Goal: Task Accomplishment & Management: Complete application form

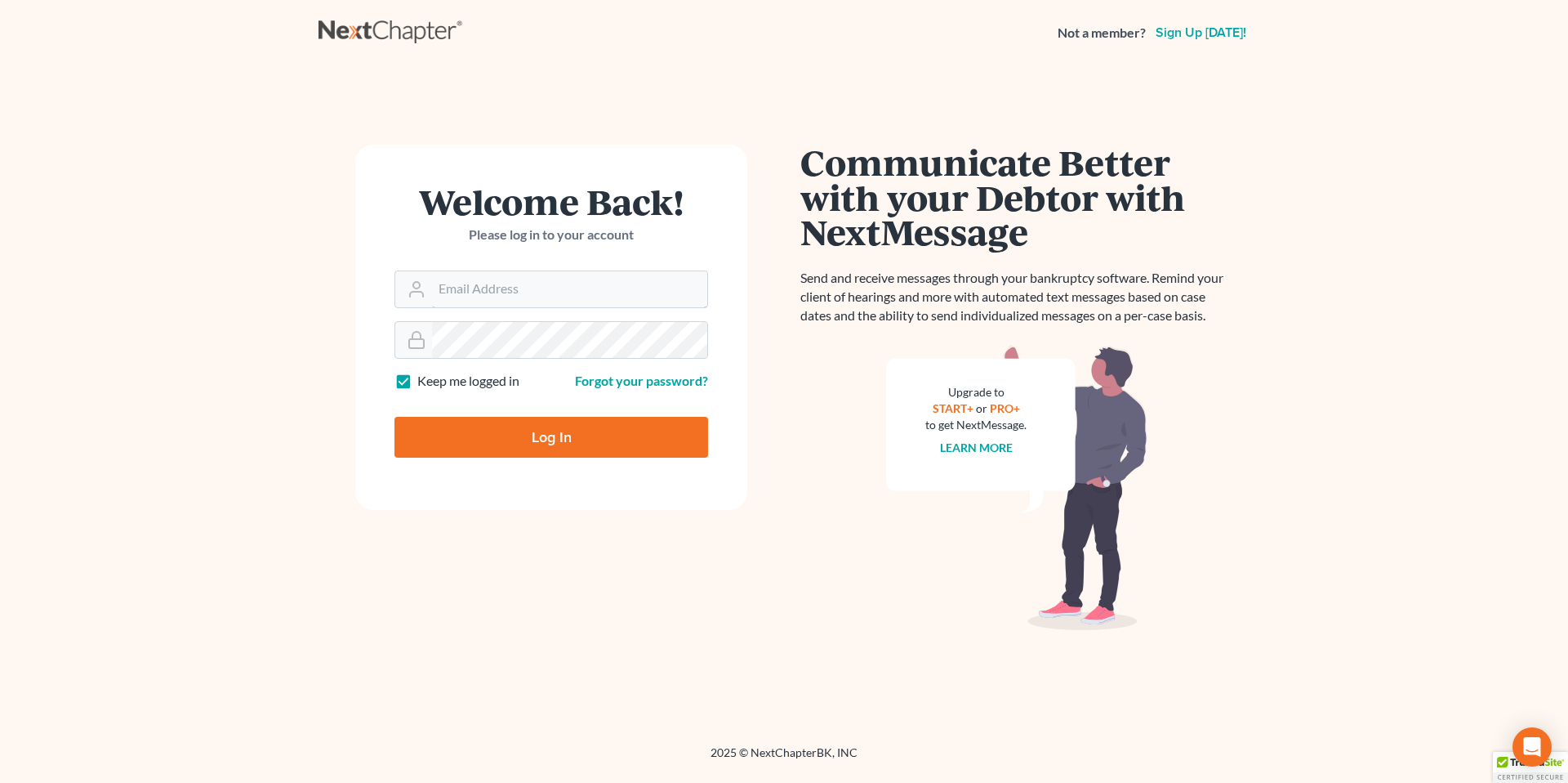
type input "[EMAIL_ADDRESS][PERSON_NAME][DOMAIN_NAME]"
click at [507, 434] on input "Log In" at bounding box center [551, 437] width 314 height 41
type input "Thinking..."
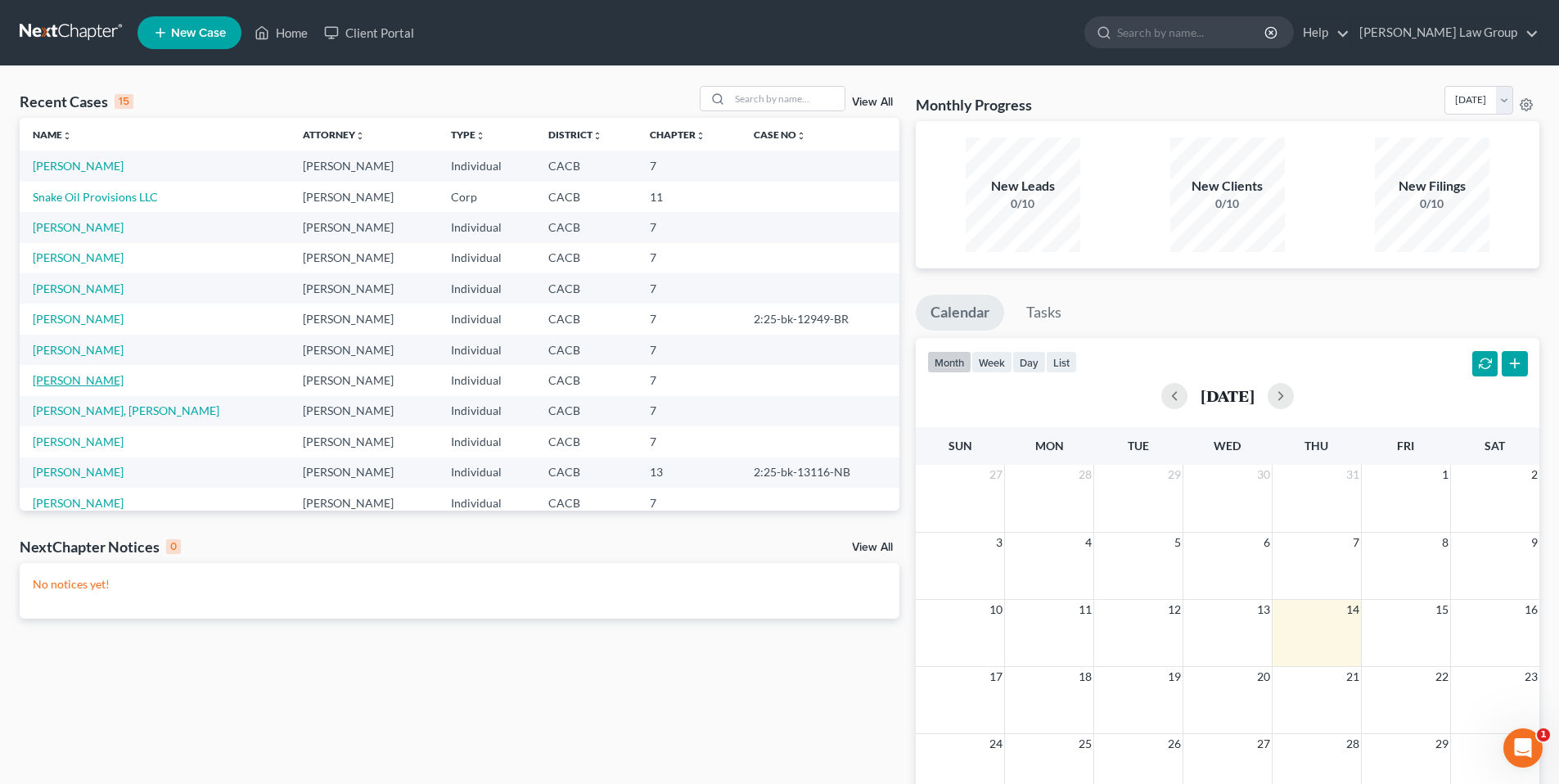
click at [82, 377] on link "[PERSON_NAME]" at bounding box center [78, 380] width 91 height 14
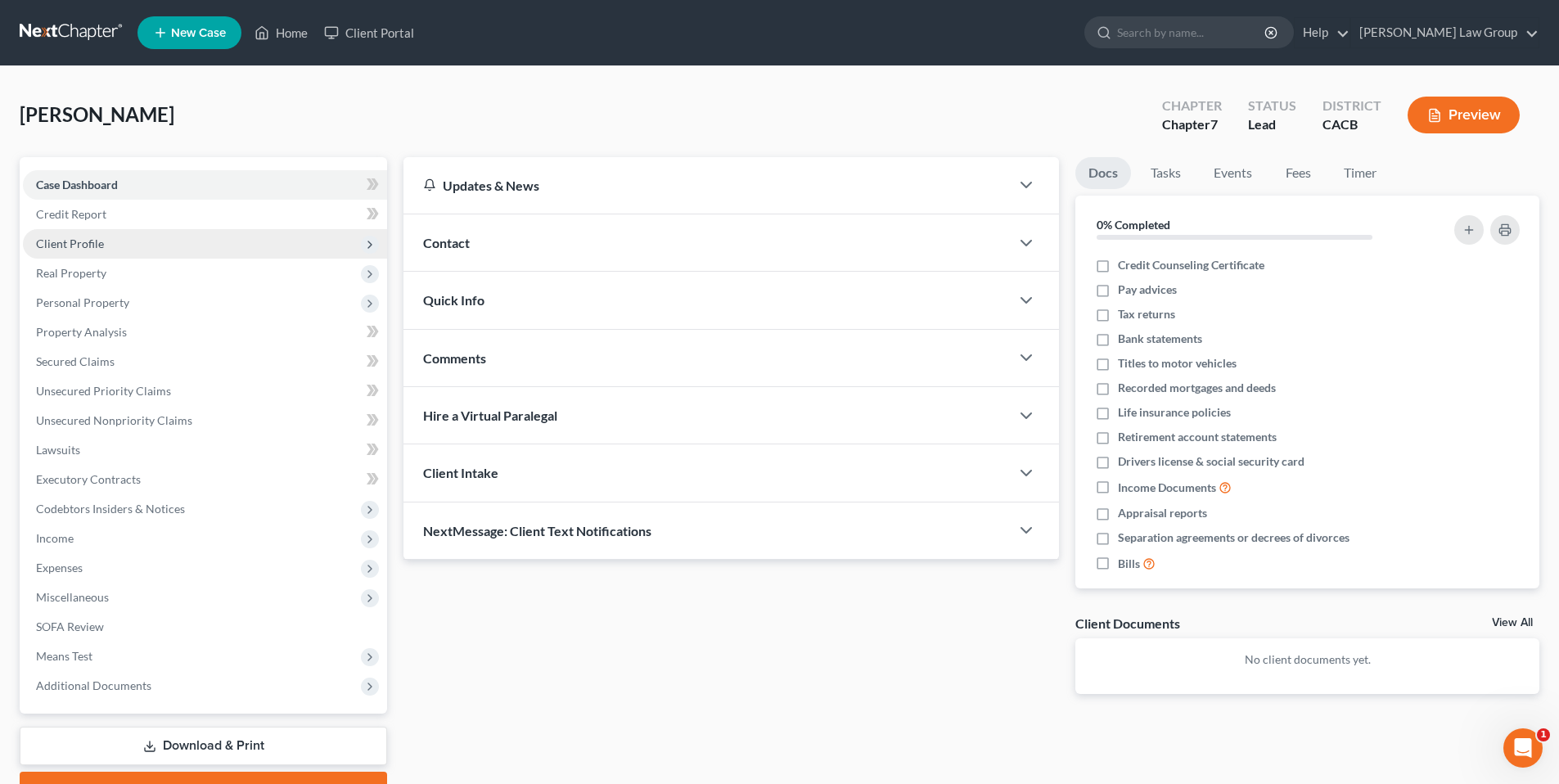
click at [78, 246] on span "Client Profile" at bounding box center [69, 243] width 68 height 14
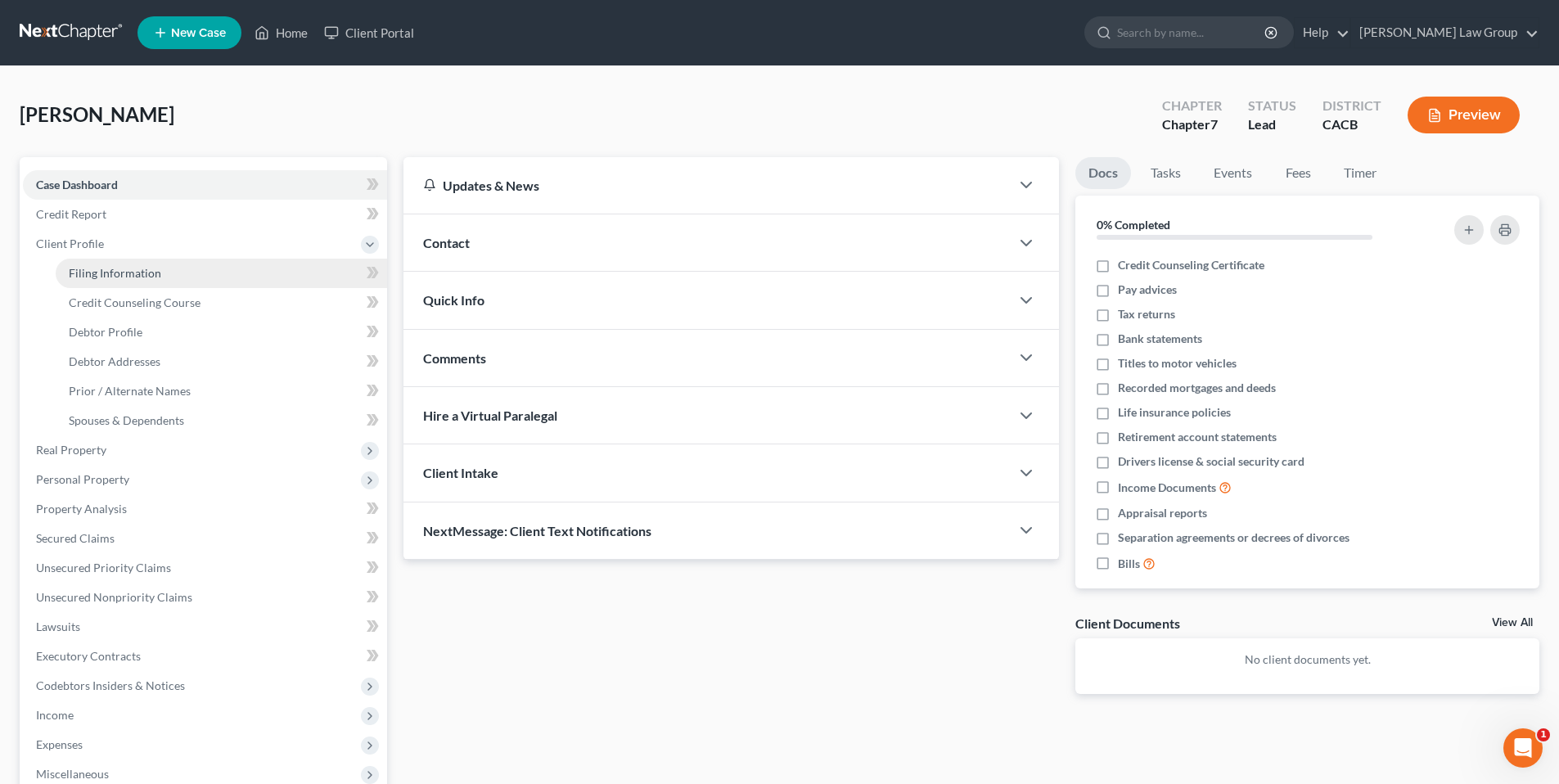
click at [107, 266] on span "Filing Information" at bounding box center [115, 273] width 92 height 14
select select "1"
select select "0"
select select "4"
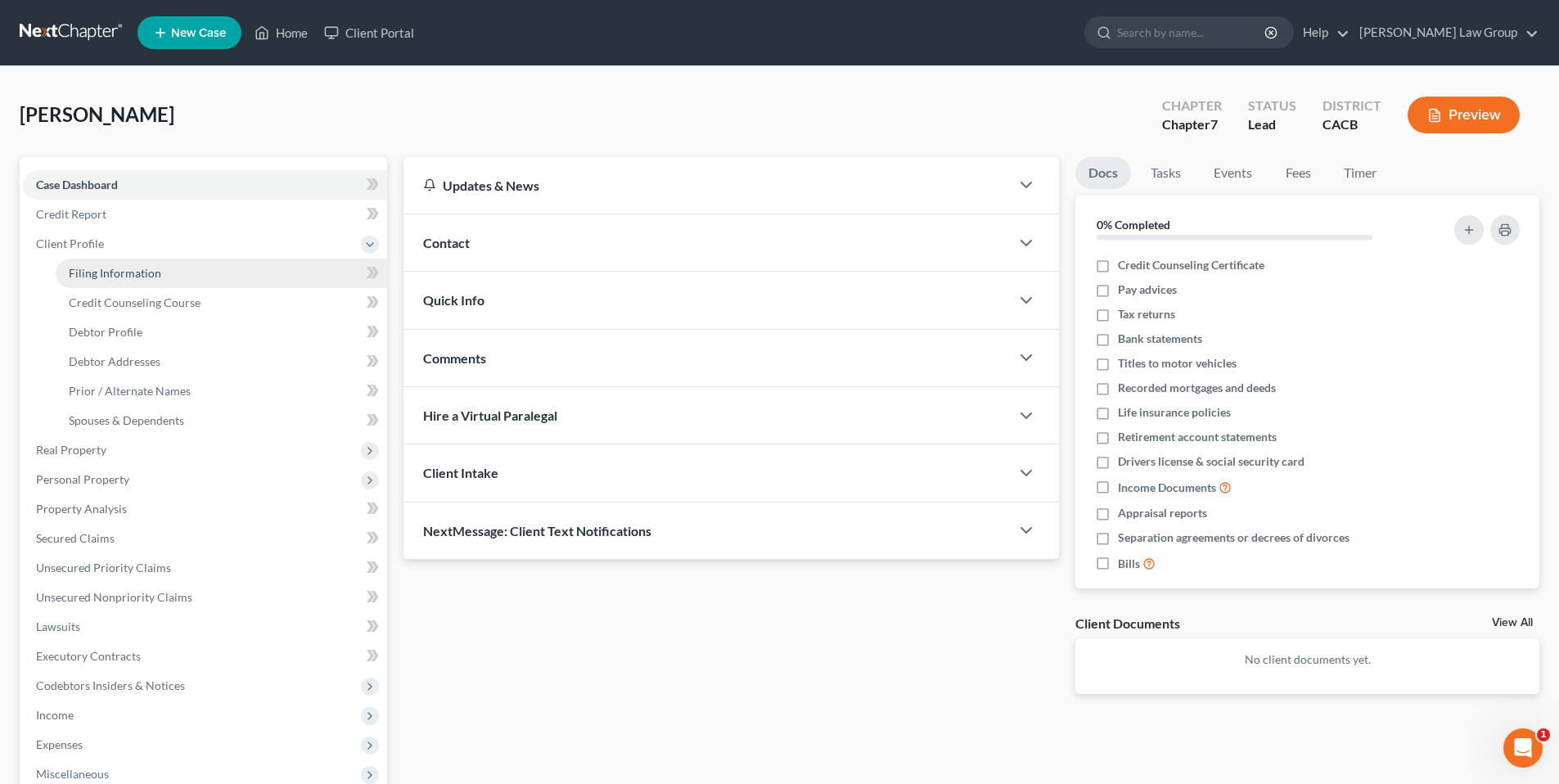
select select "0"
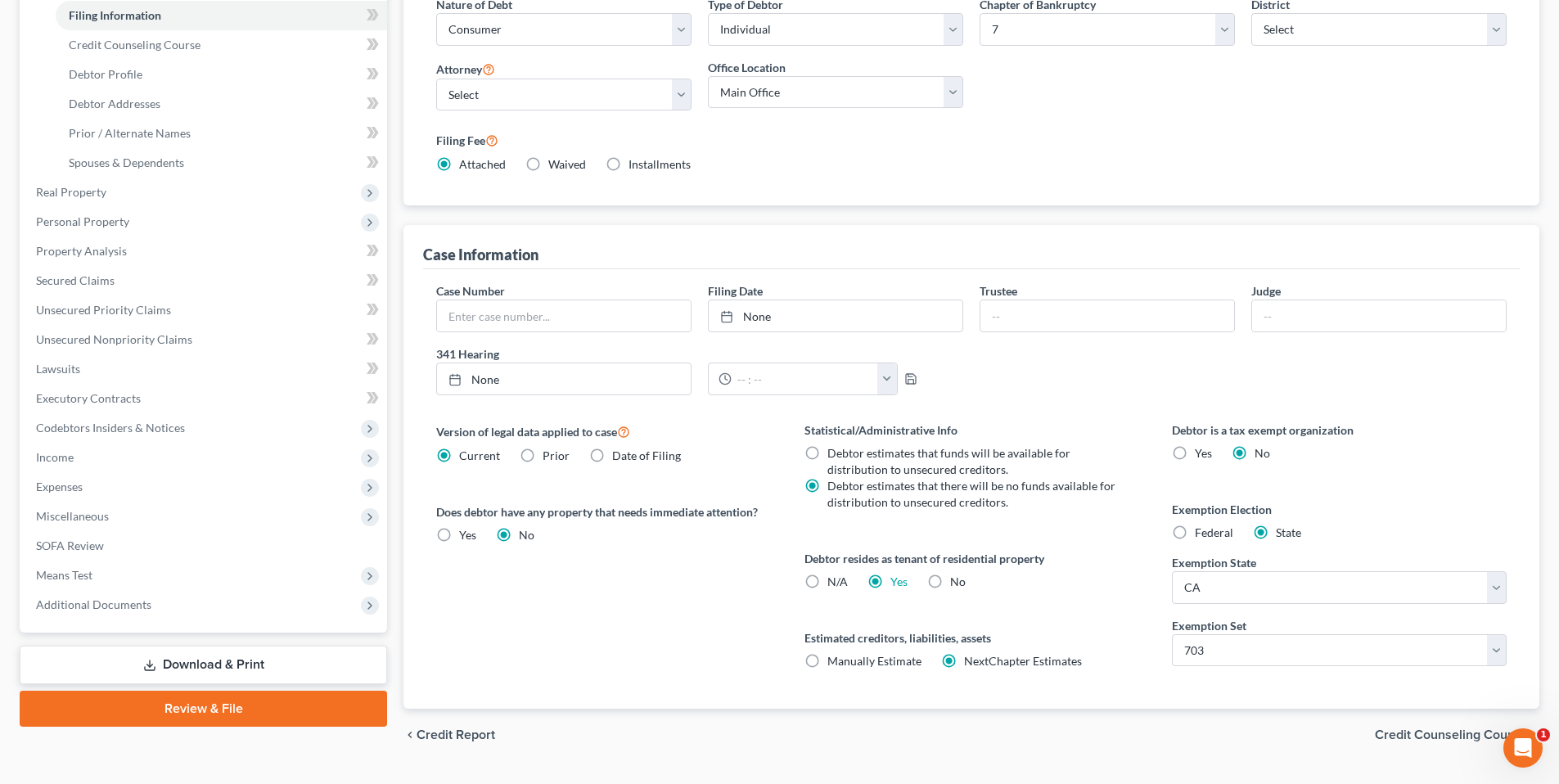
scroll to position [256, 0]
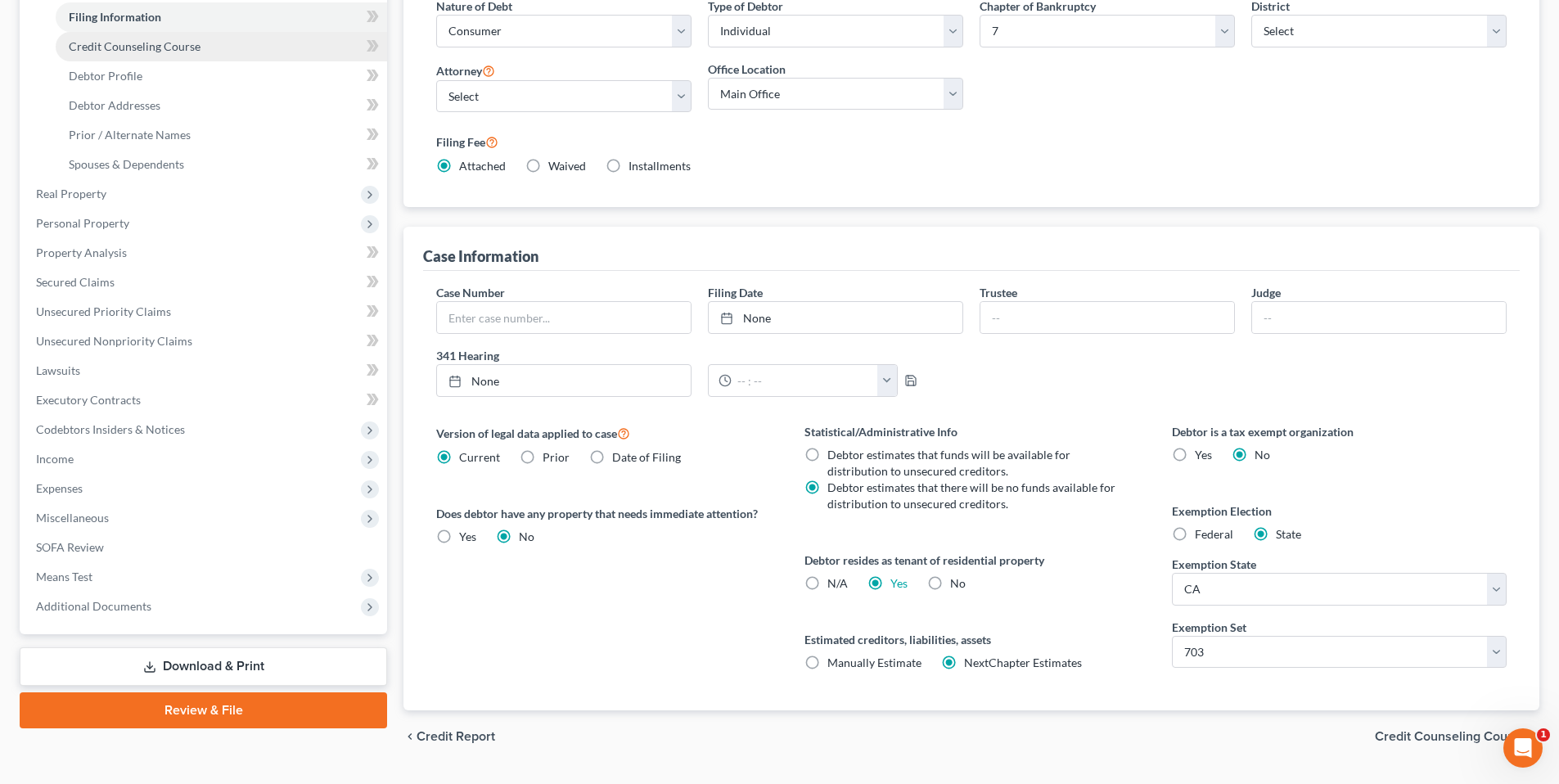
click at [116, 41] on span "Credit Counseling Course" at bounding box center [134, 46] width 132 height 14
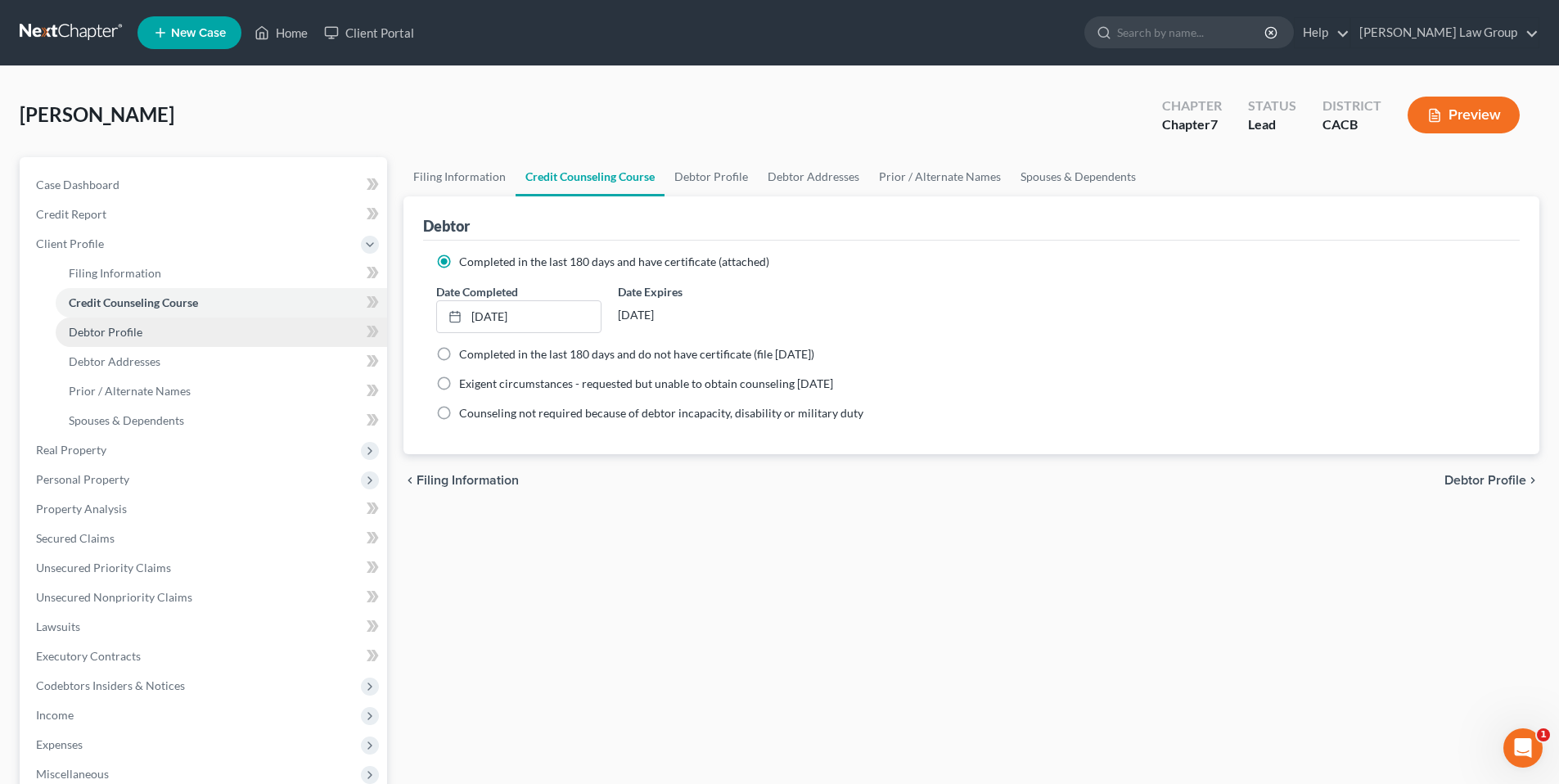
click at [121, 330] on span "Debtor Profile" at bounding box center [105, 331] width 74 height 14
select select "1"
select select "5"
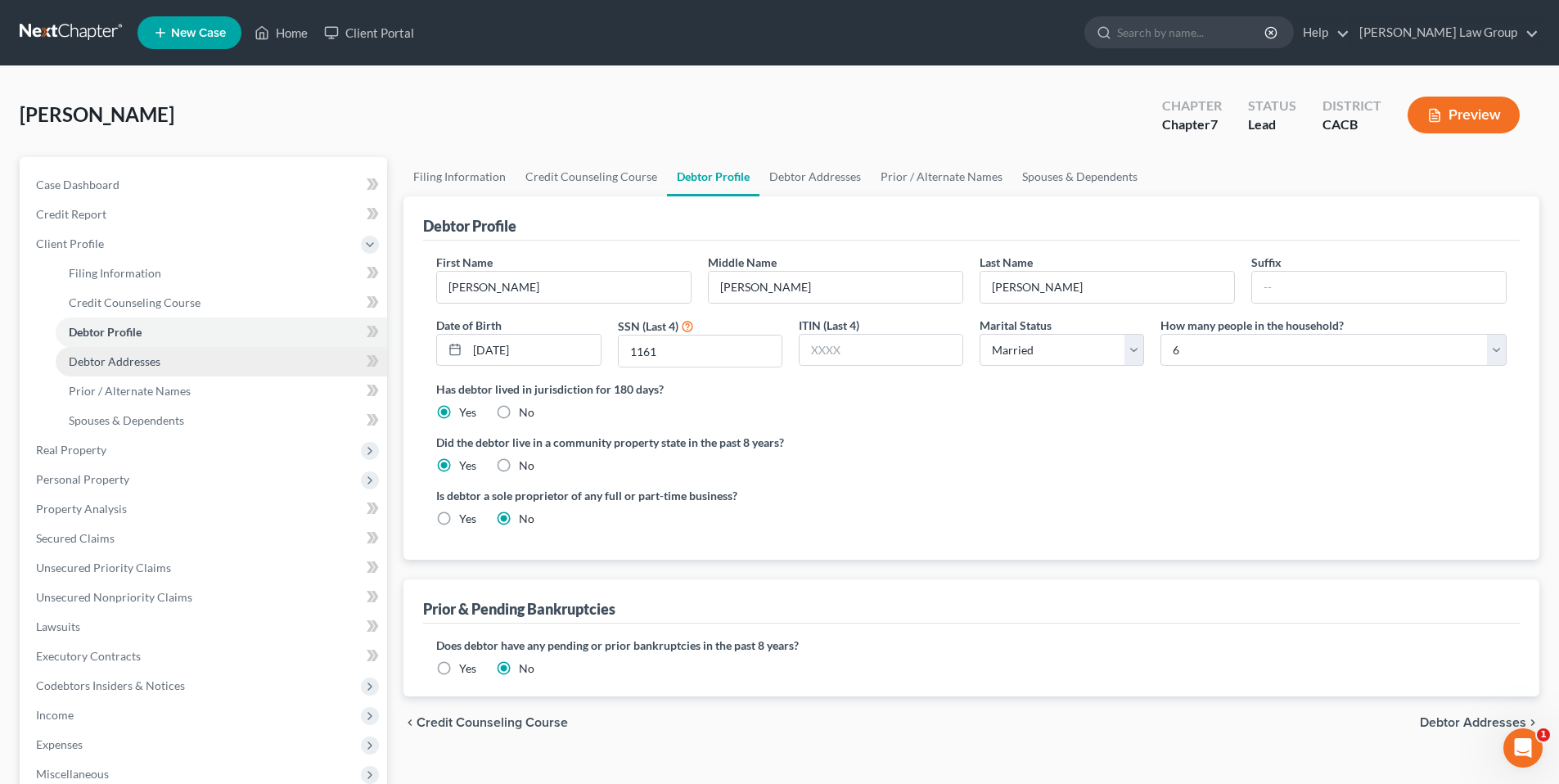
click at [140, 354] on span "Debtor Addresses" at bounding box center [114, 361] width 92 height 14
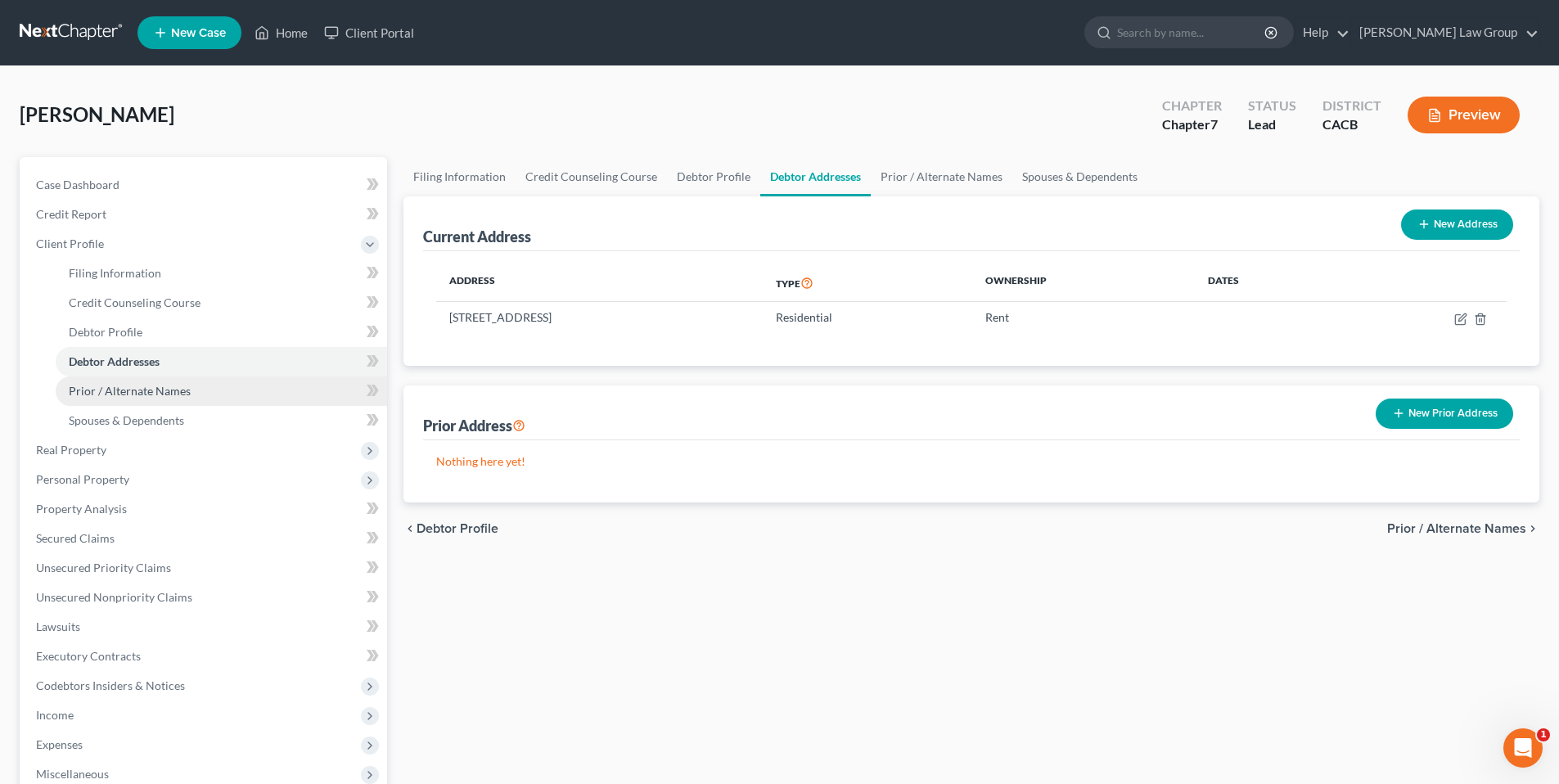
click at [141, 395] on span "Prior / Alternate Names" at bounding box center [129, 390] width 122 height 14
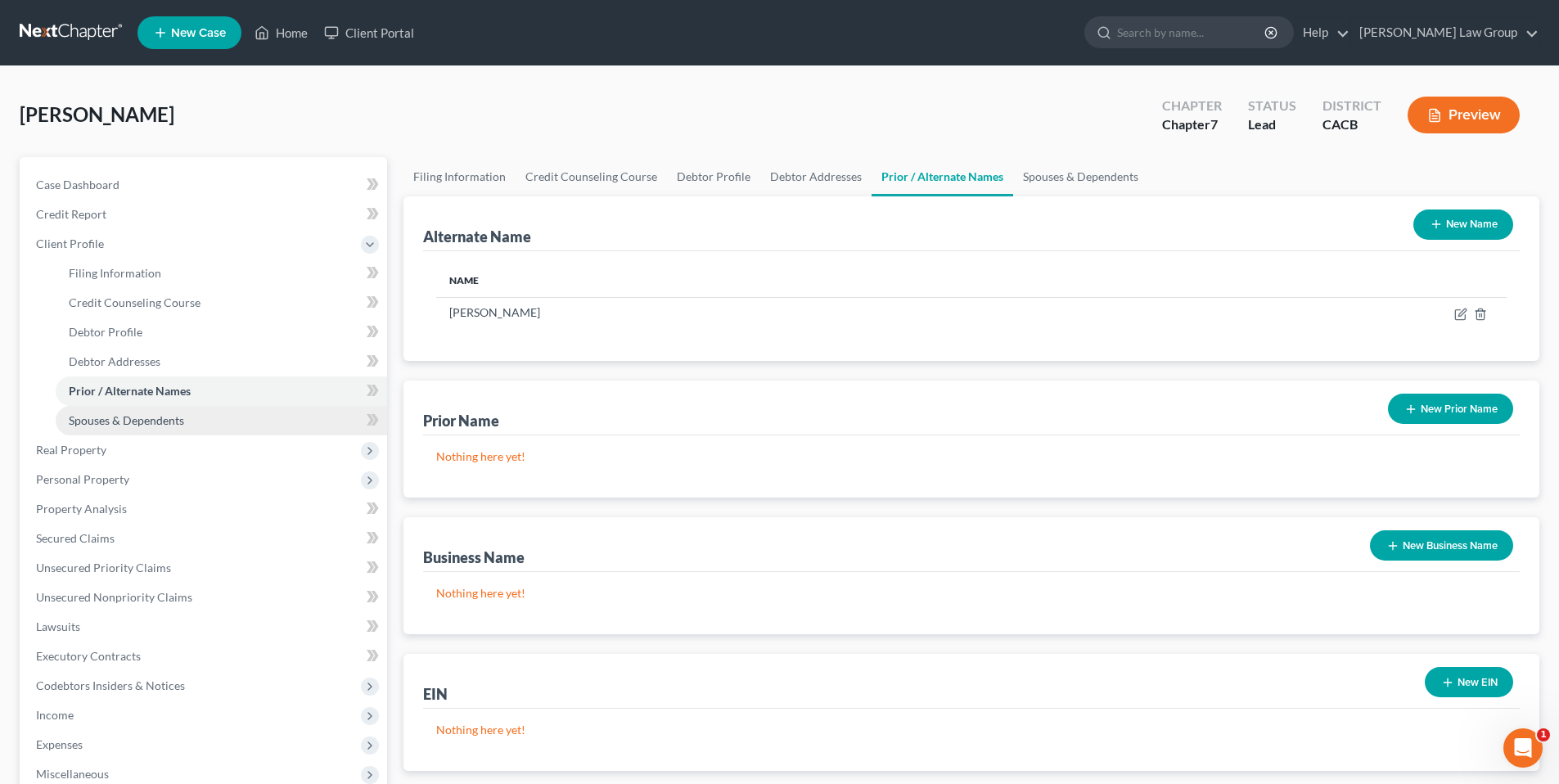
click at [132, 423] on span "Spouses & Dependents" at bounding box center [126, 420] width 116 height 14
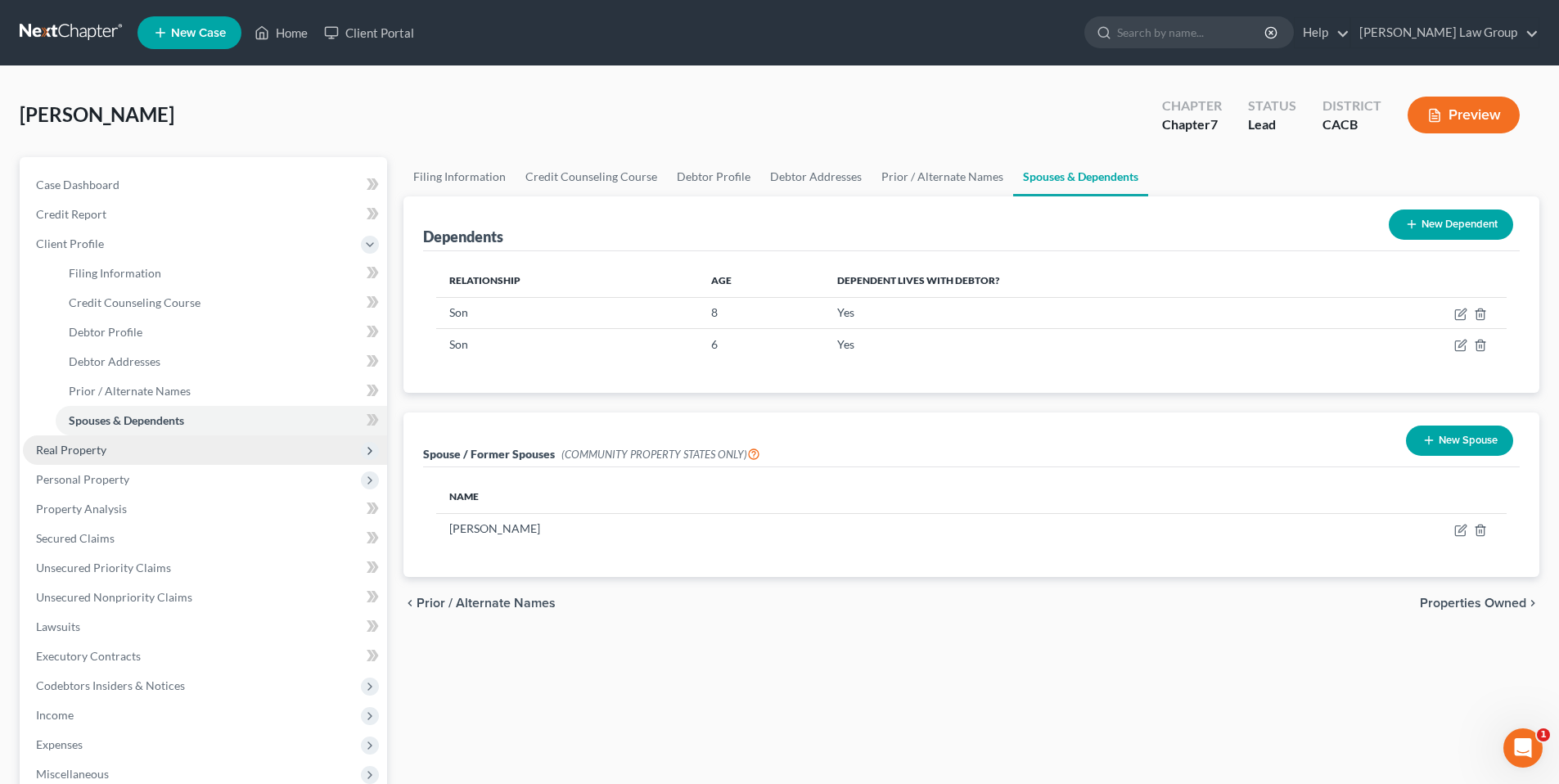
click at [89, 445] on span "Real Property" at bounding box center [71, 449] width 70 height 14
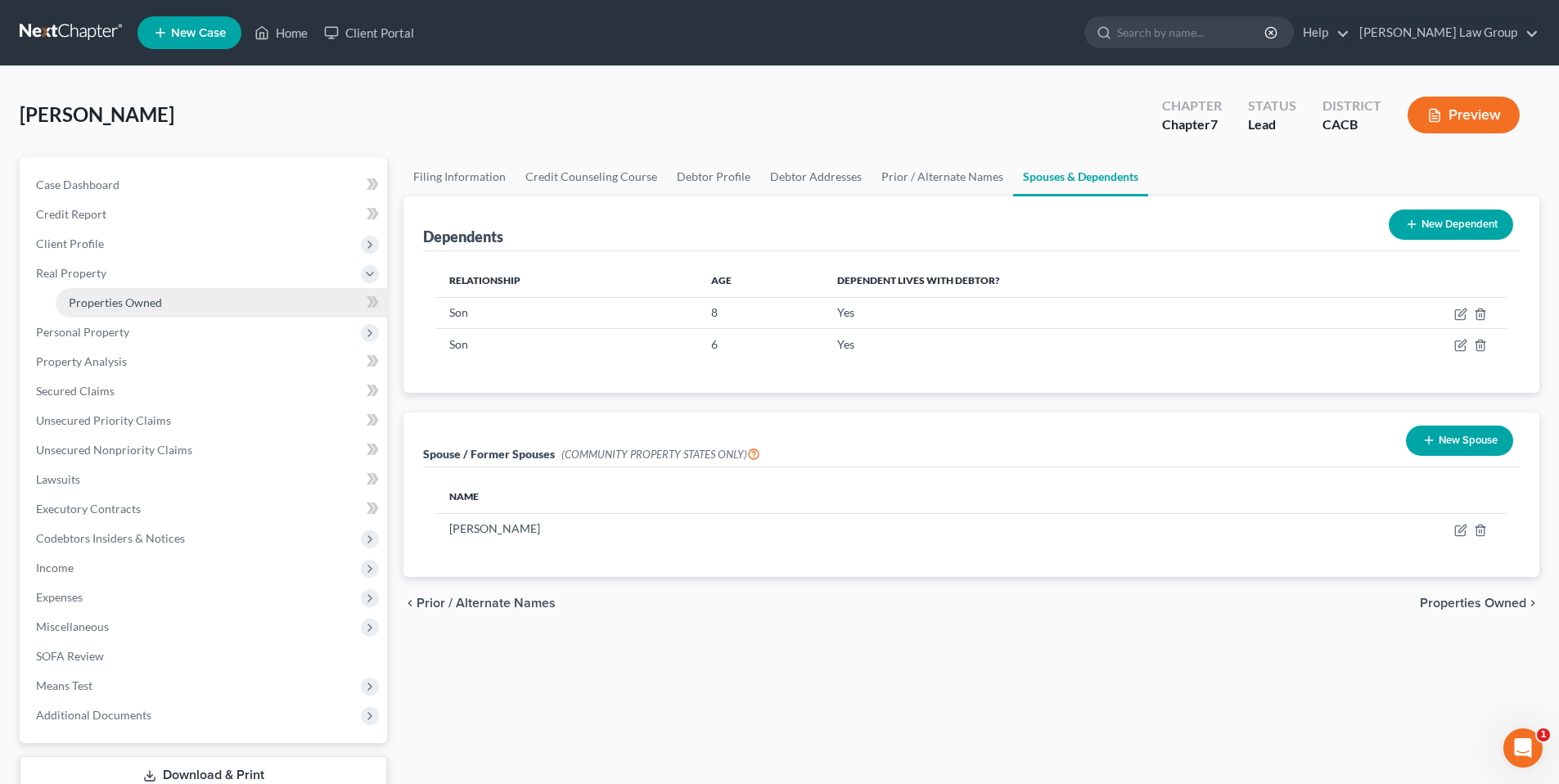
click at [111, 299] on span "Properties Owned" at bounding box center [115, 302] width 93 height 14
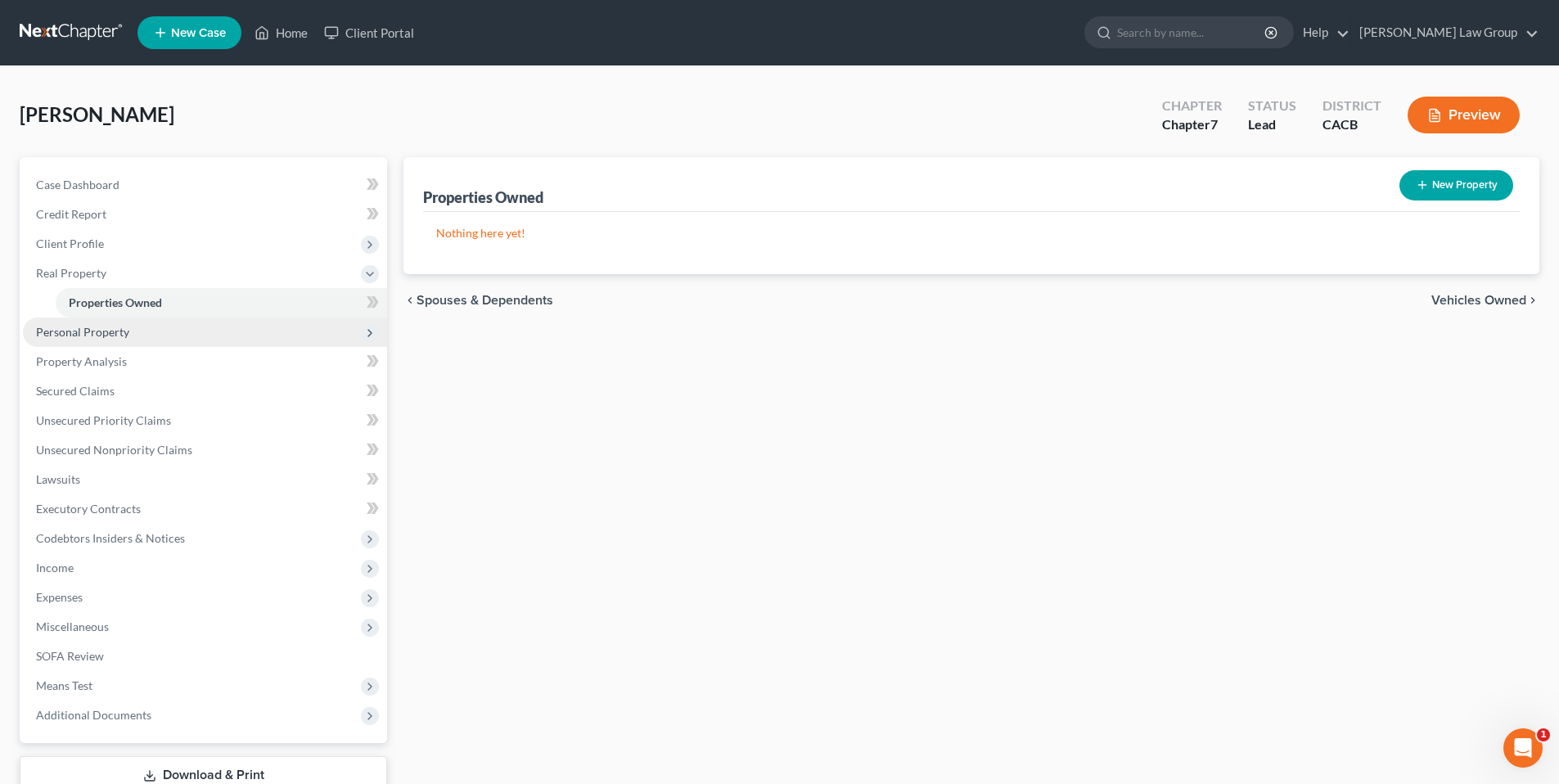
click at [108, 336] on span "Personal Property" at bounding box center [82, 331] width 93 height 14
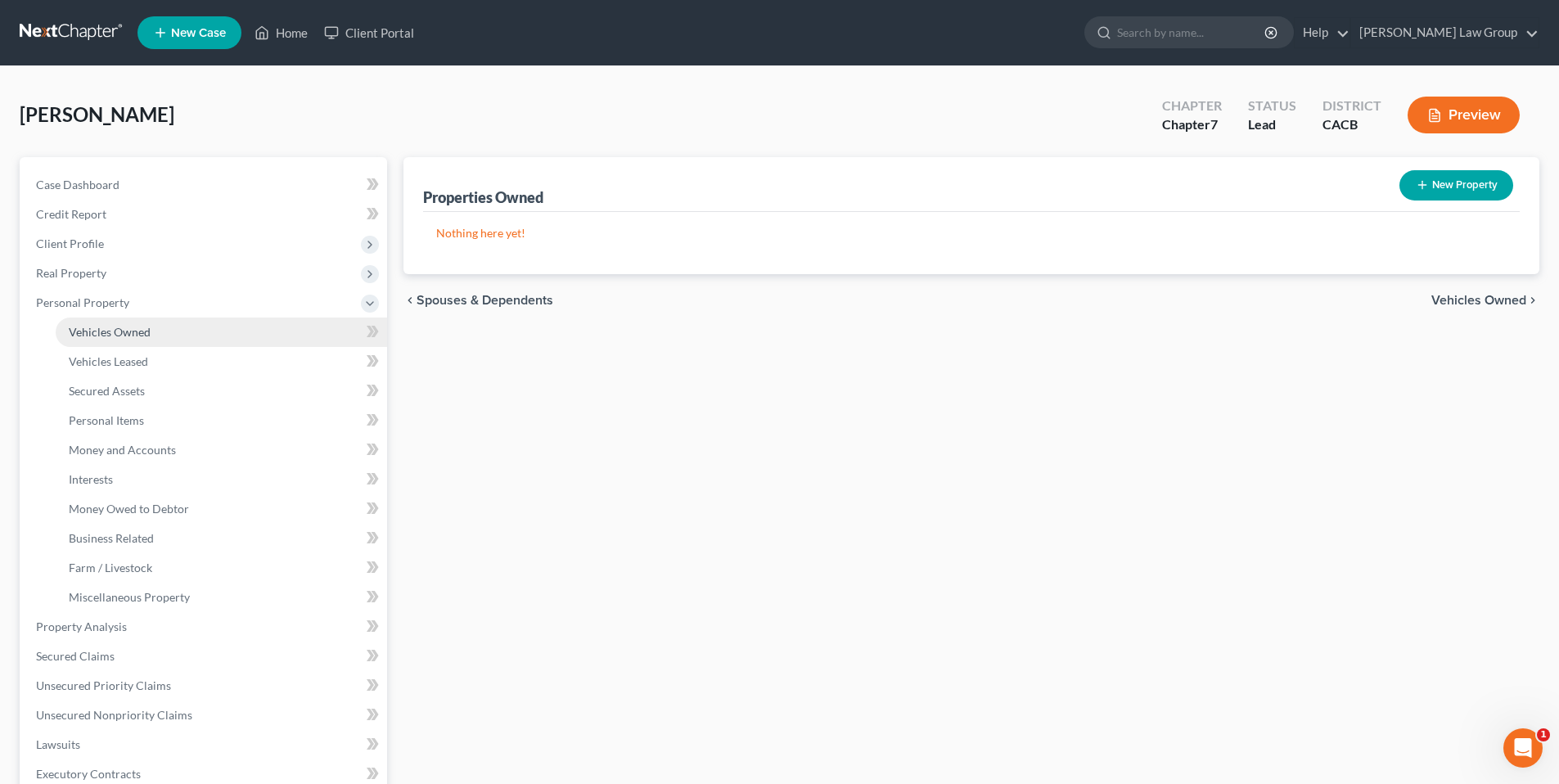
click at [104, 333] on span "Vehicles Owned" at bounding box center [110, 331] width 82 height 14
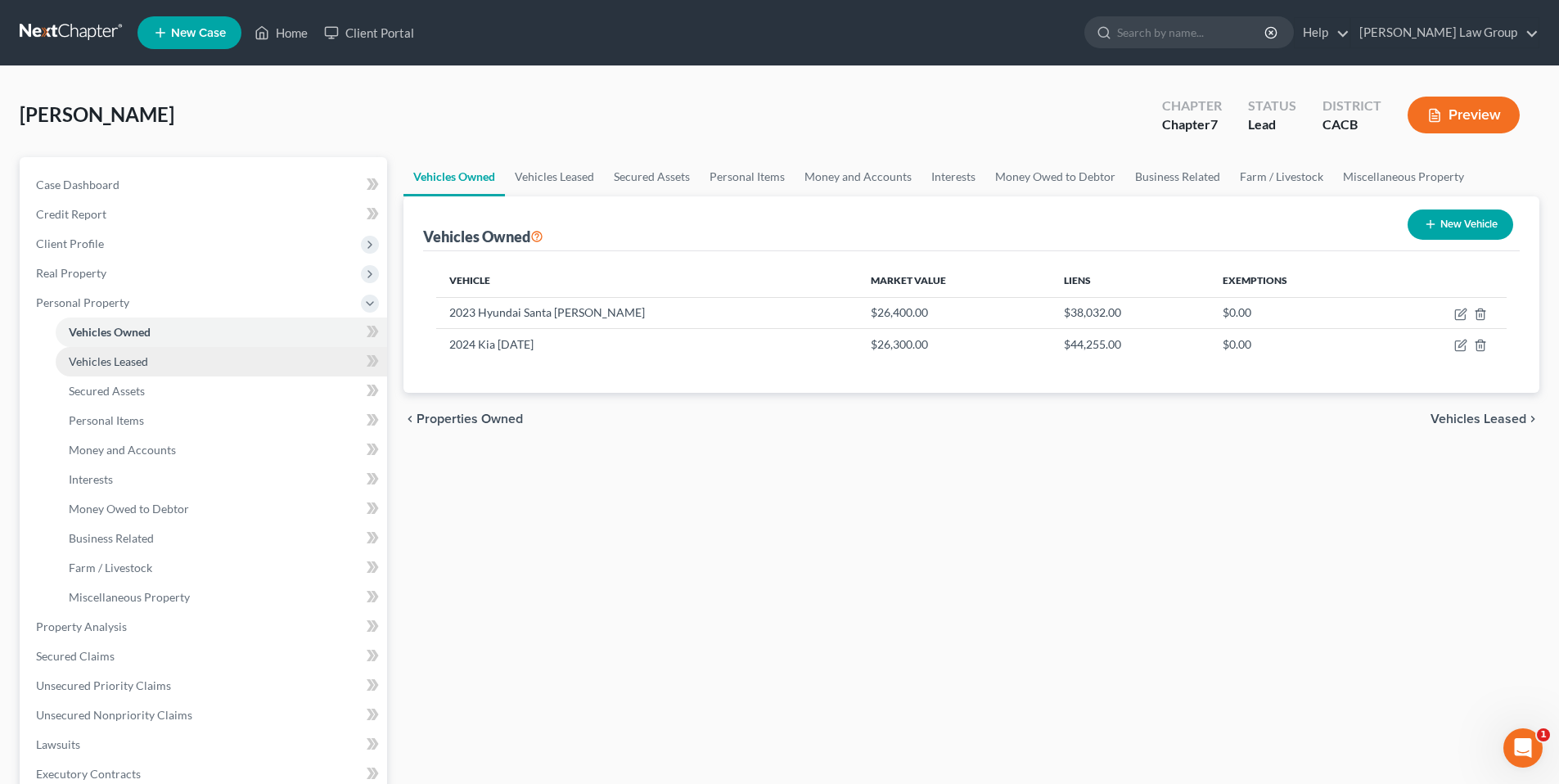
click at [103, 359] on span "Vehicles Leased" at bounding box center [108, 361] width 80 height 14
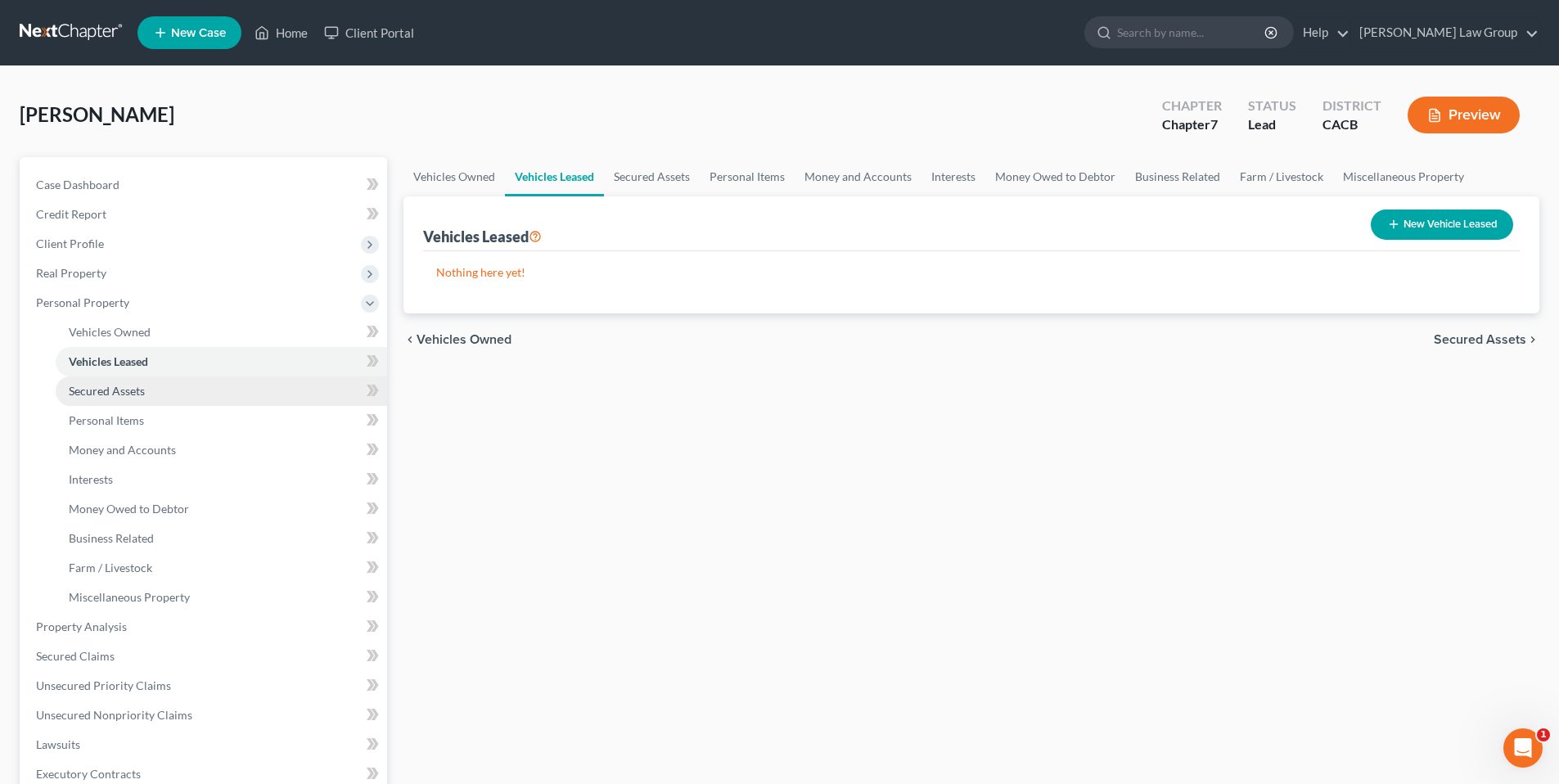
click at [103, 391] on span "Secured Assets" at bounding box center [106, 390] width 76 height 14
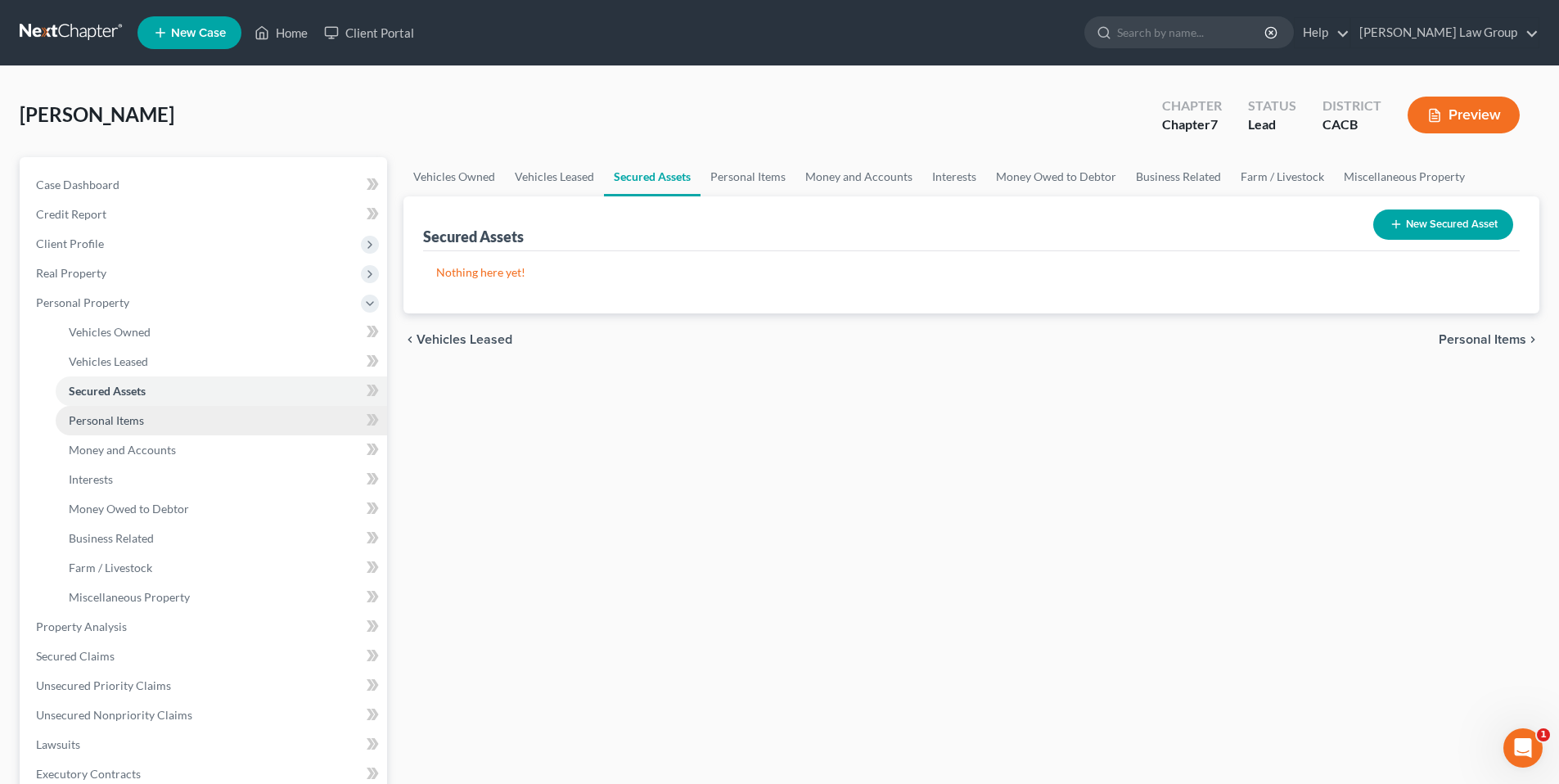
click at [107, 419] on span "Personal Items" at bounding box center [106, 420] width 75 height 14
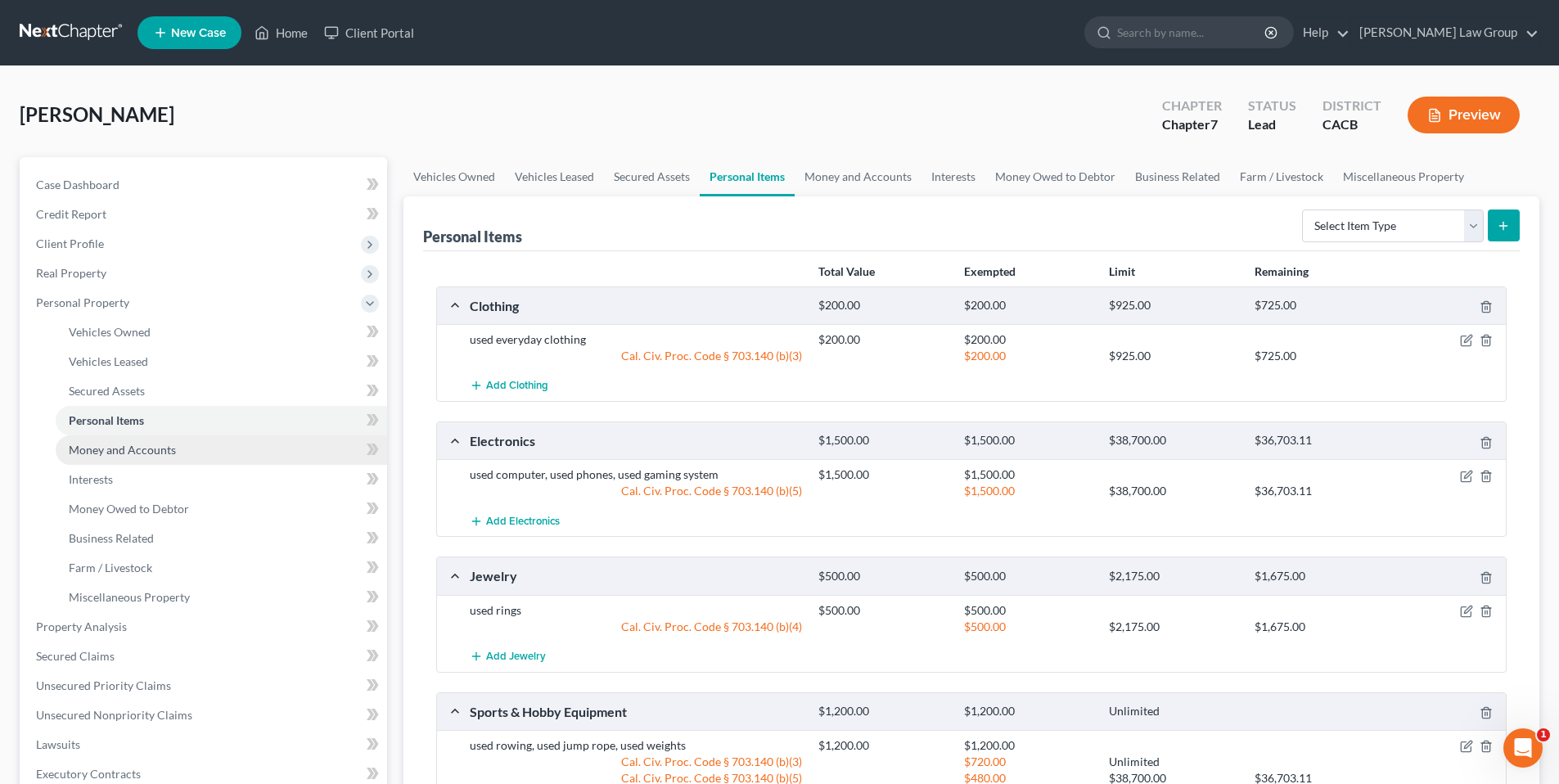
click at [121, 449] on span "Money and Accounts" at bounding box center [122, 449] width 107 height 14
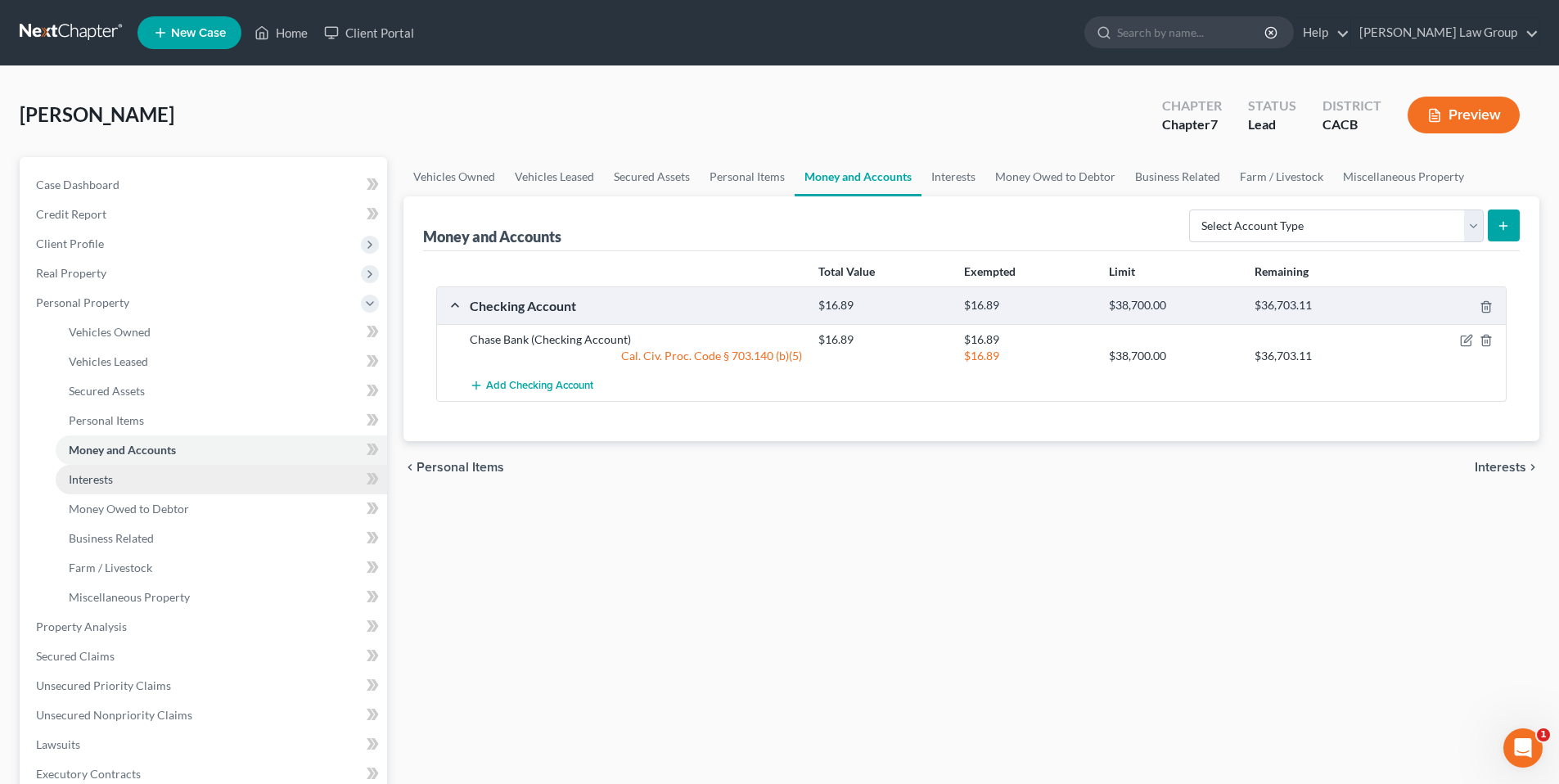
click at [92, 472] on span "Interests" at bounding box center [91, 479] width 45 height 14
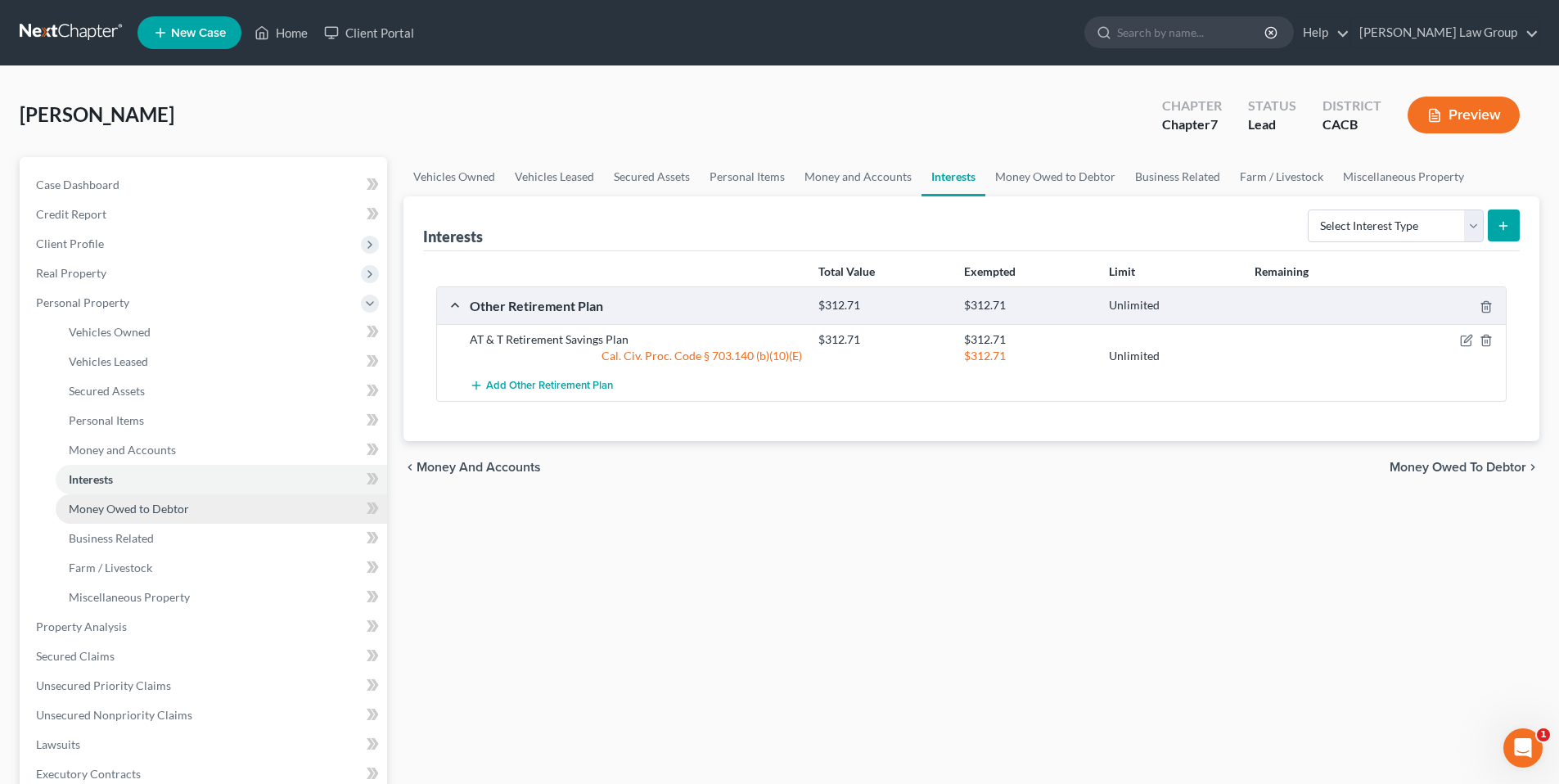
click at [104, 505] on span "Money Owed to Debtor" at bounding box center [128, 508] width 121 height 14
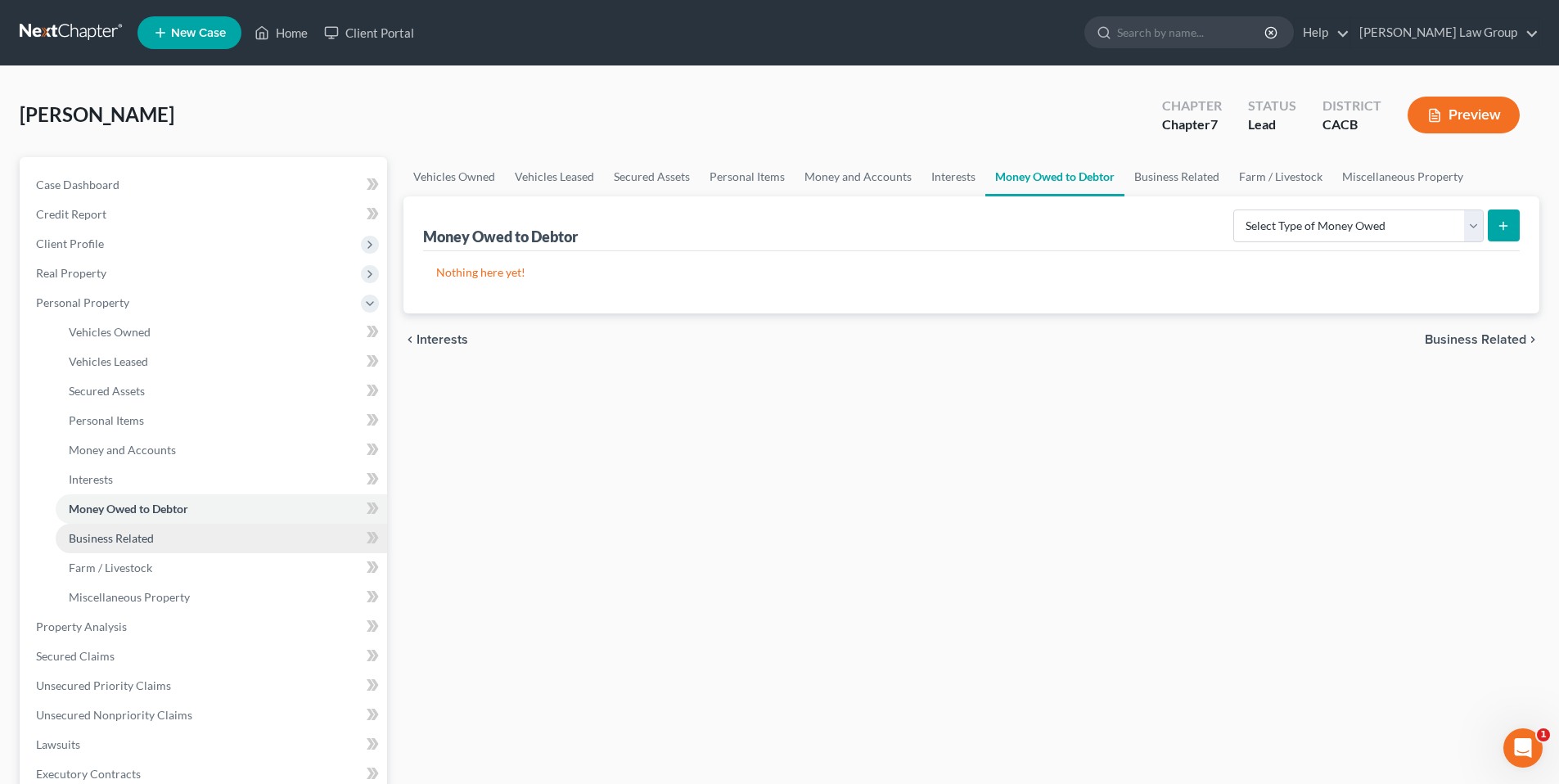
click at [107, 533] on span "Business Related" at bounding box center [110, 538] width 85 height 14
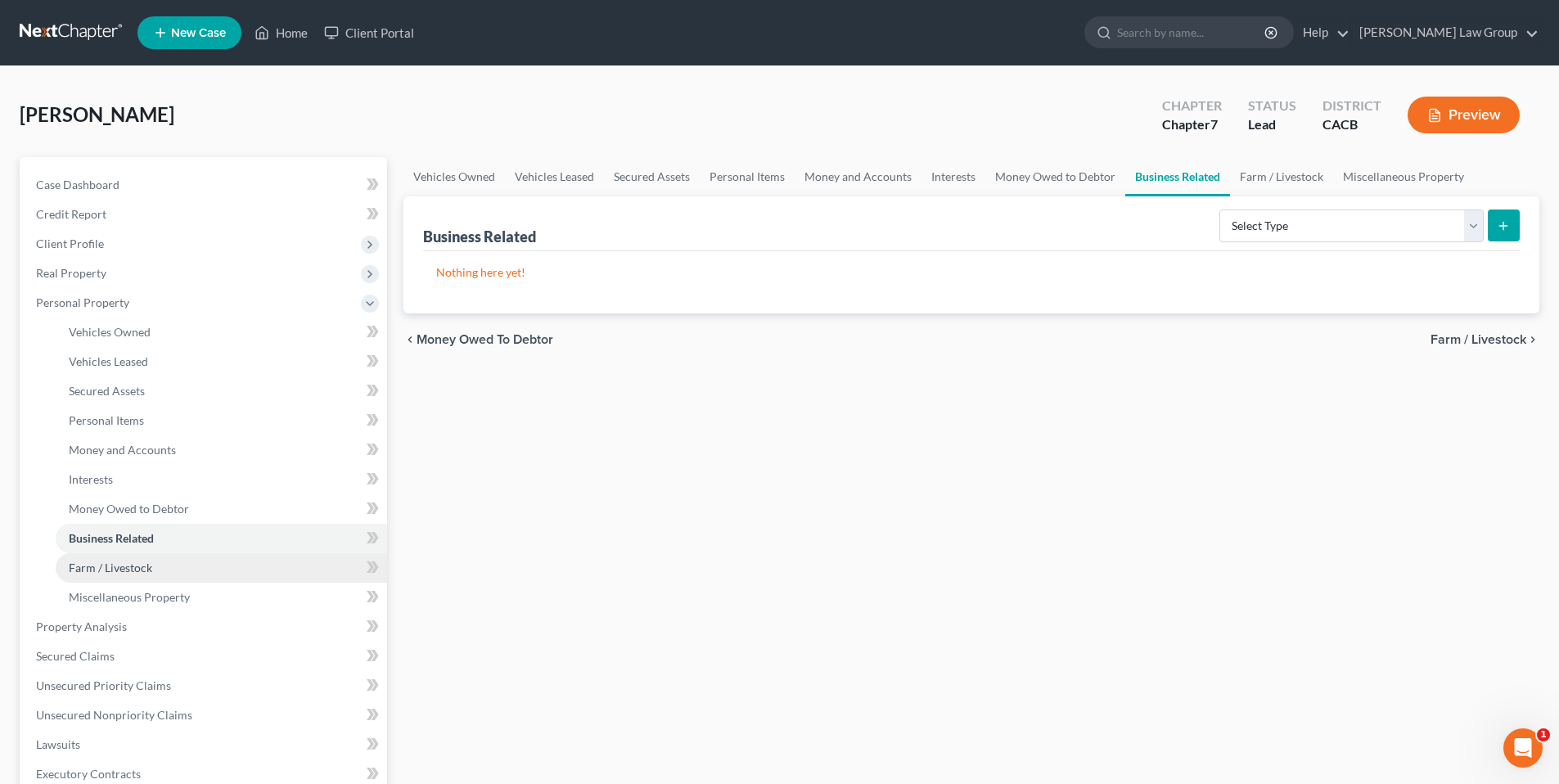
click at [105, 567] on span "Farm / Livestock" at bounding box center [110, 567] width 83 height 14
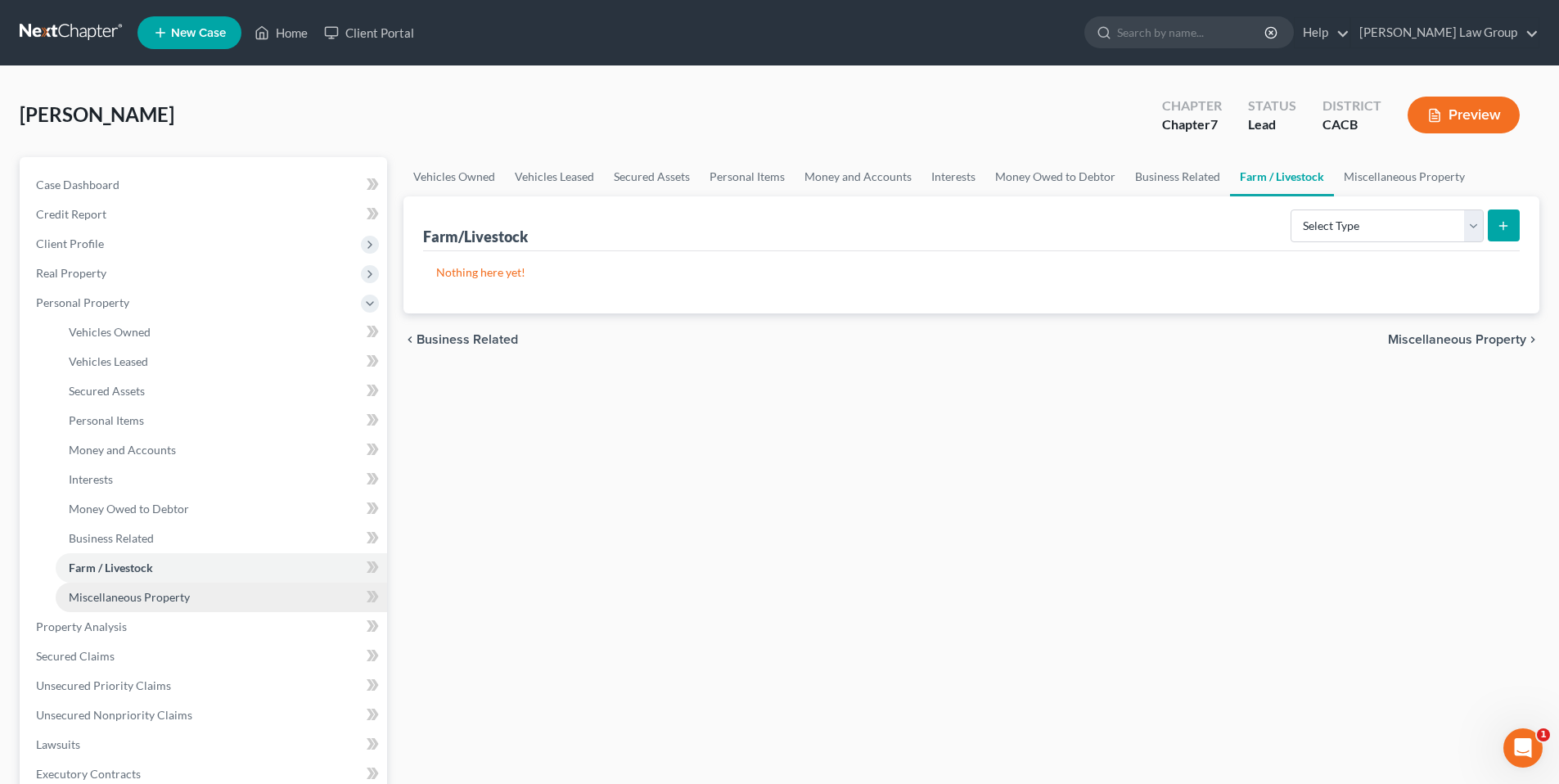
click at [99, 593] on span "Miscellaneous Property" at bounding box center [128, 597] width 121 height 14
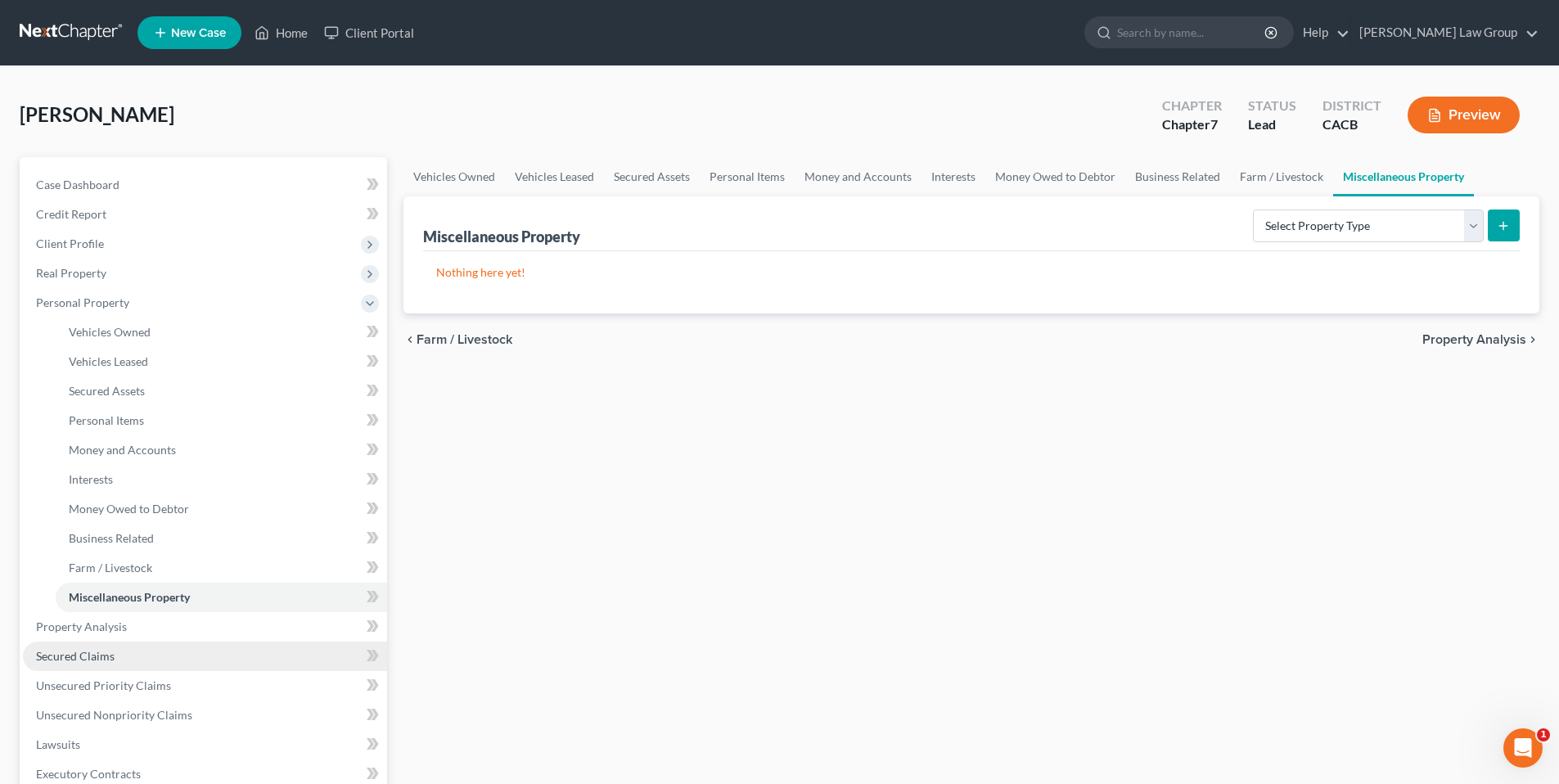
click at [95, 650] on span "Secured Claims" at bounding box center [75, 656] width 79 height 14
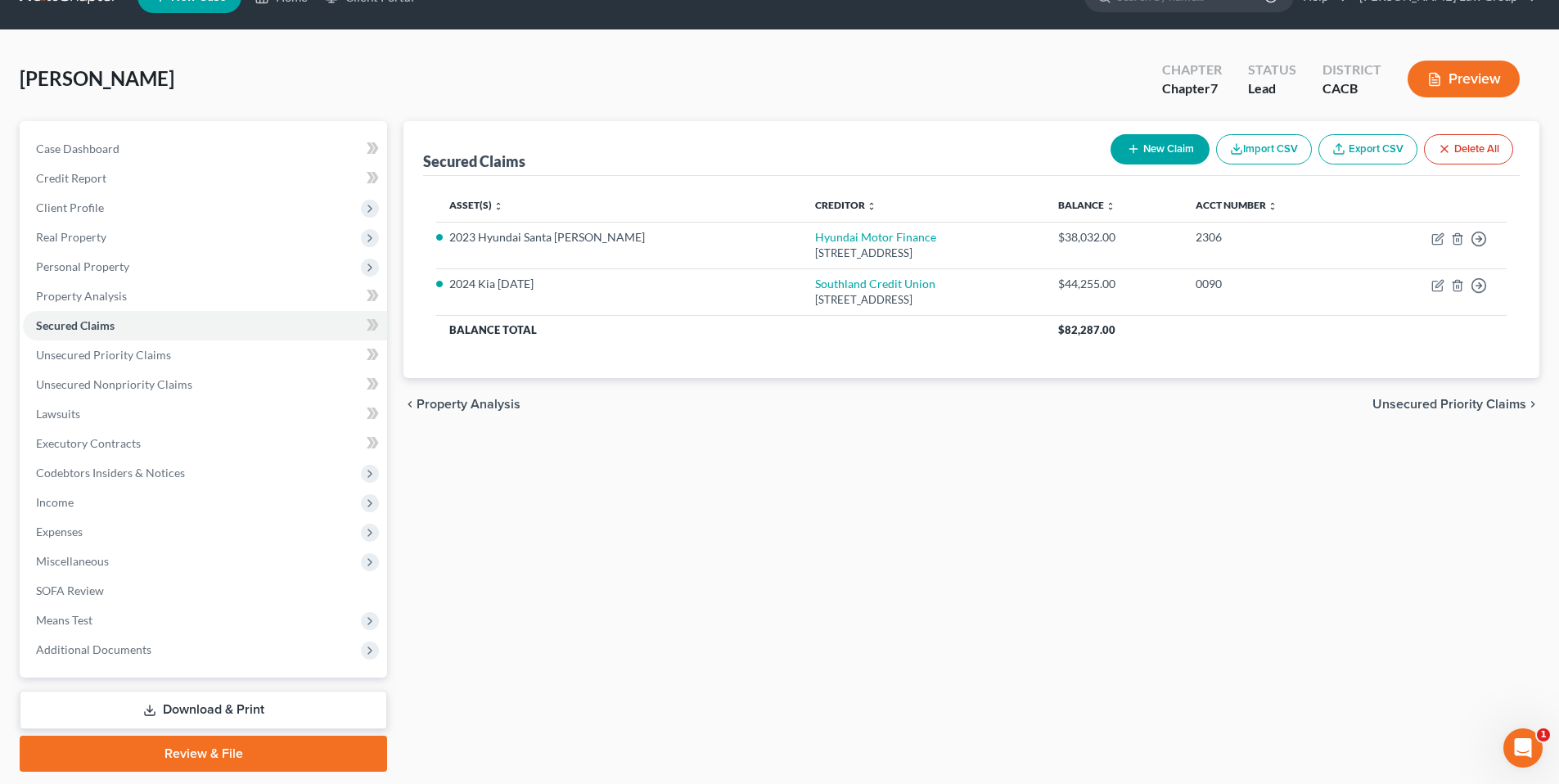
scroll to position [84, 0]
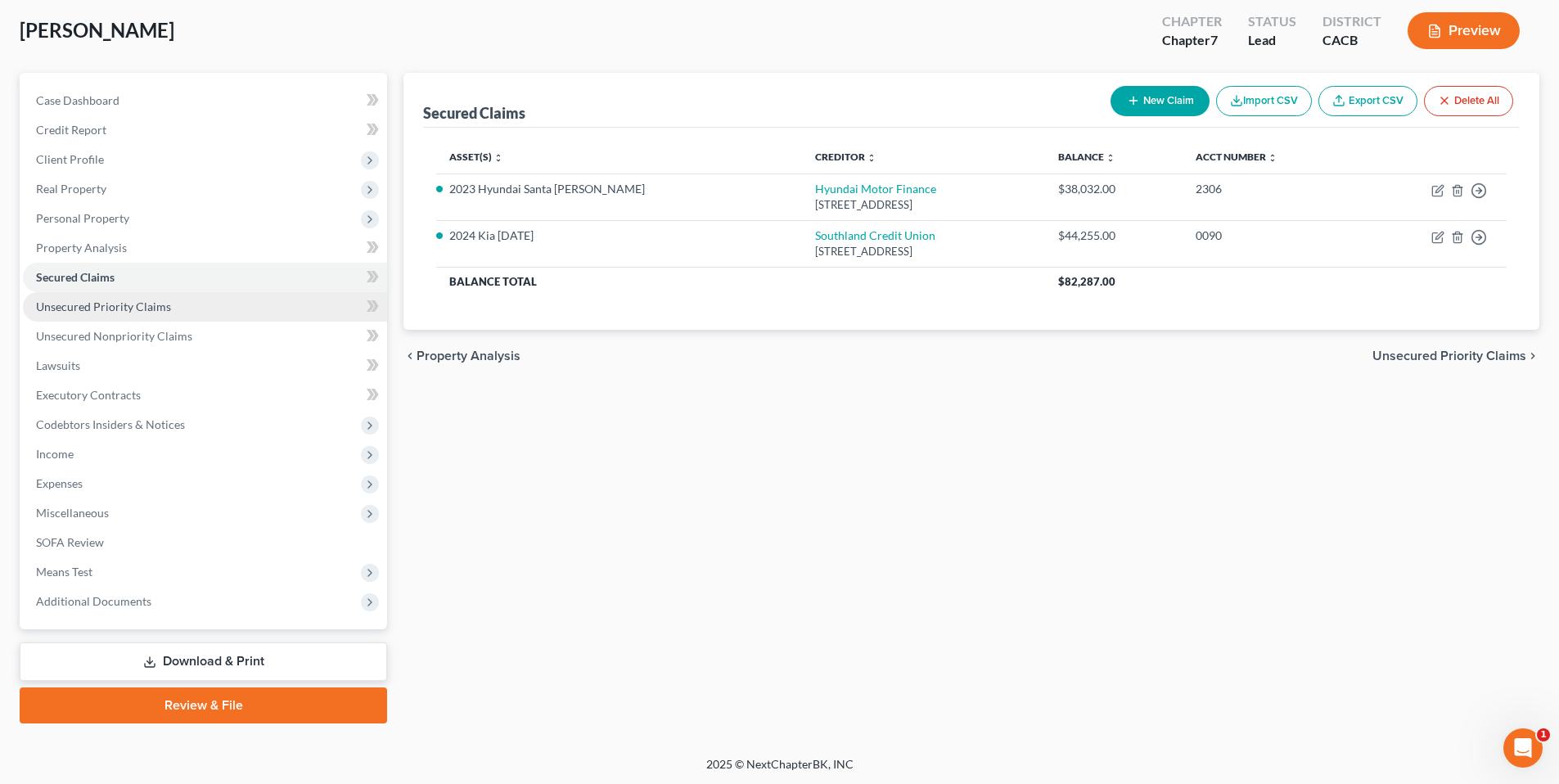
click at [91, 306] on span "Unsecured Priority Claims" at bounding box center [104, 306] width 135 height 14
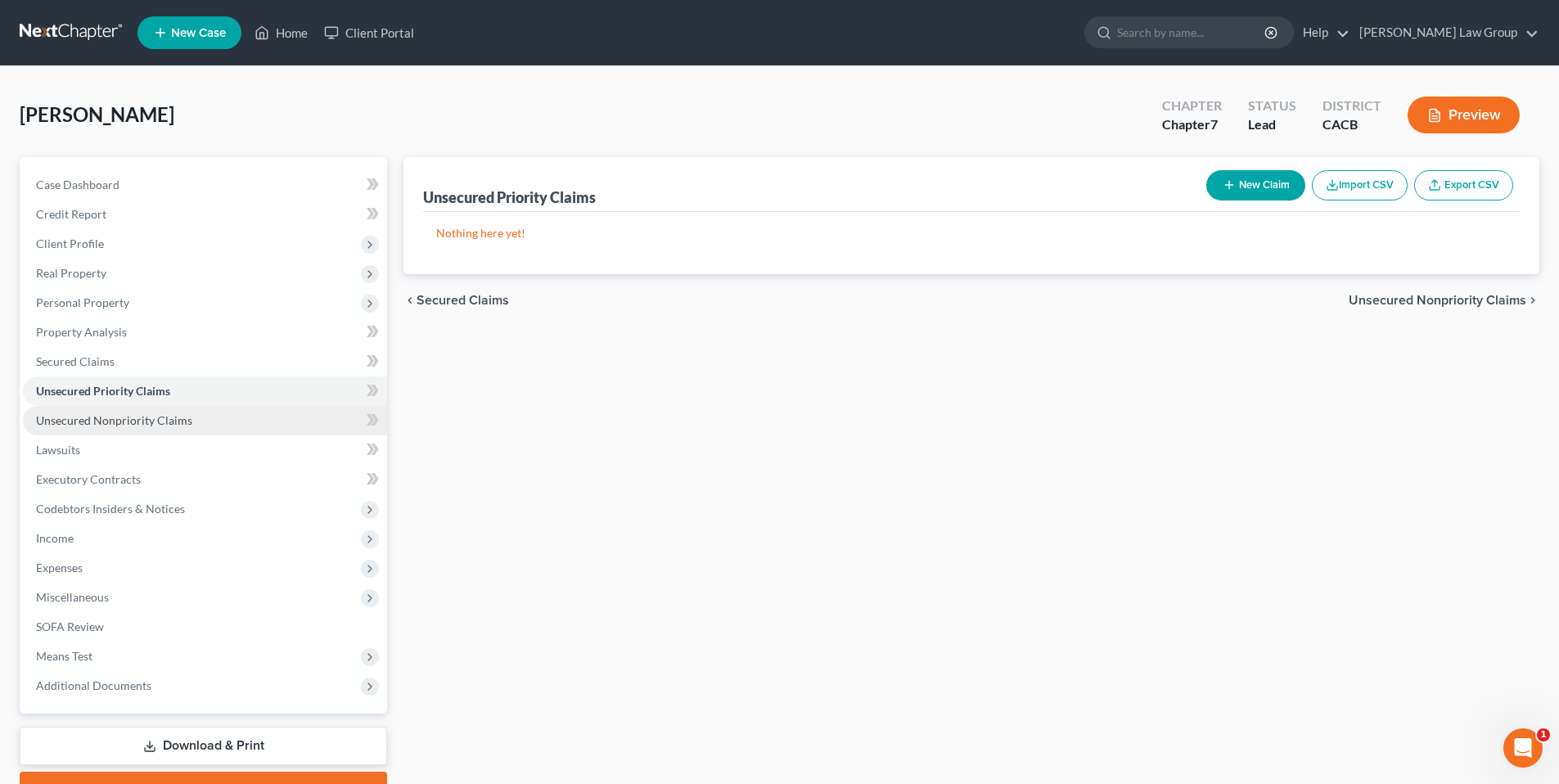
click at [102, 420] on span "Unsecured Nonpriority Claims" at bounding box center [114, 420] width 157 height 14
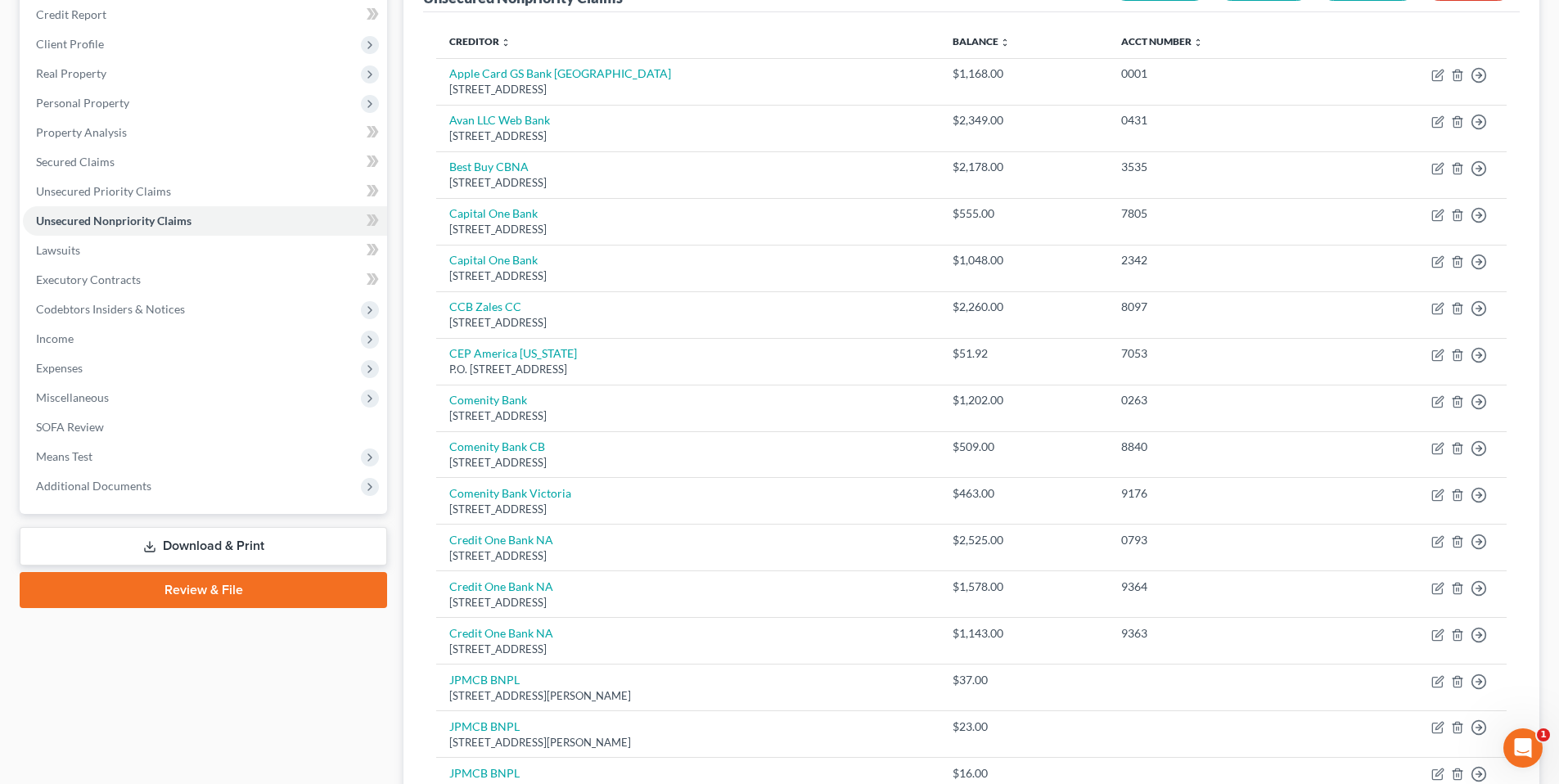
scroll to position [194, 0]
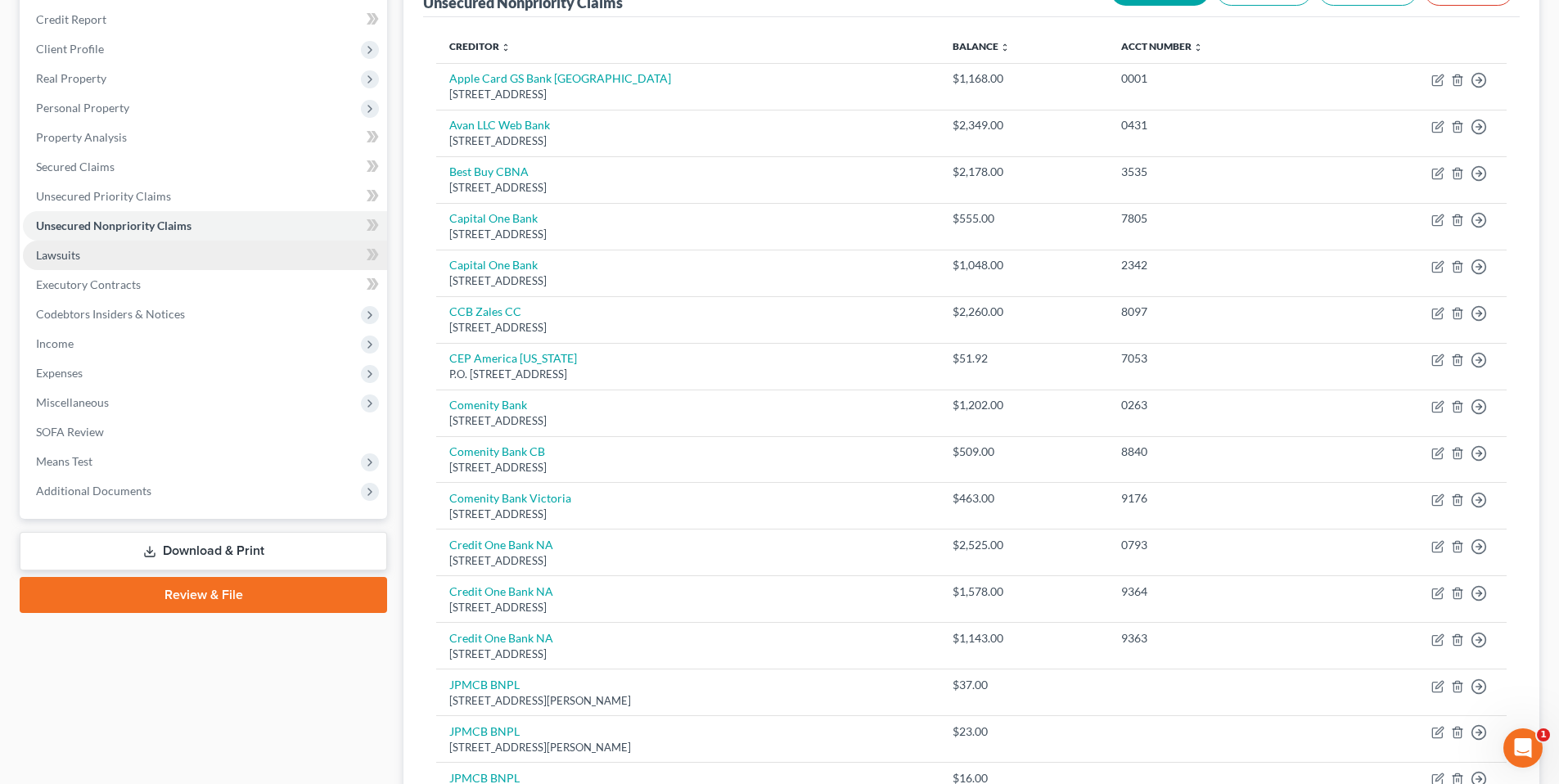
click at [55, 258] on span "Lawsuits" at bounding box center [58, 255] width 45 height 14
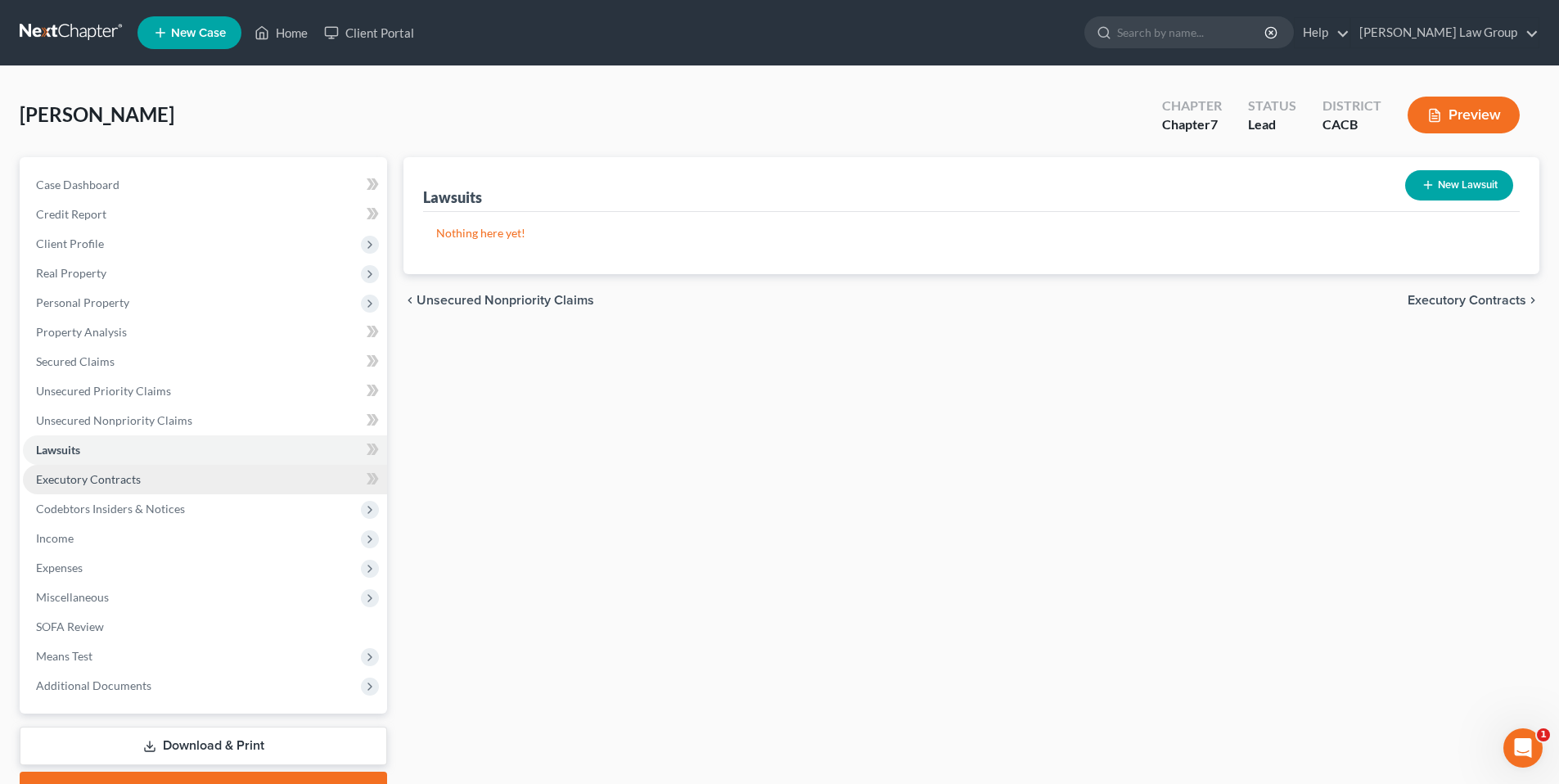
click at [97, 478] on span "Executory Contracts" at bounding box center [88, 479] width 104 height 14
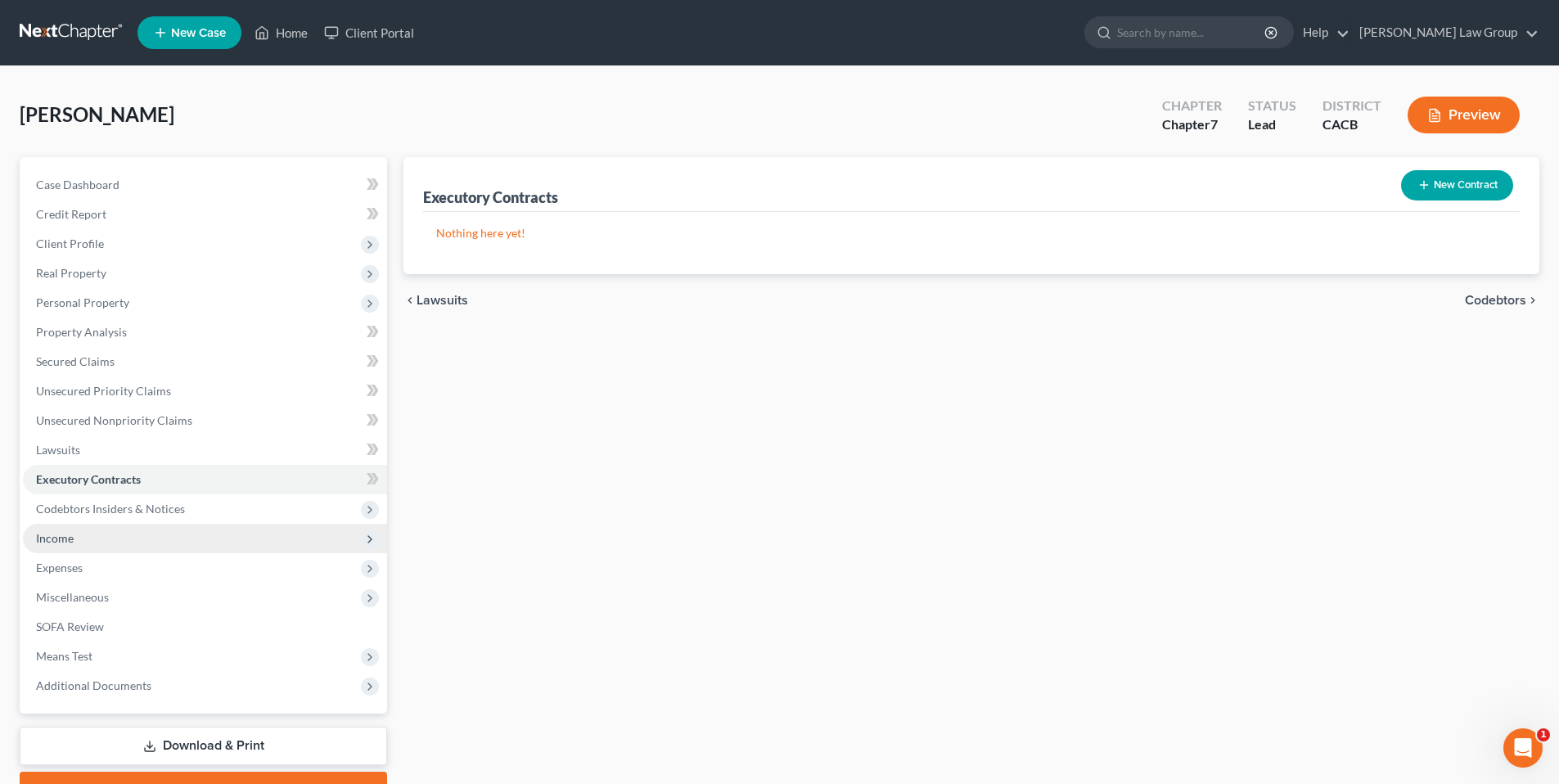
click at [50, 538] on span "Income" at bounding box center [55, 538] width 38 height 14
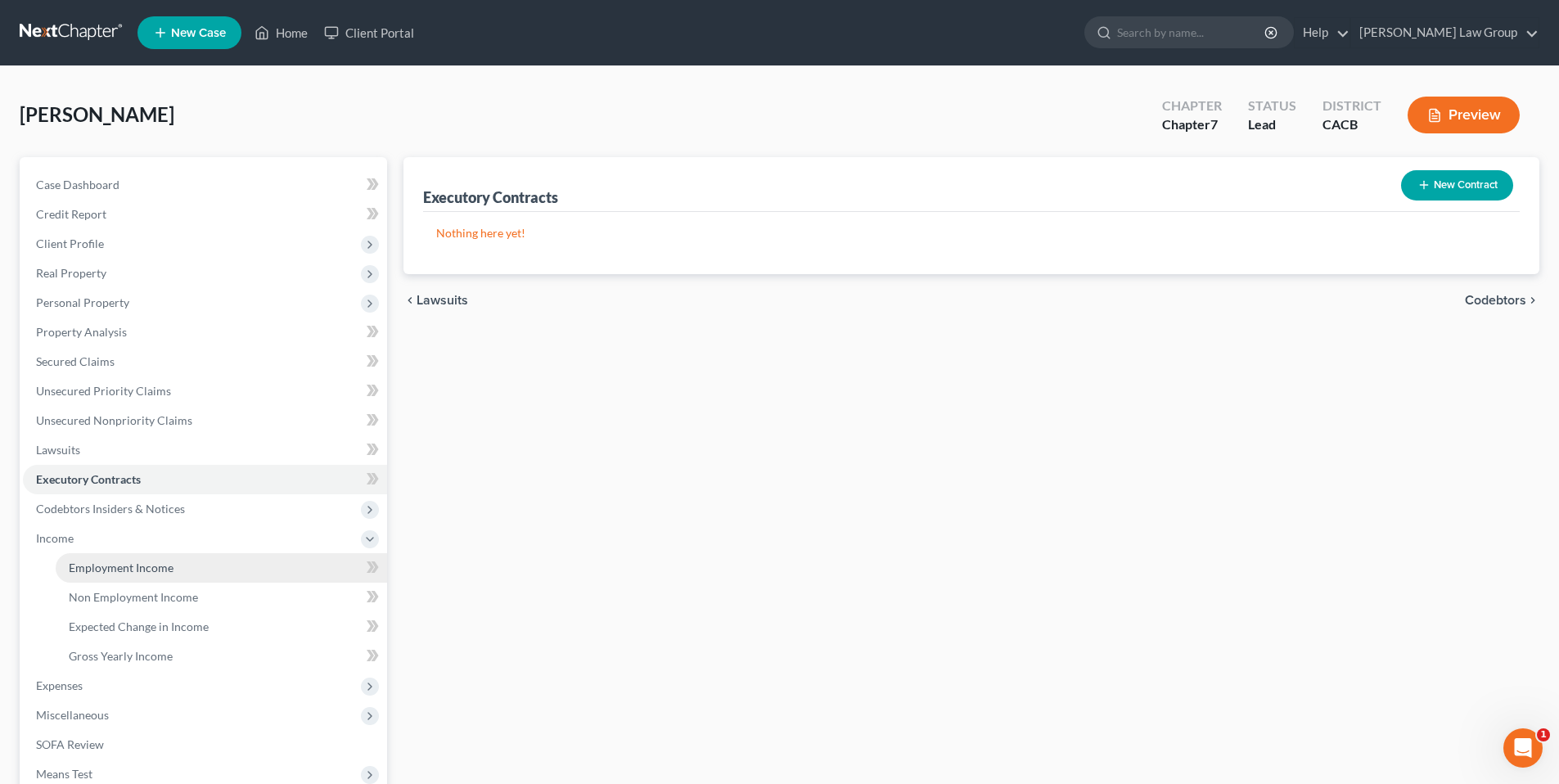
click at [104, 565] on span "Employment Income" at bounding box center [121, 567] width 104 height 14
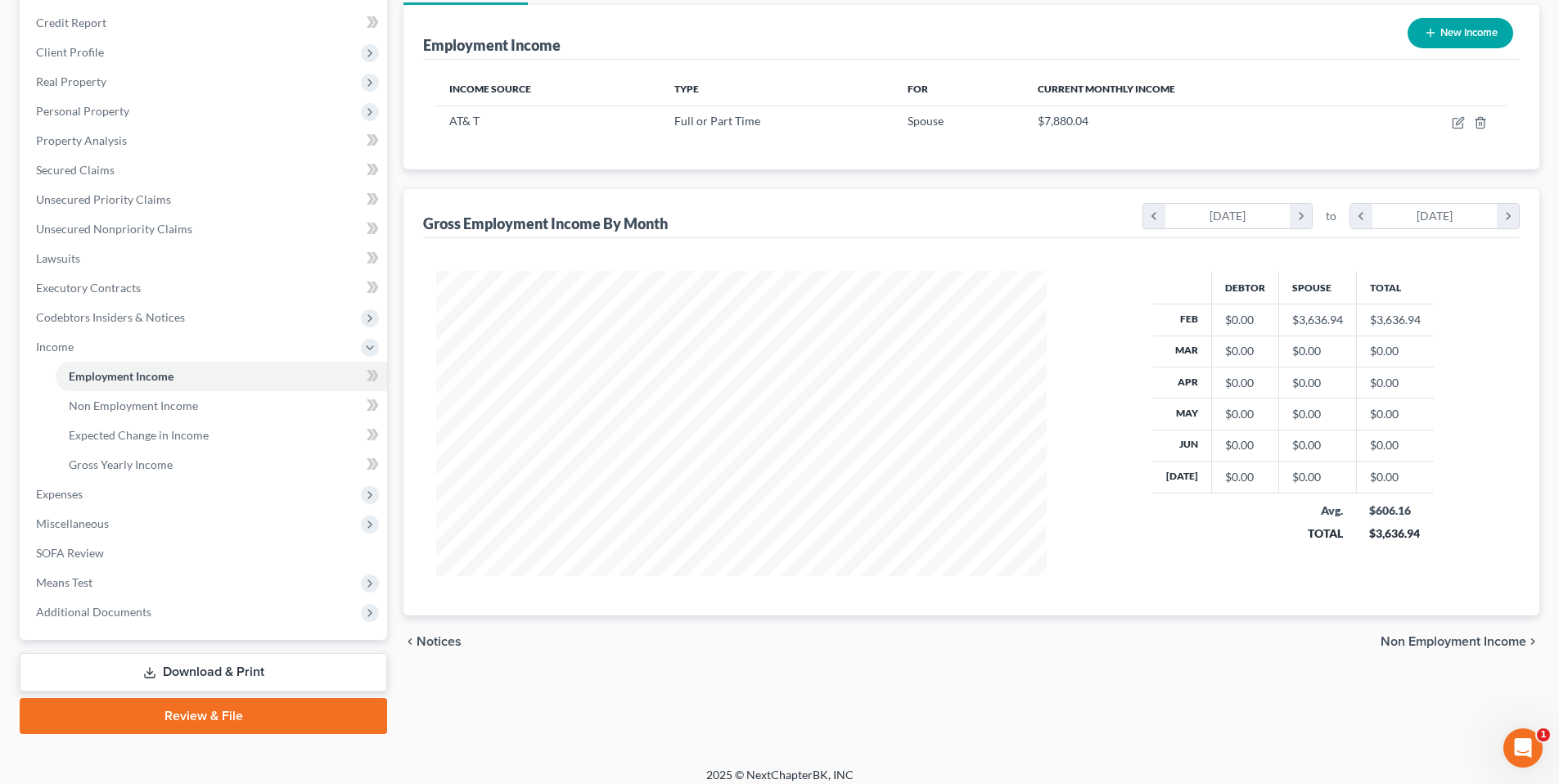
scroll to position [191, 0]
click at [128, 404] on span "Non Employment Income" at bounding box center [133, 406] width 129 height 14
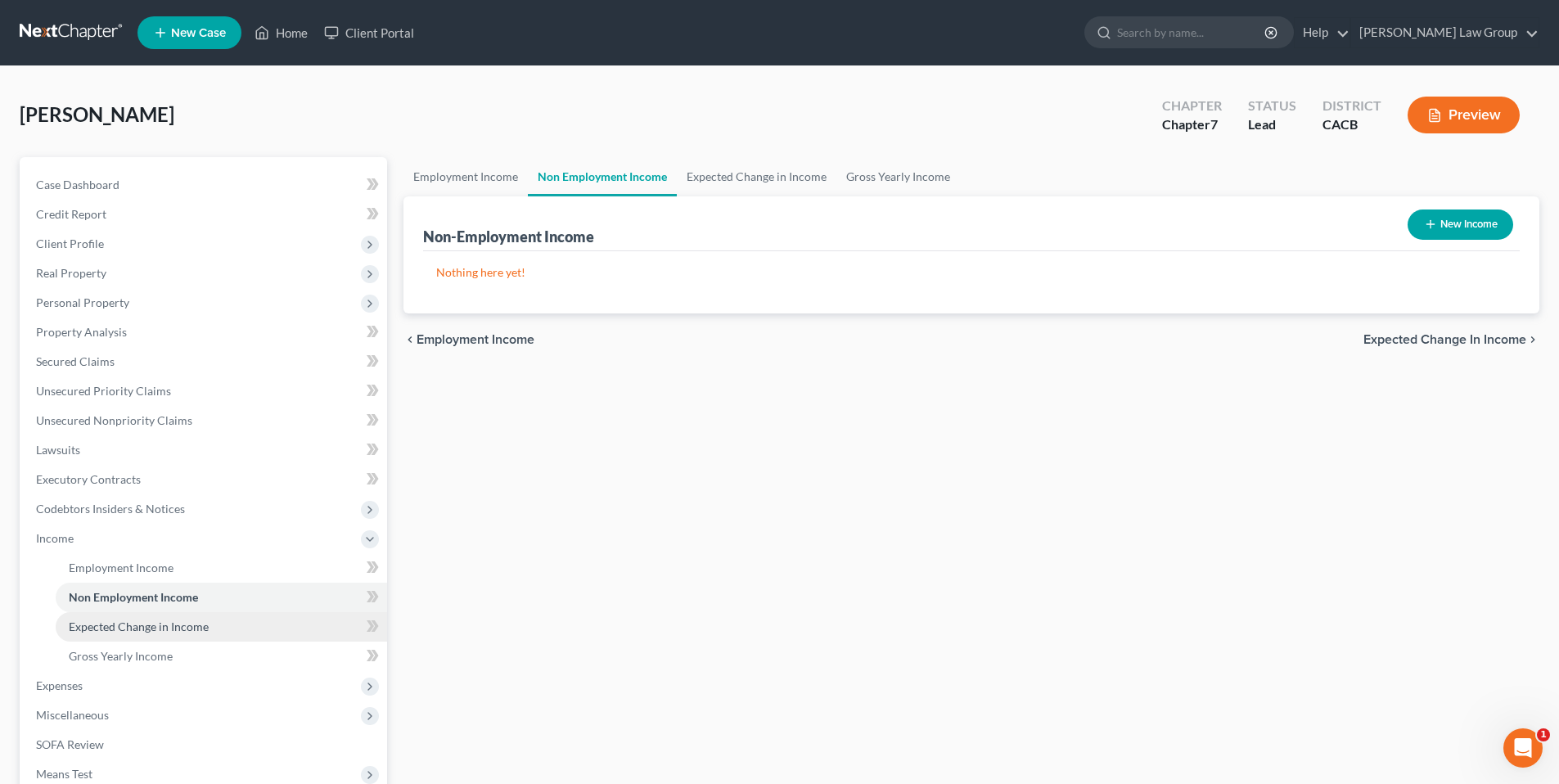
click at [157, 620] on span "Expected Change in Income" at bounding box center [138, 627] width 140 height 14
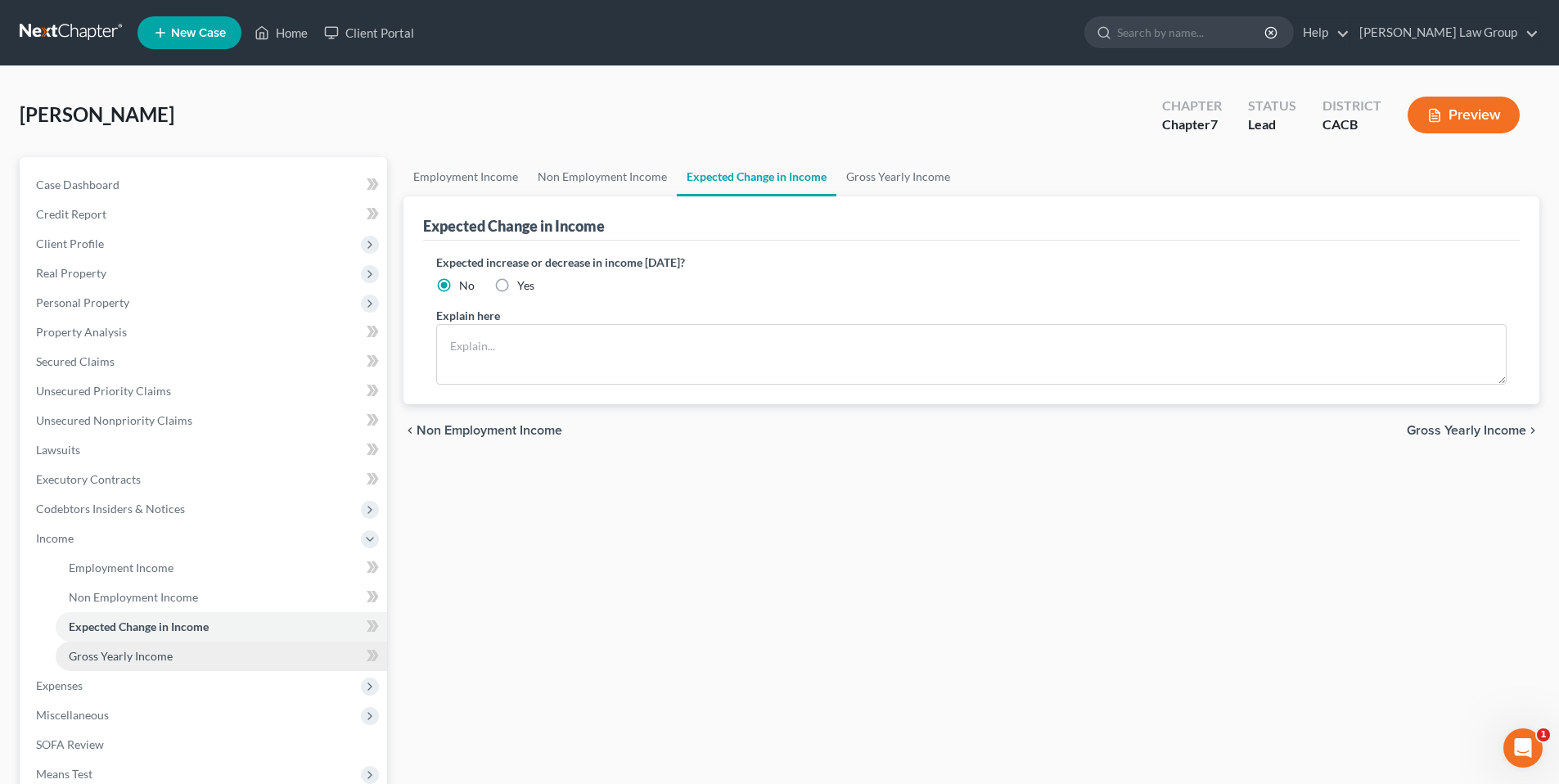
click at [112, 656] on span "Gross Yearly Income" at bounding box center [120, 656] width 104 height 14
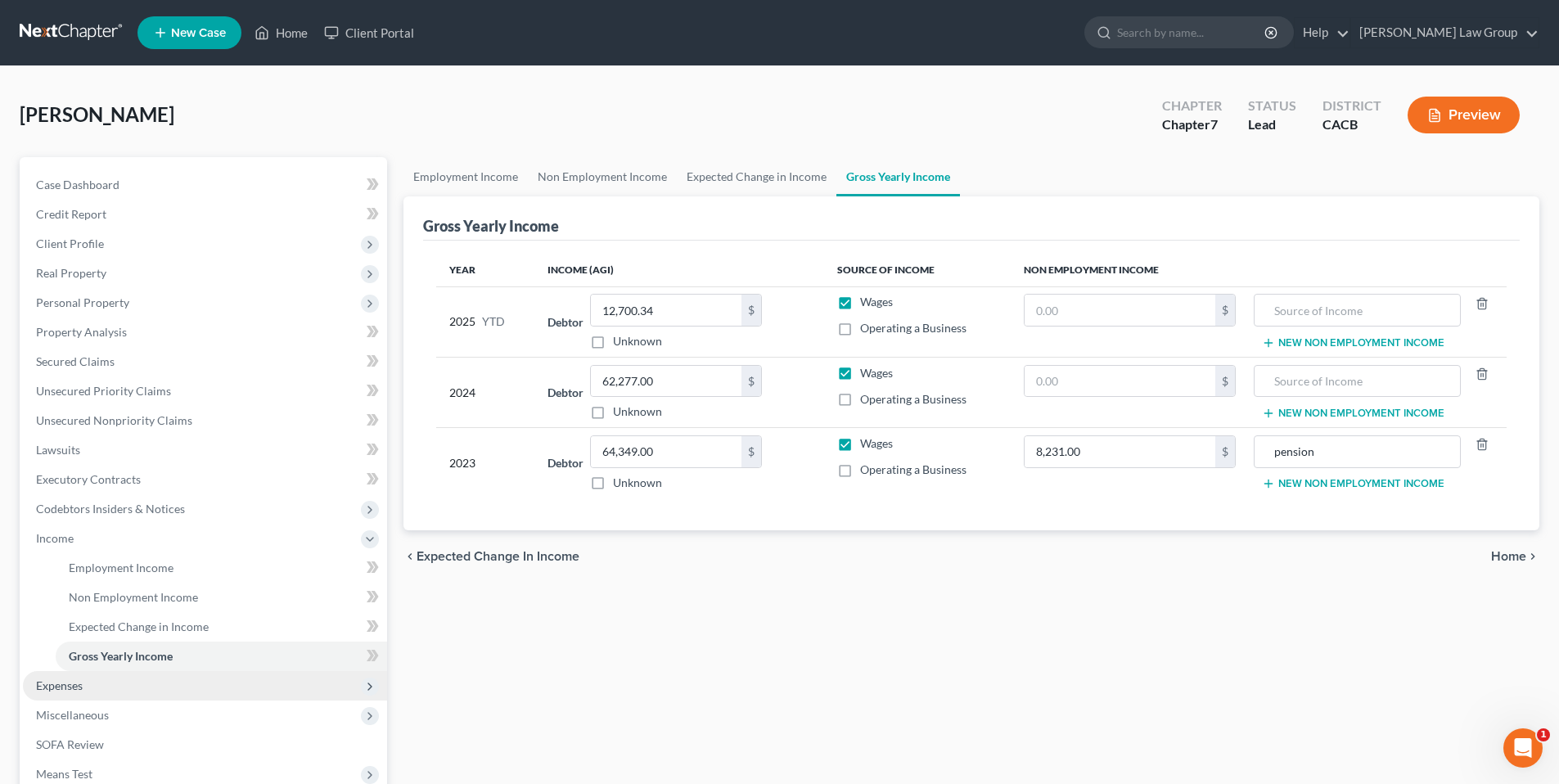
click at [86, 682] on span "Expenses" at bounding box center [205, 686] width 364 height 29
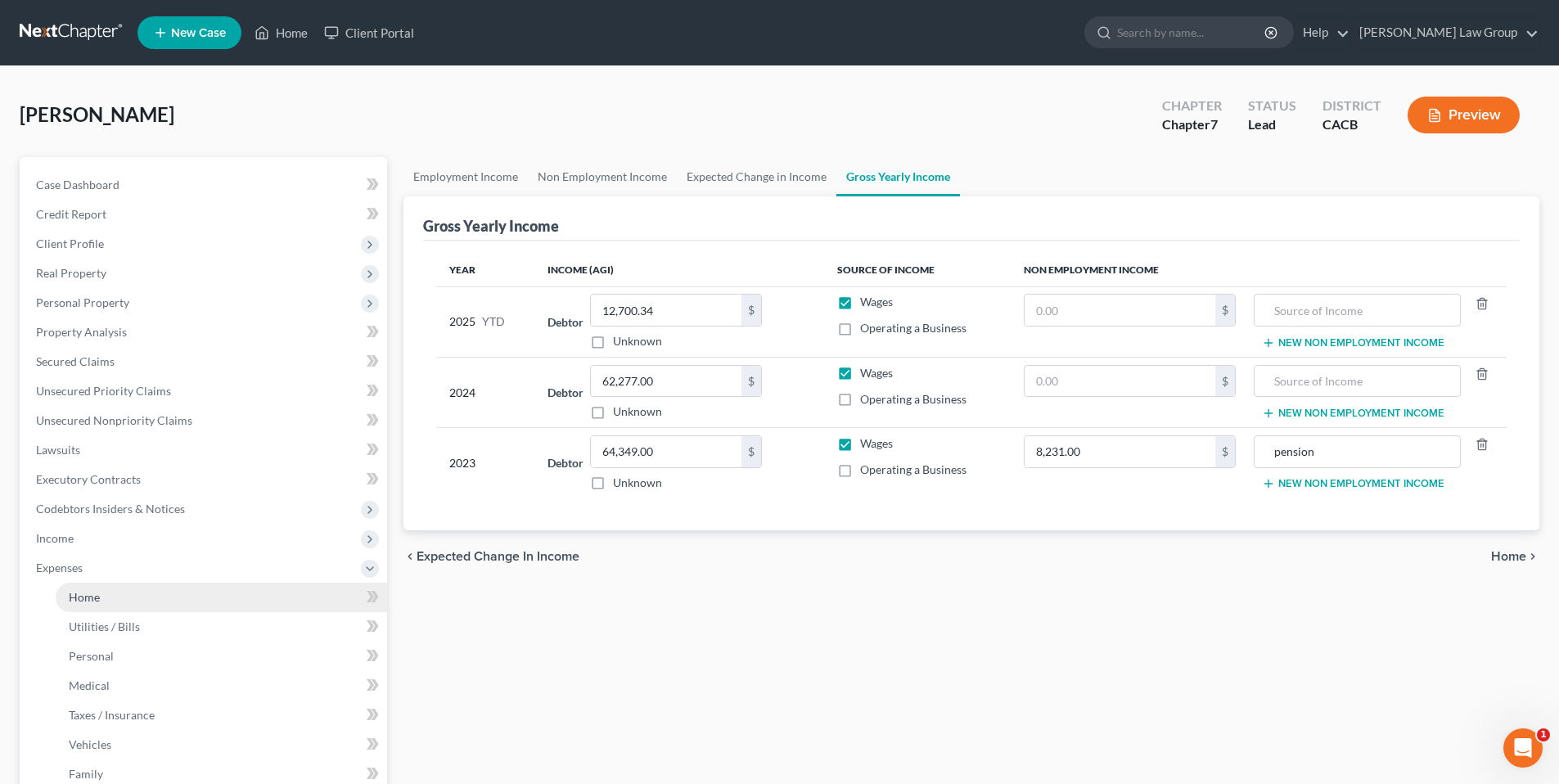
click at [93, 598] on span "Home" at bounding box center [84, 597] width 31 height 14
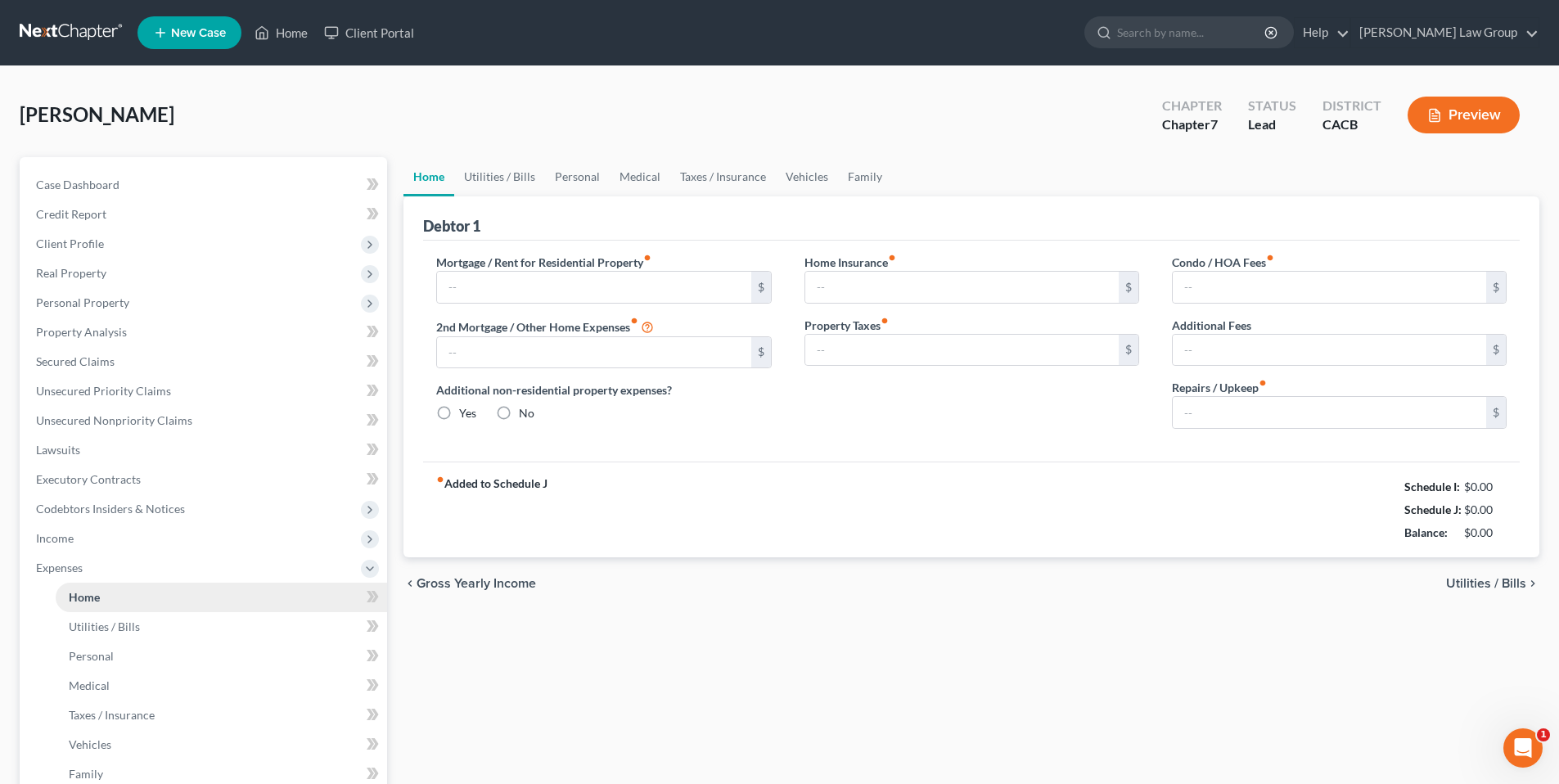
type input "500.00"
type input "0.00"
radio input "true"
type input "0.00"
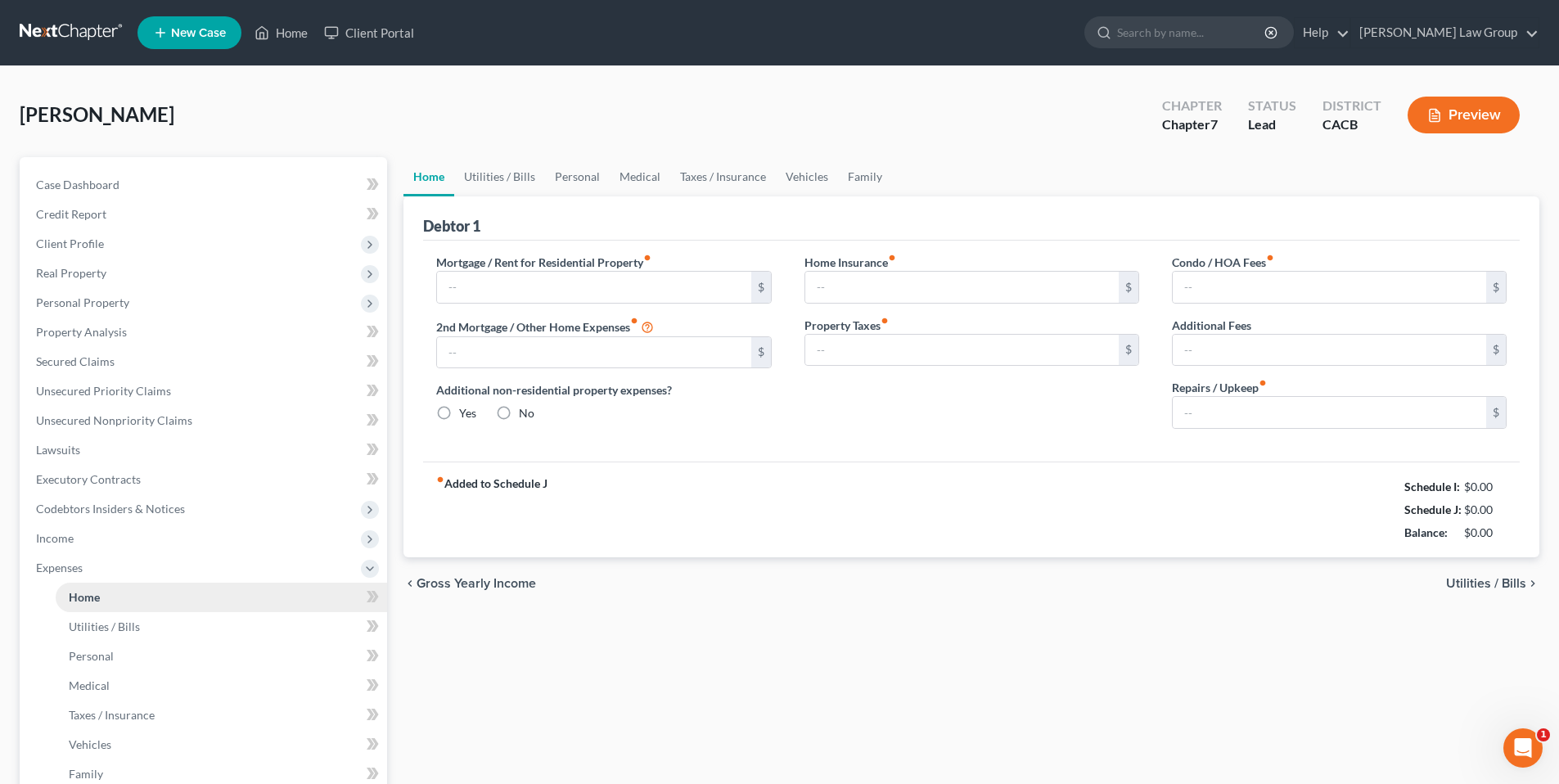
type input "0.00"
click at [100, 621] on span "Utilities / Bills" at bounding box center [104, 627] width 71 height 14
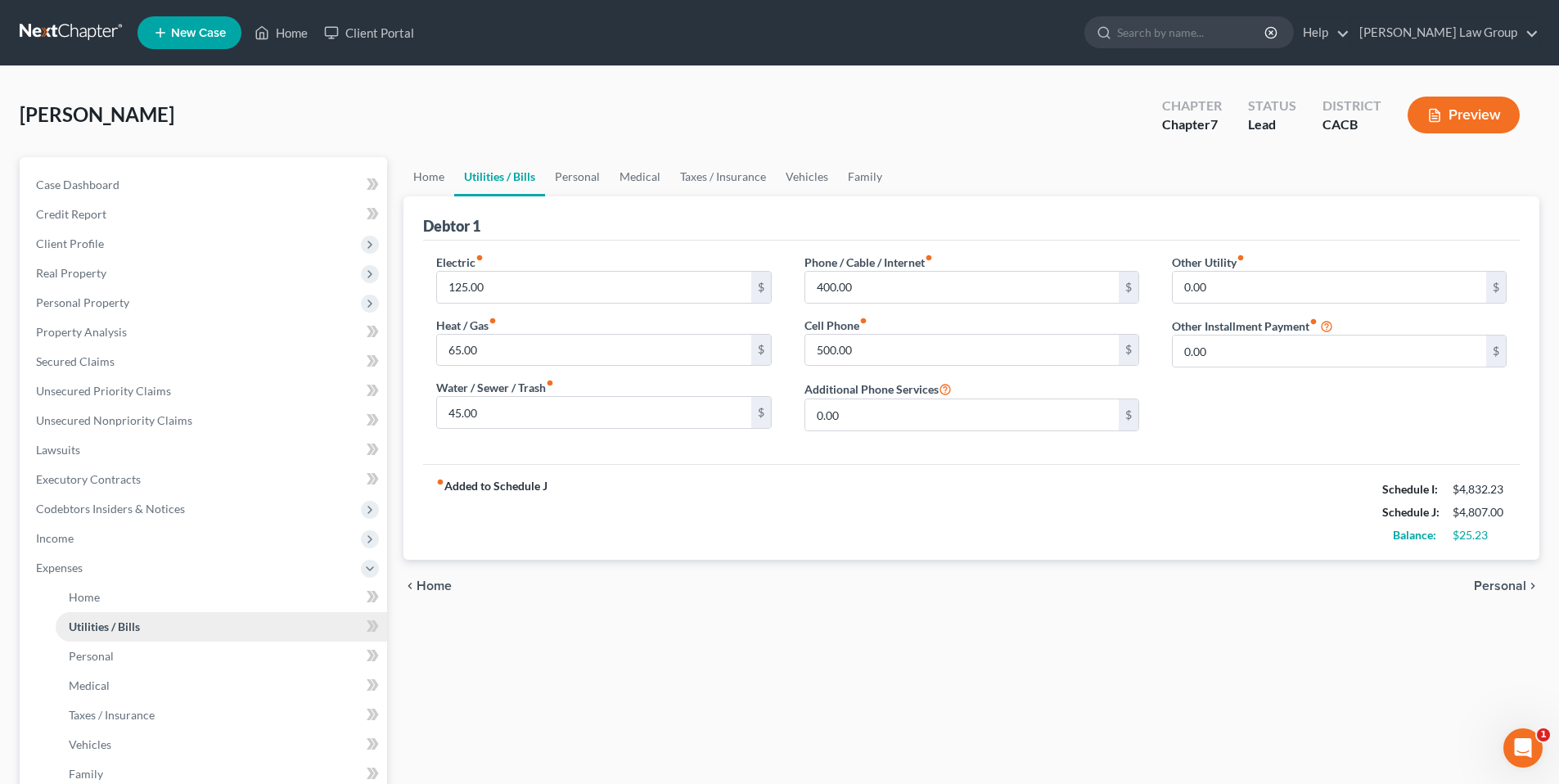
click at [100, 621] on span "Utilities / Bills" at bounding box center [104, 627] width 71 height 14
click at [90, 653] on span "Personal" at bounding box center [91, 656] width 45 height 14
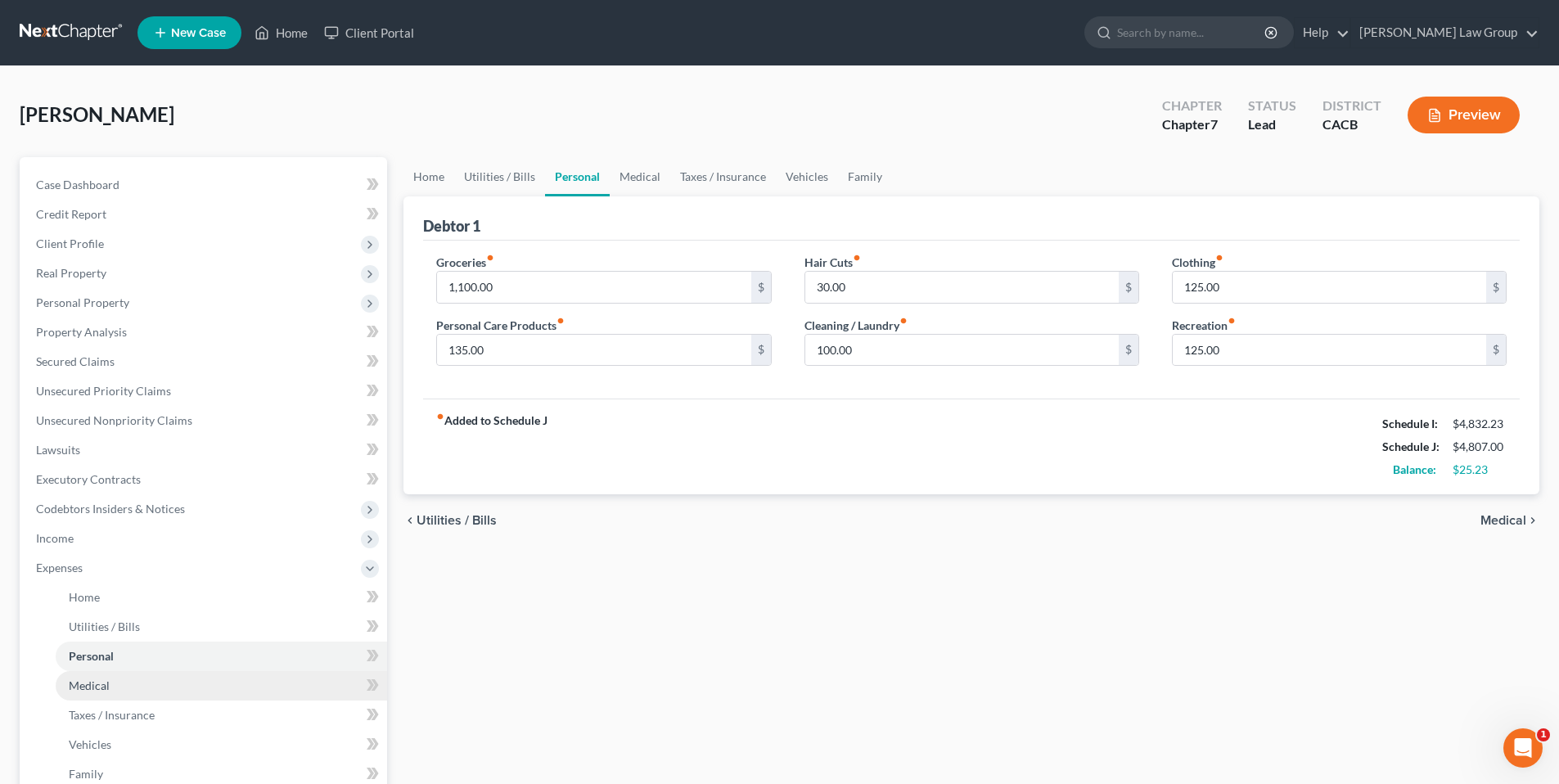
click at [83, 687] on span "Medical" at bounding box center [89, 685] width 41 height 14
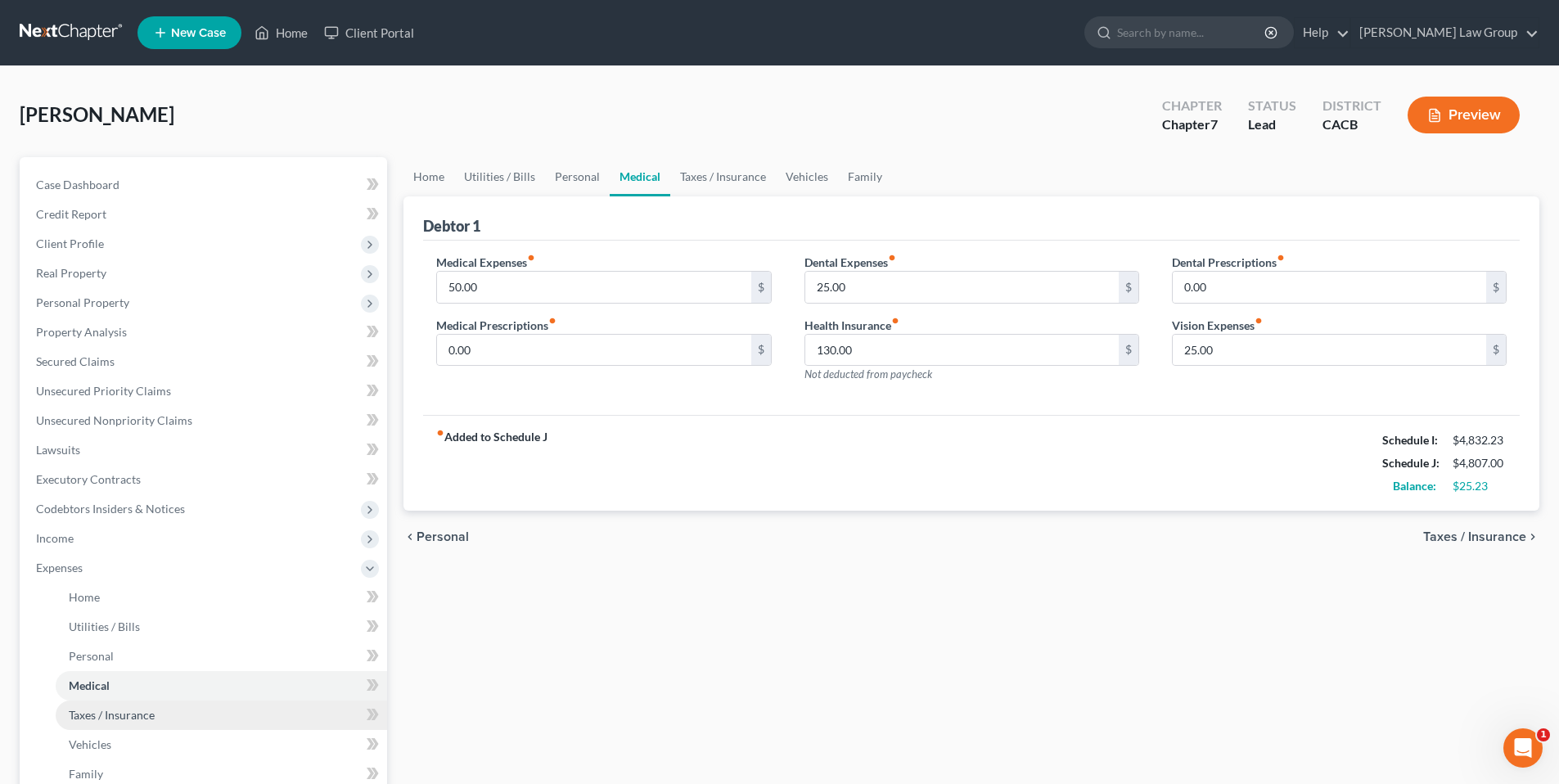
click at [92, 710] on span "Taxes / Insurance" at bounding box center [111, 715] width 86 height 14
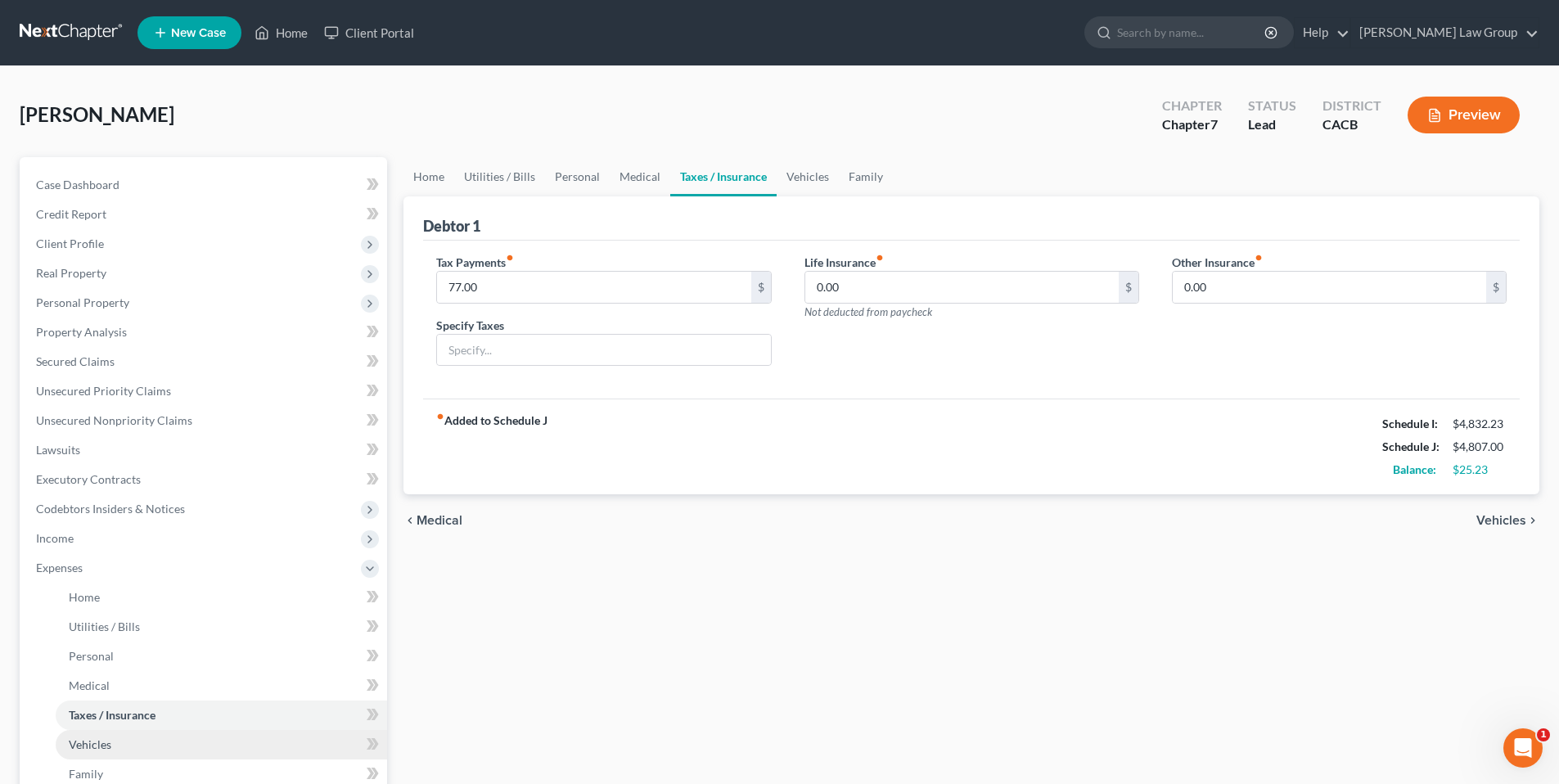
click at [83, 745] on span "Vehicles" at bounding box center [90, 744] width 43 height 14
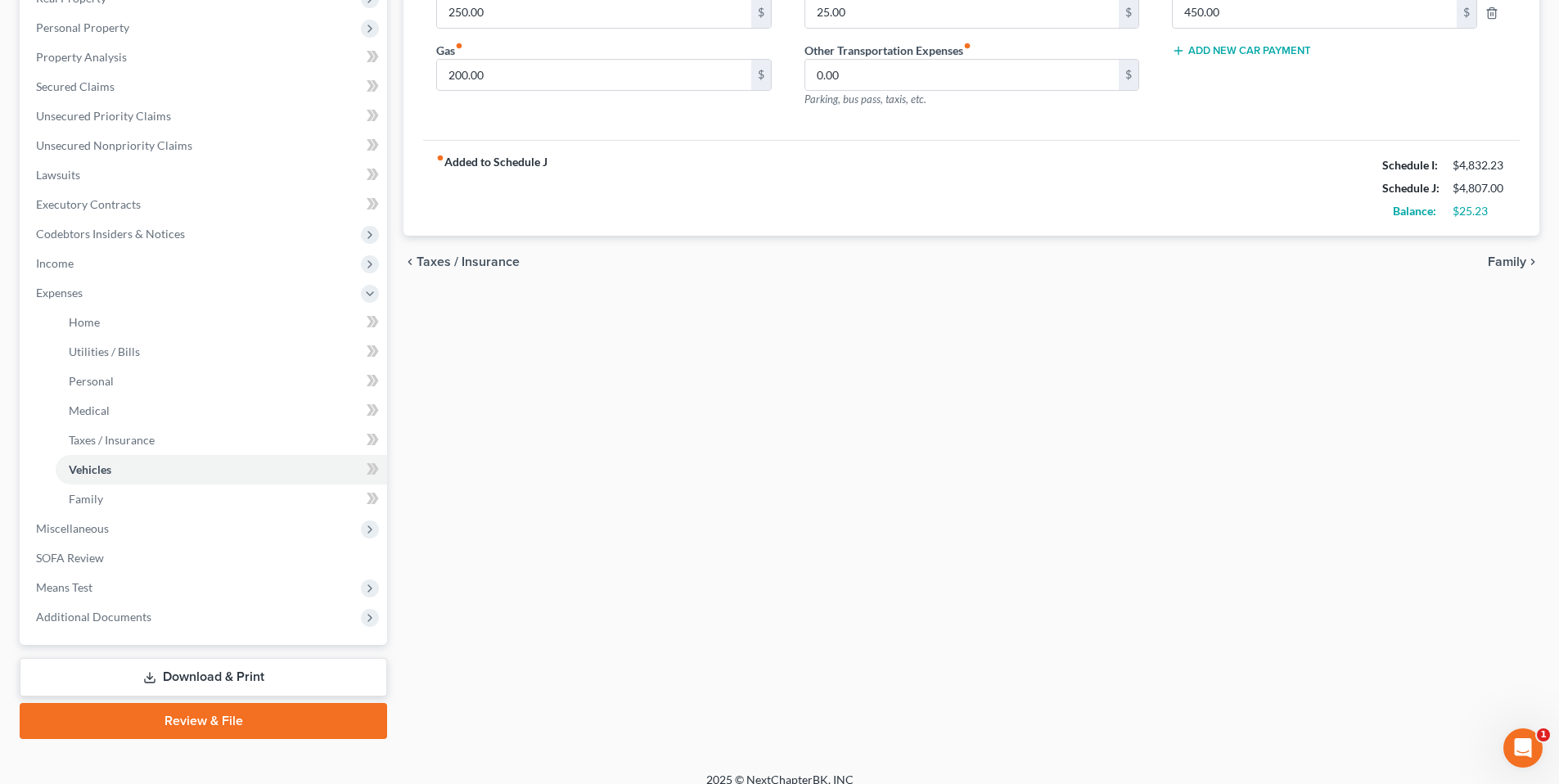
scroll to position [274, 0]
click at [94, 533] on span "Miscellaneous" at bounding box center [72, 529] width 73 height 14
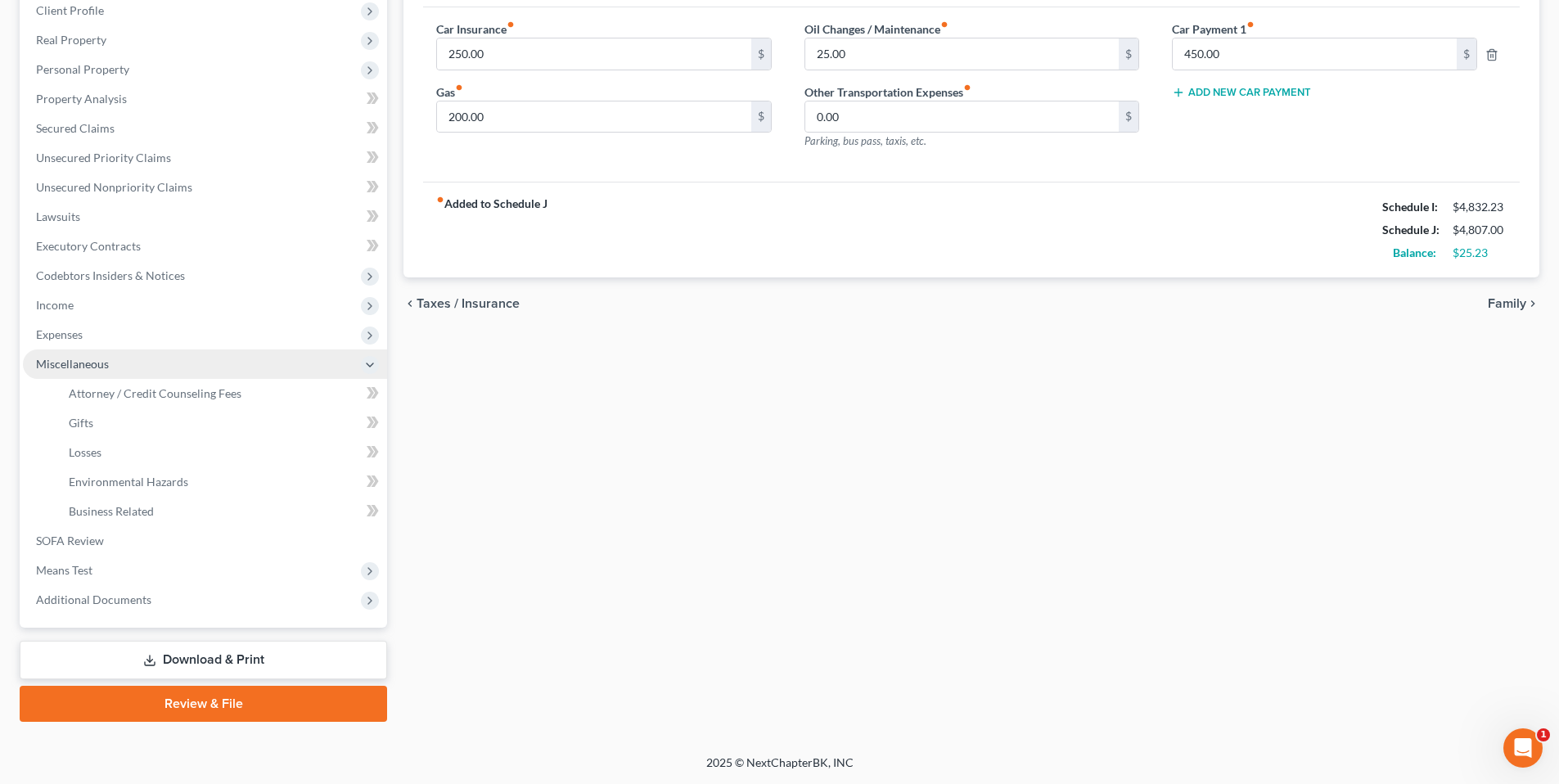
scroll to position [231, 0]
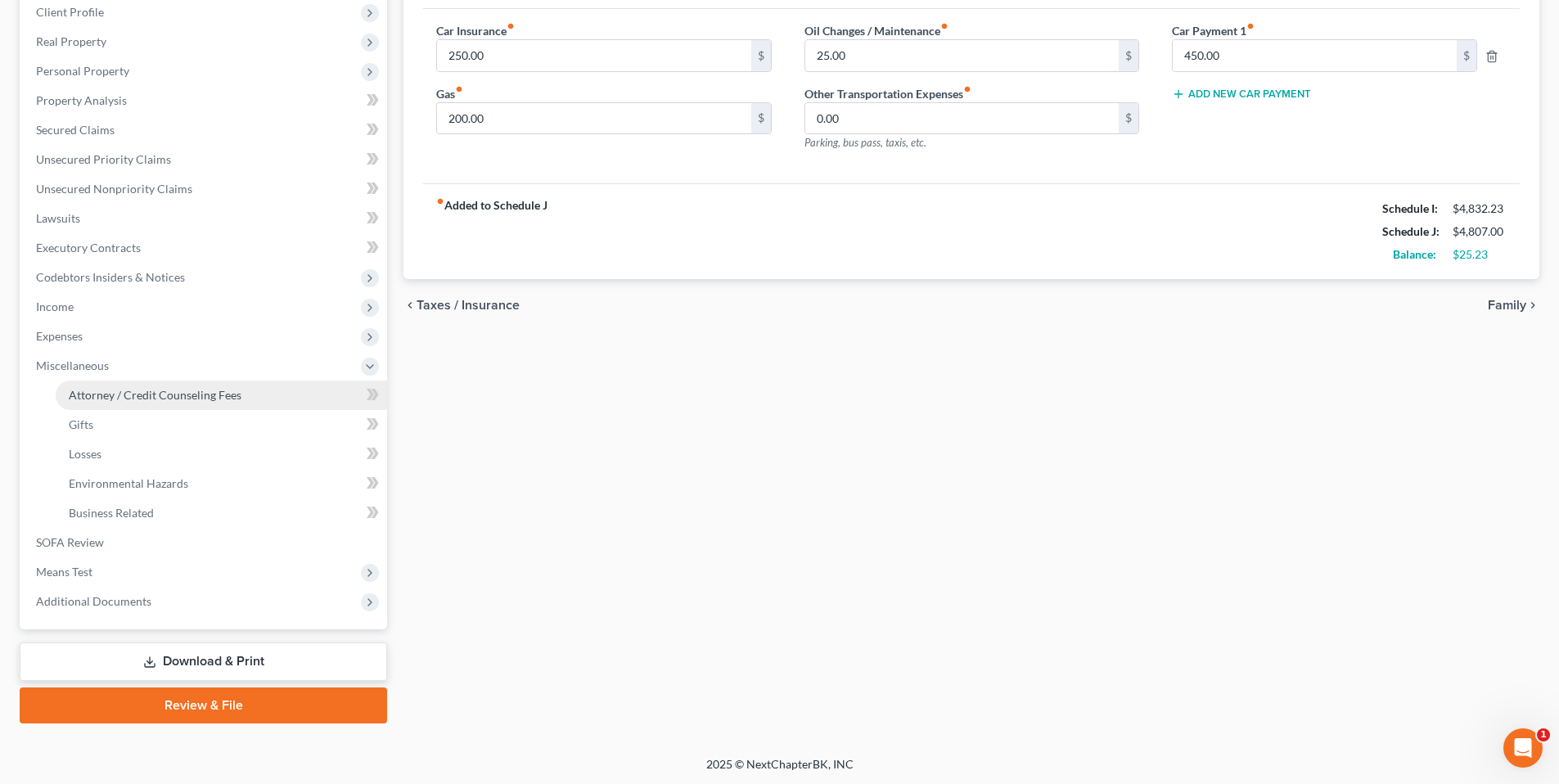
click at [142, 391] on span "Attorney / Credit Counseling Fees" at bounding box center [155, 395] width 173 height 14
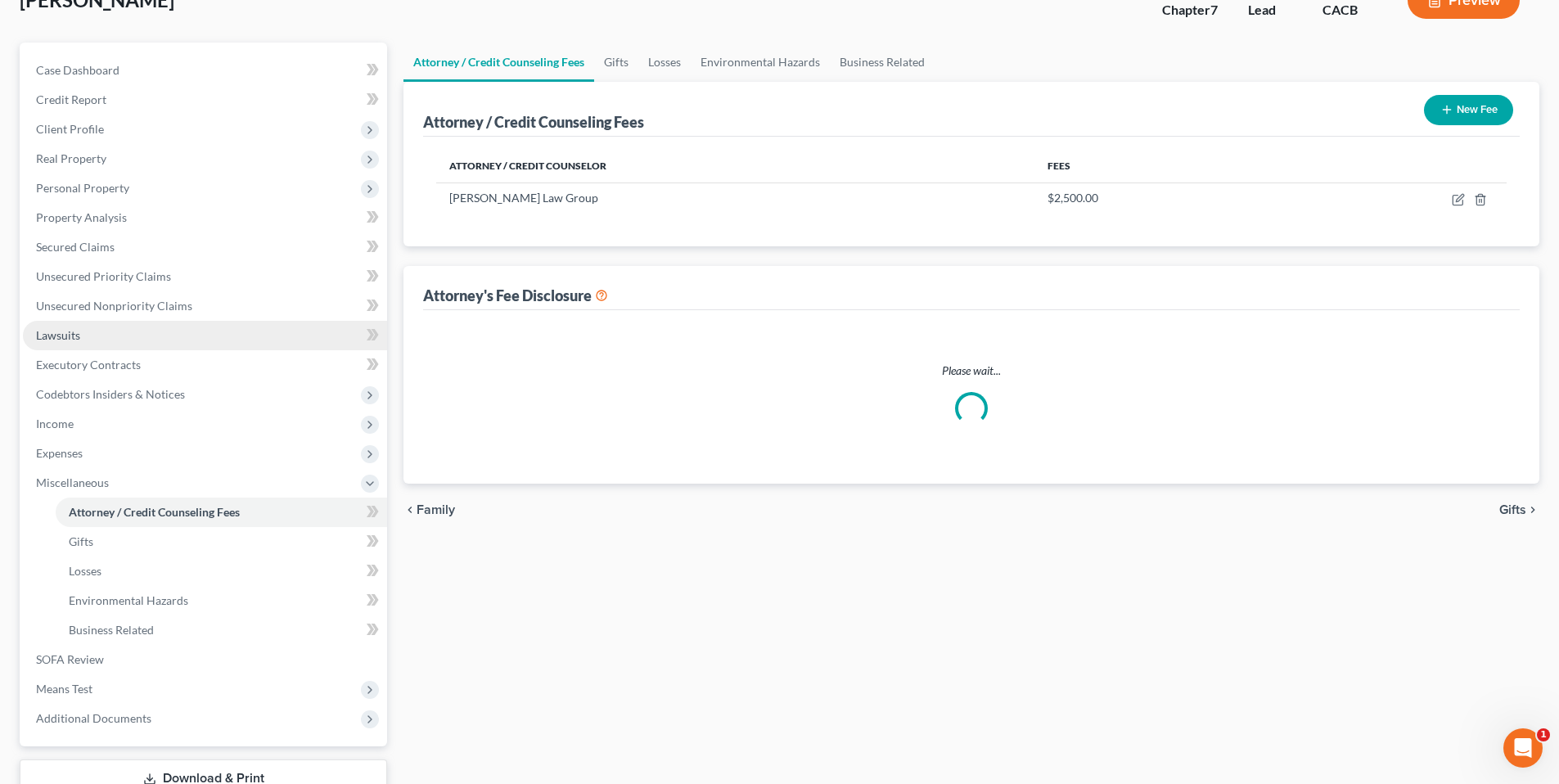
scroll to position [28, 0]
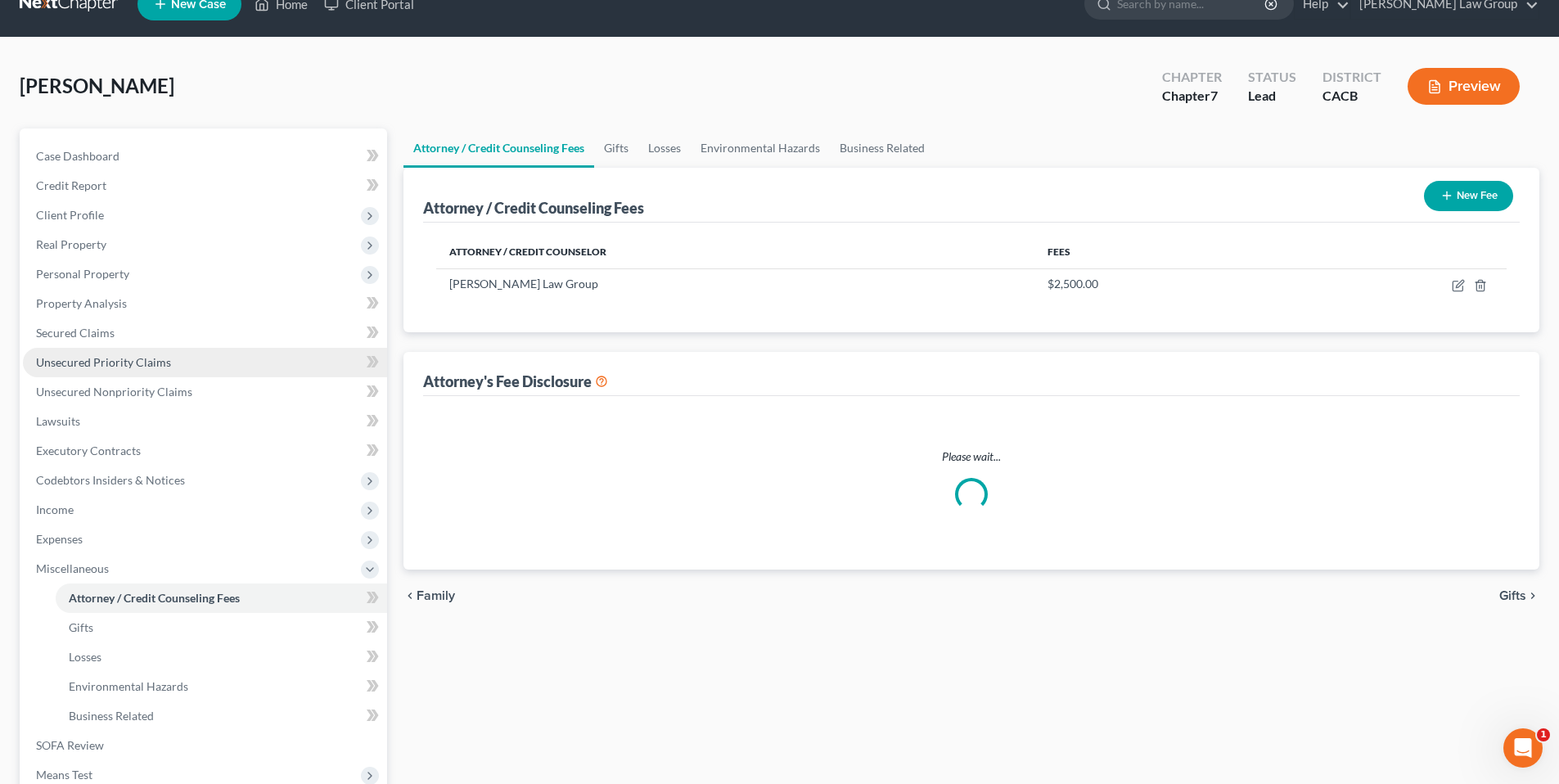
select select "0"
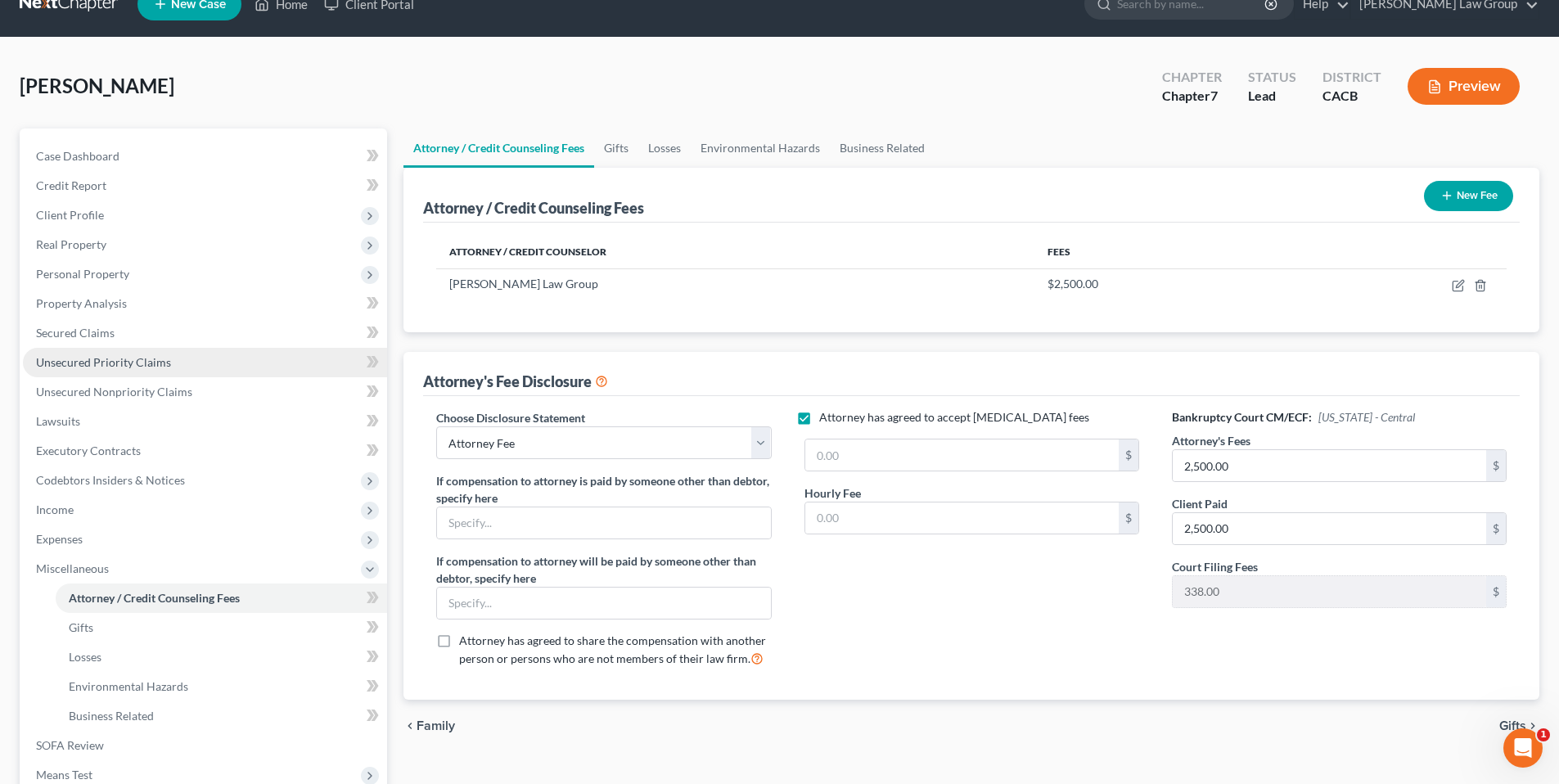
scroll to position [0, 0]
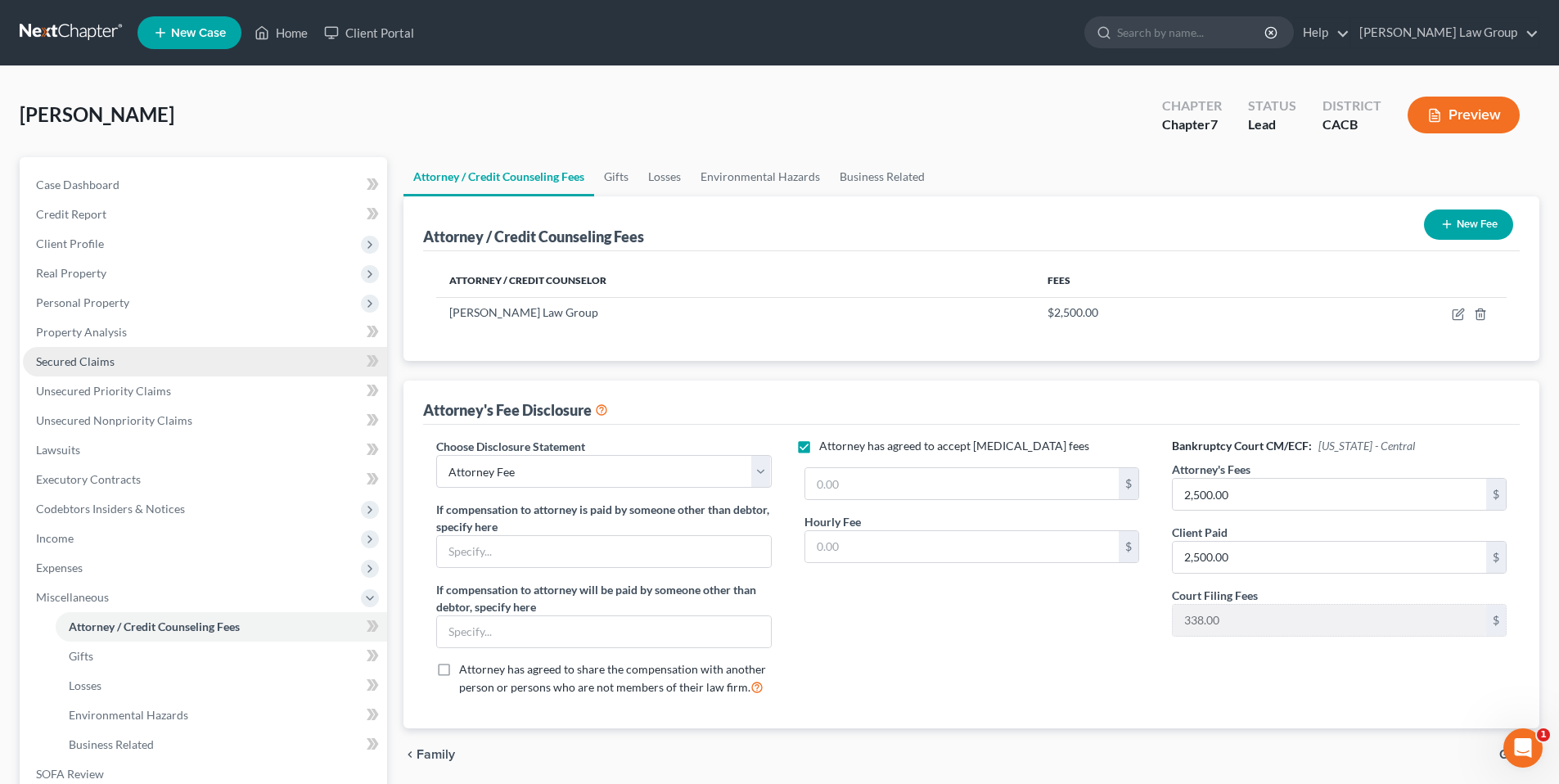
click at [89, 358] on span "Secured Claims" at bounding box center [75, 361] width 79 height 14
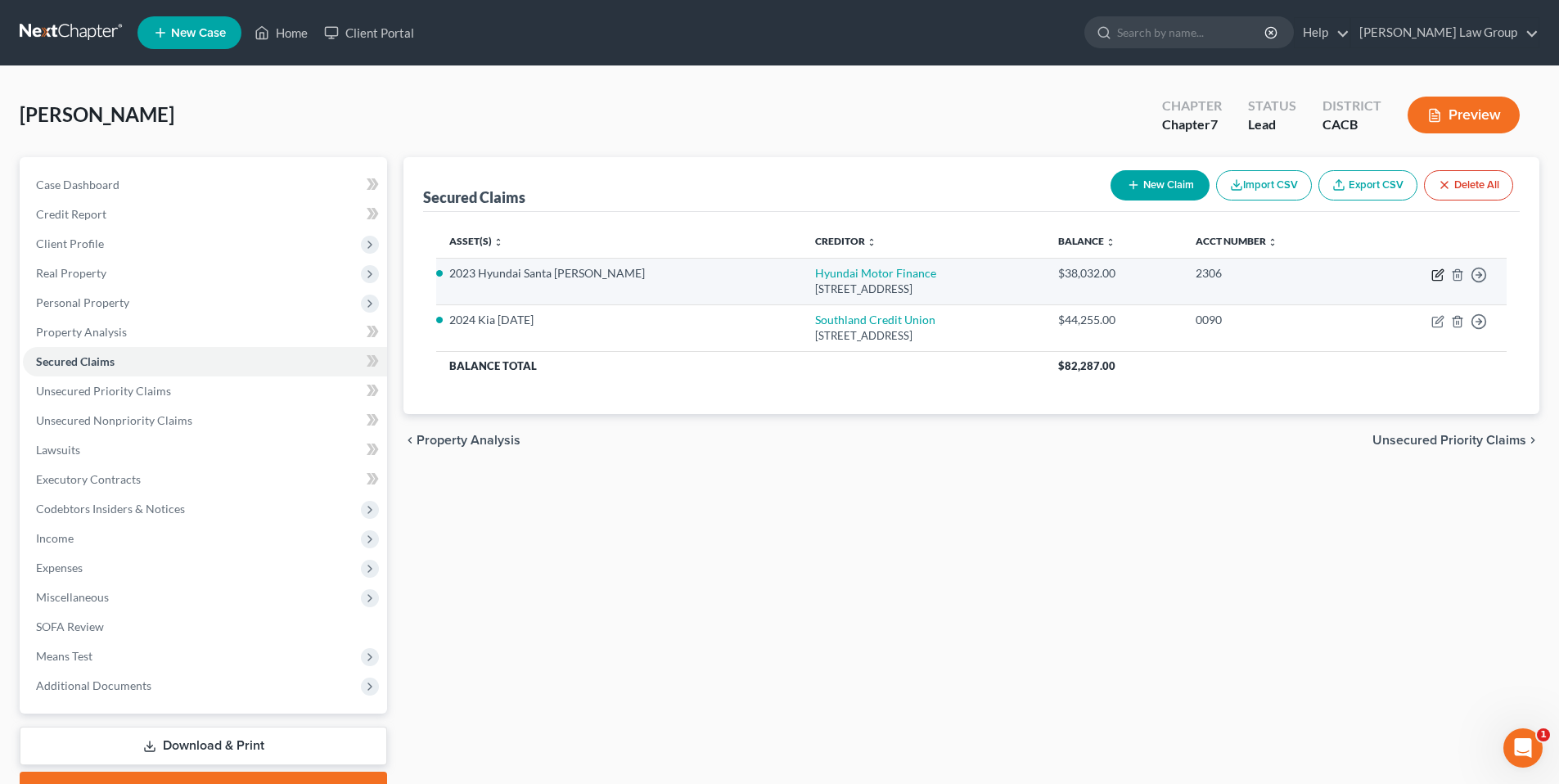
click at [1435, 276] on icon "button" at bounding box center [1437, 275] width 13 height 13
select select "4"
select select "0"
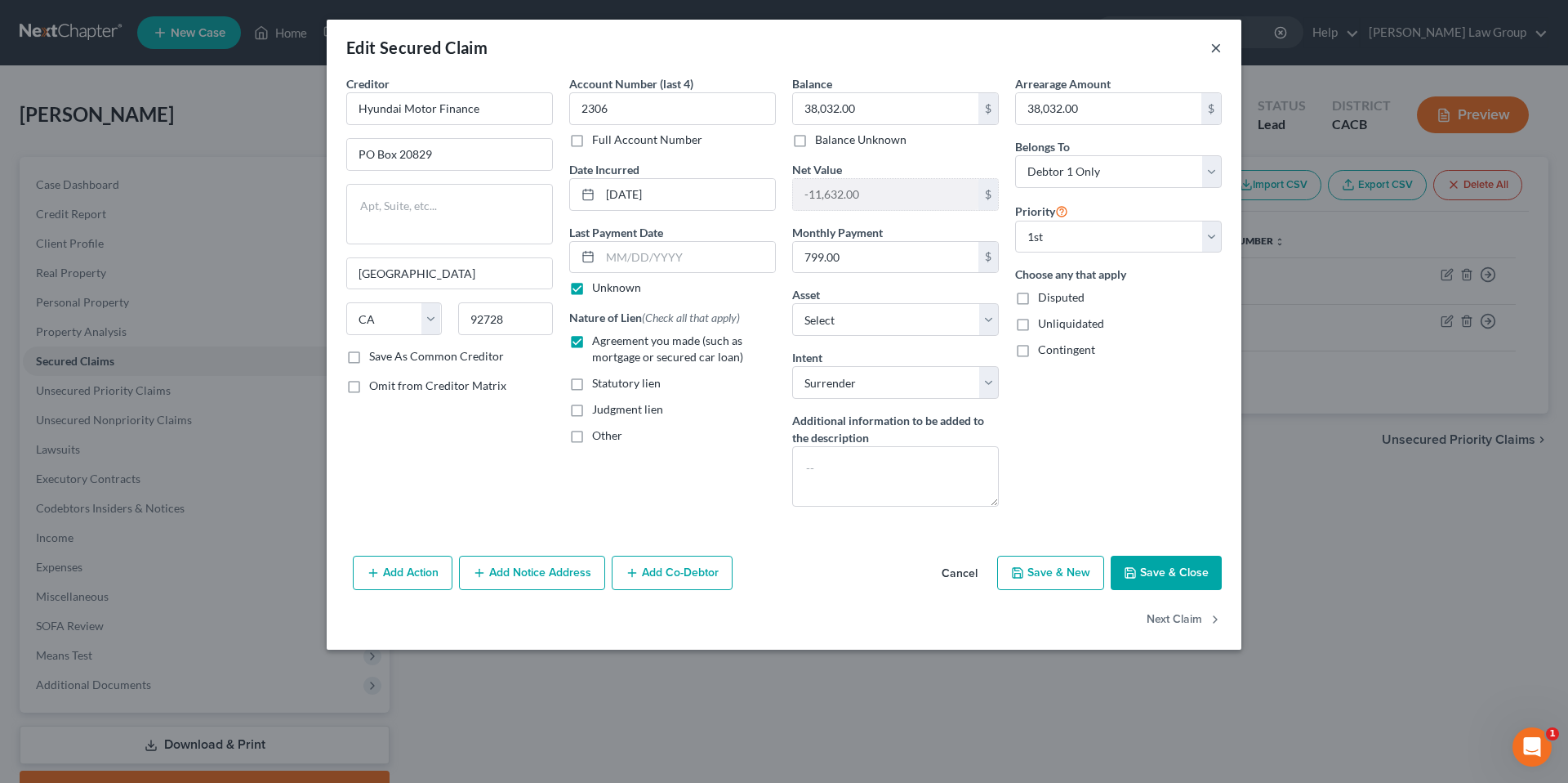
click at [1211, 46] on button "×" at bounding box center [1216, 47] width 11 height 20
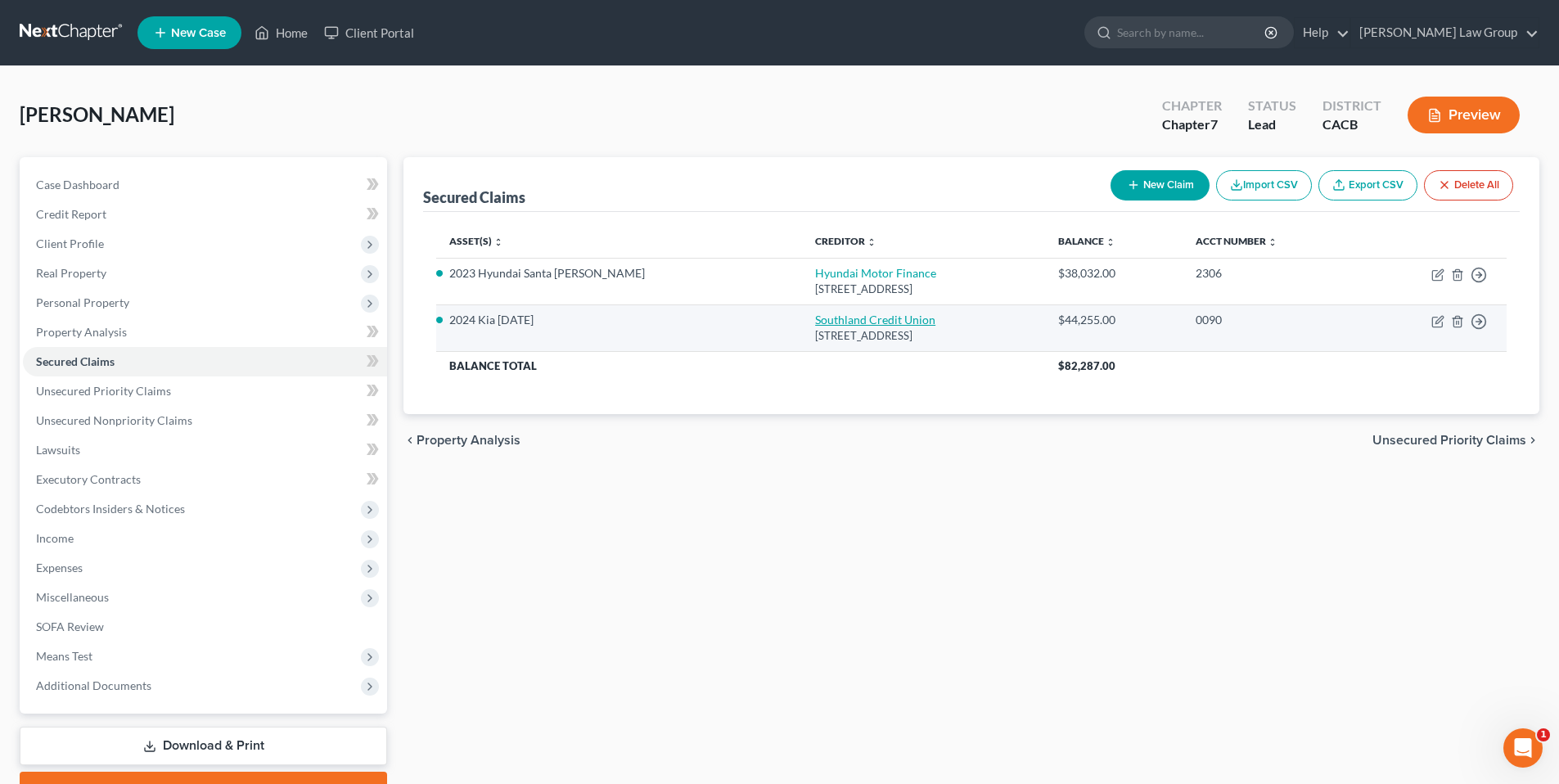
click at [815, 321] on link "Southland Credit Union" at bounding box center [875, 319] width 121 height 14
select select "4"
select select "7"
select select "0"
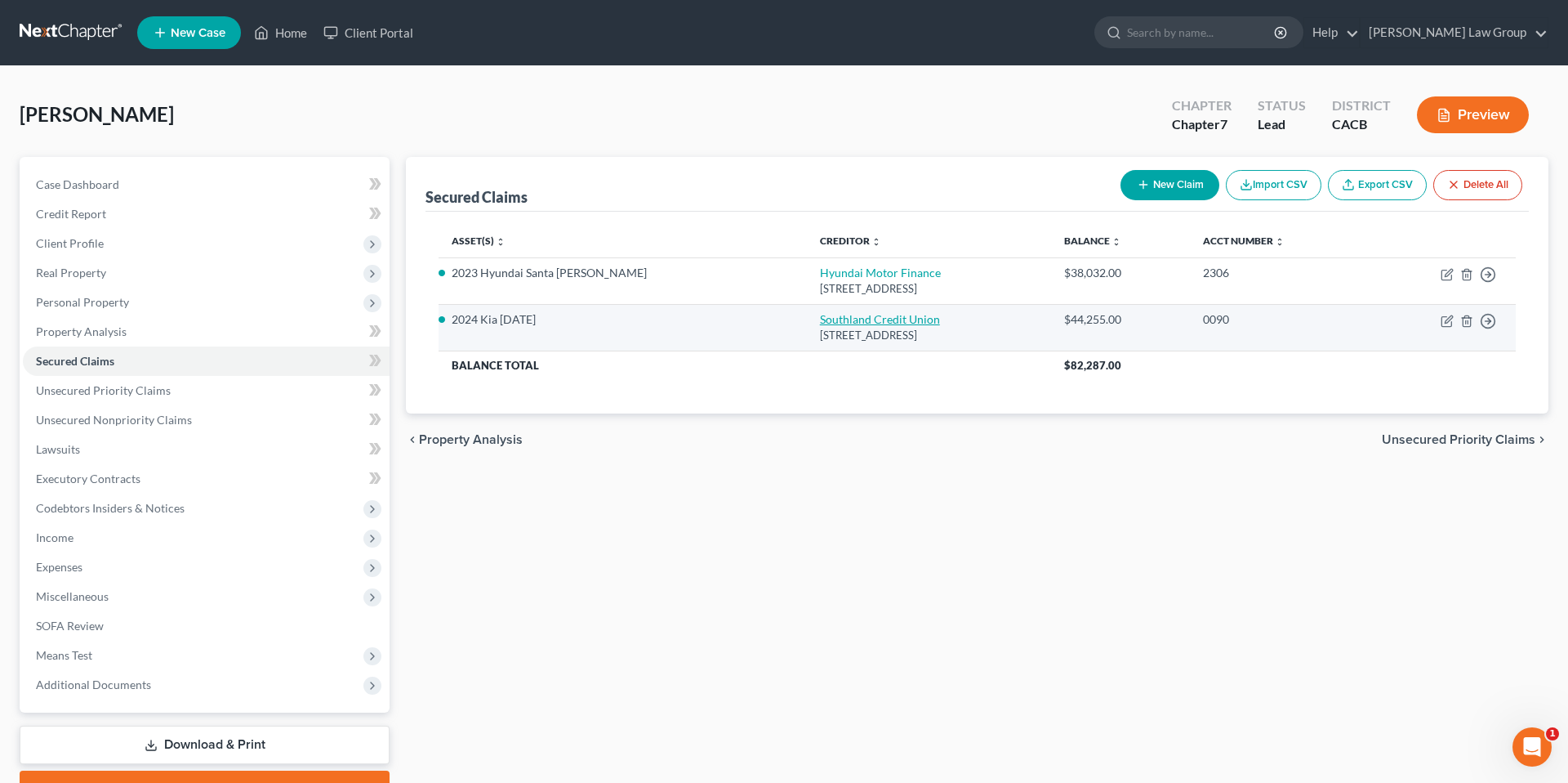
select select "0"
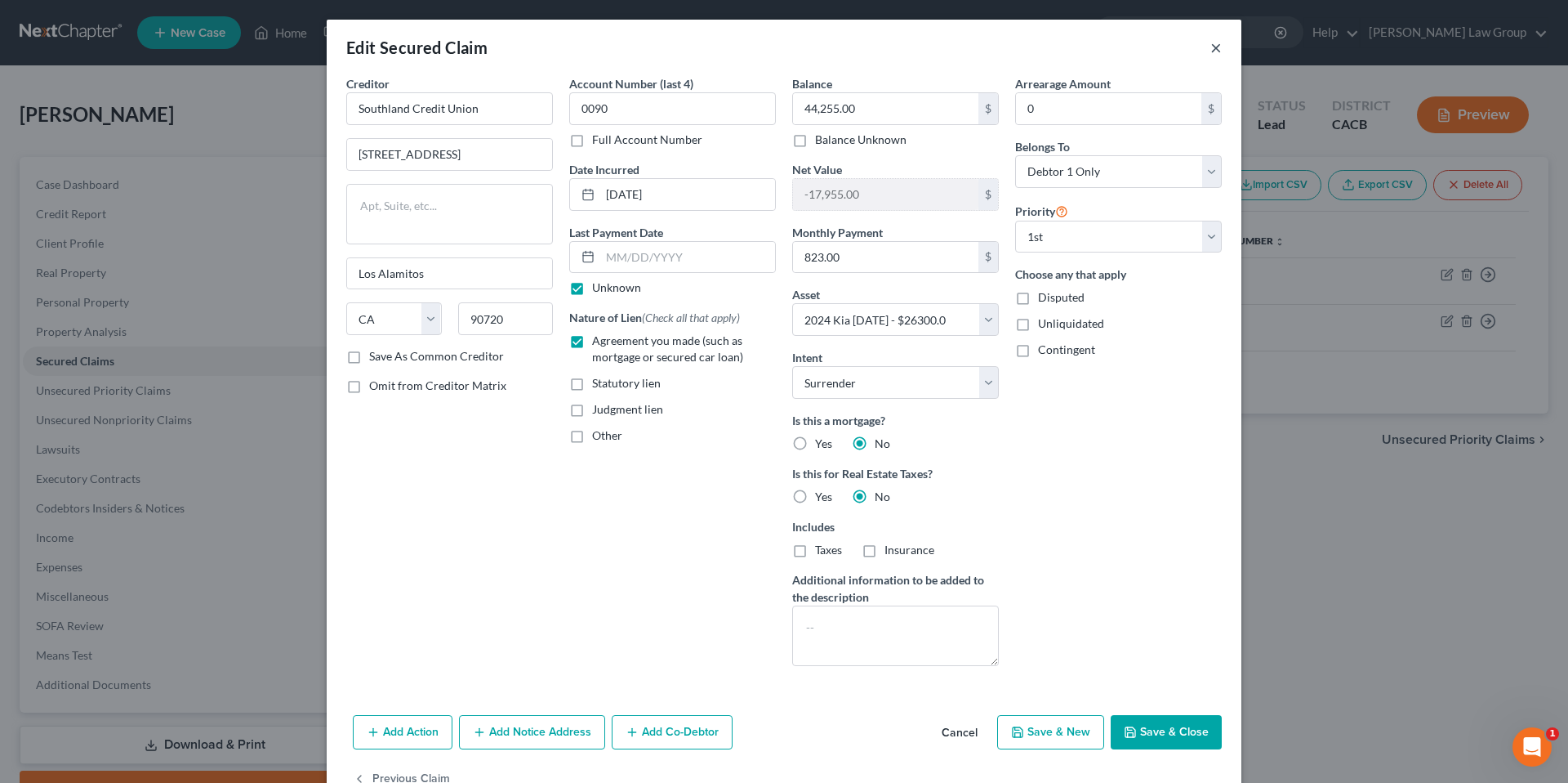
click at [1213, 49] on button "×" at bounding box center [1216, 47] width 11 height 20
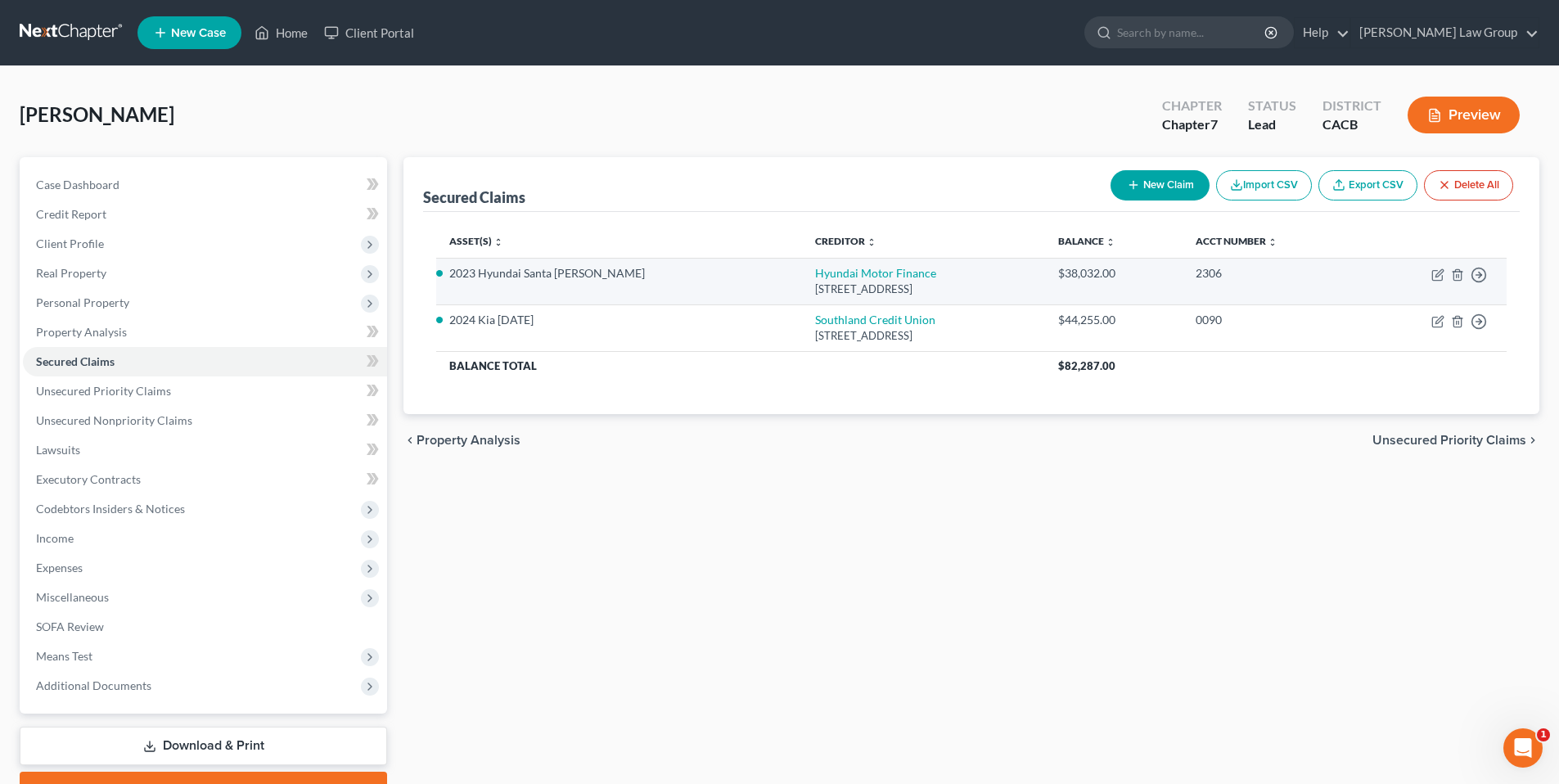
click at [815, 282] on div "PO Box 20829, Fountain Valley, CA 92728" at bounding box center [923, 289] width 217 height 15
click at [815, 275] on link "Hyundai Motor Finance" at bounding box center [875, 273] width 121 height 14
select select "4"
select select "0"
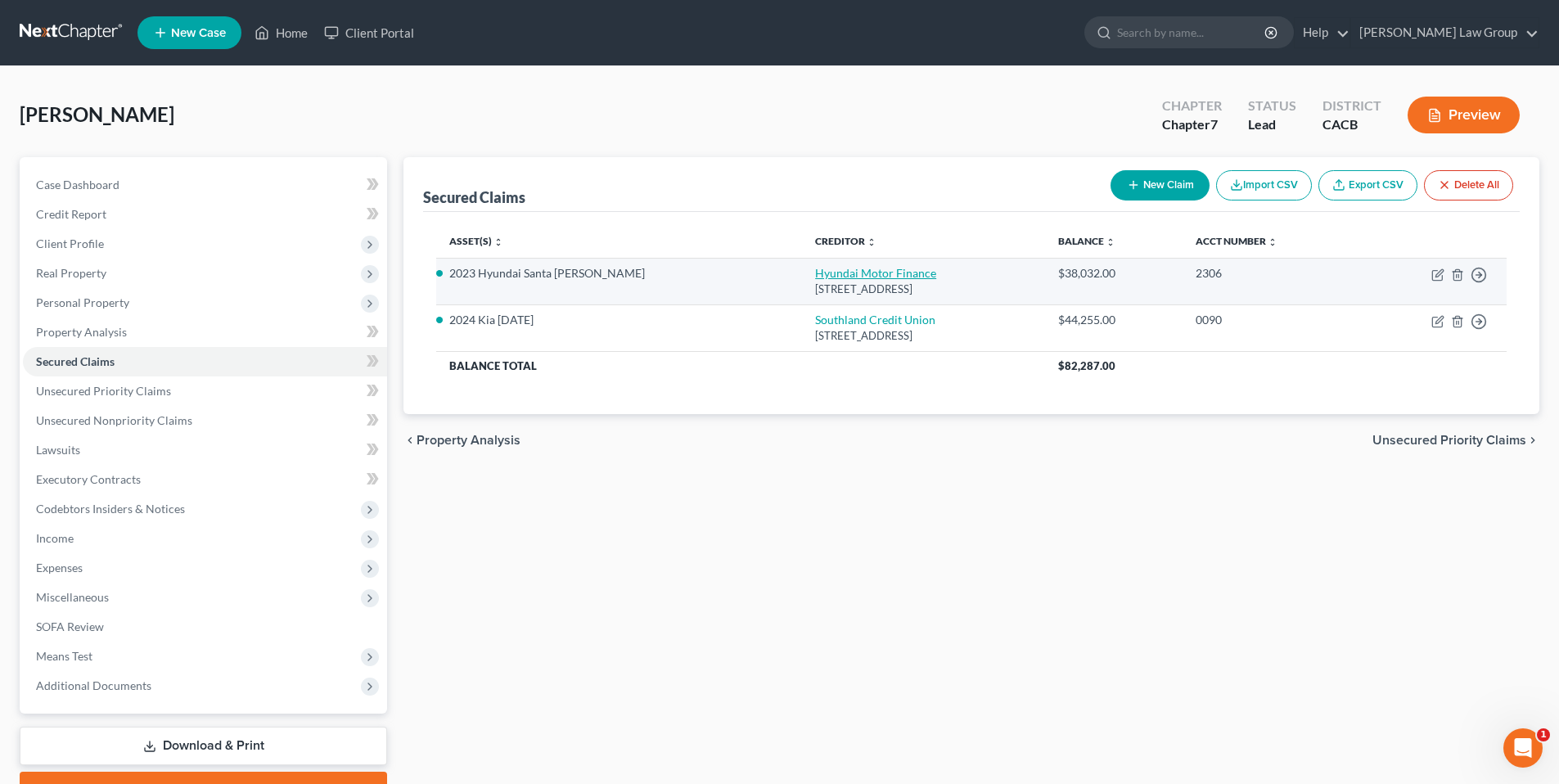
select select "0"
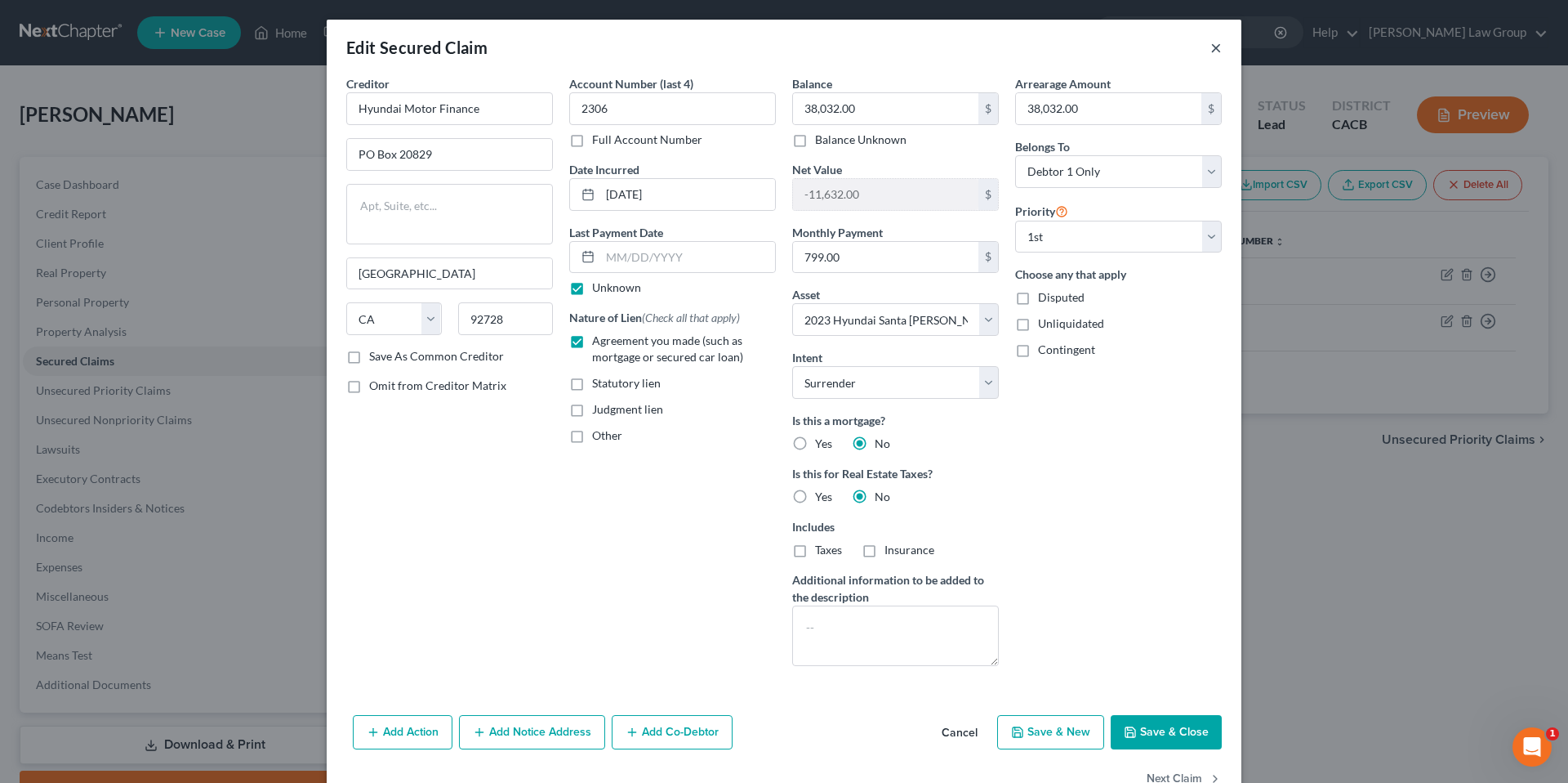
click at [1211, 50] on button "×" at bounding box center [1216, 47] width 11 height 20
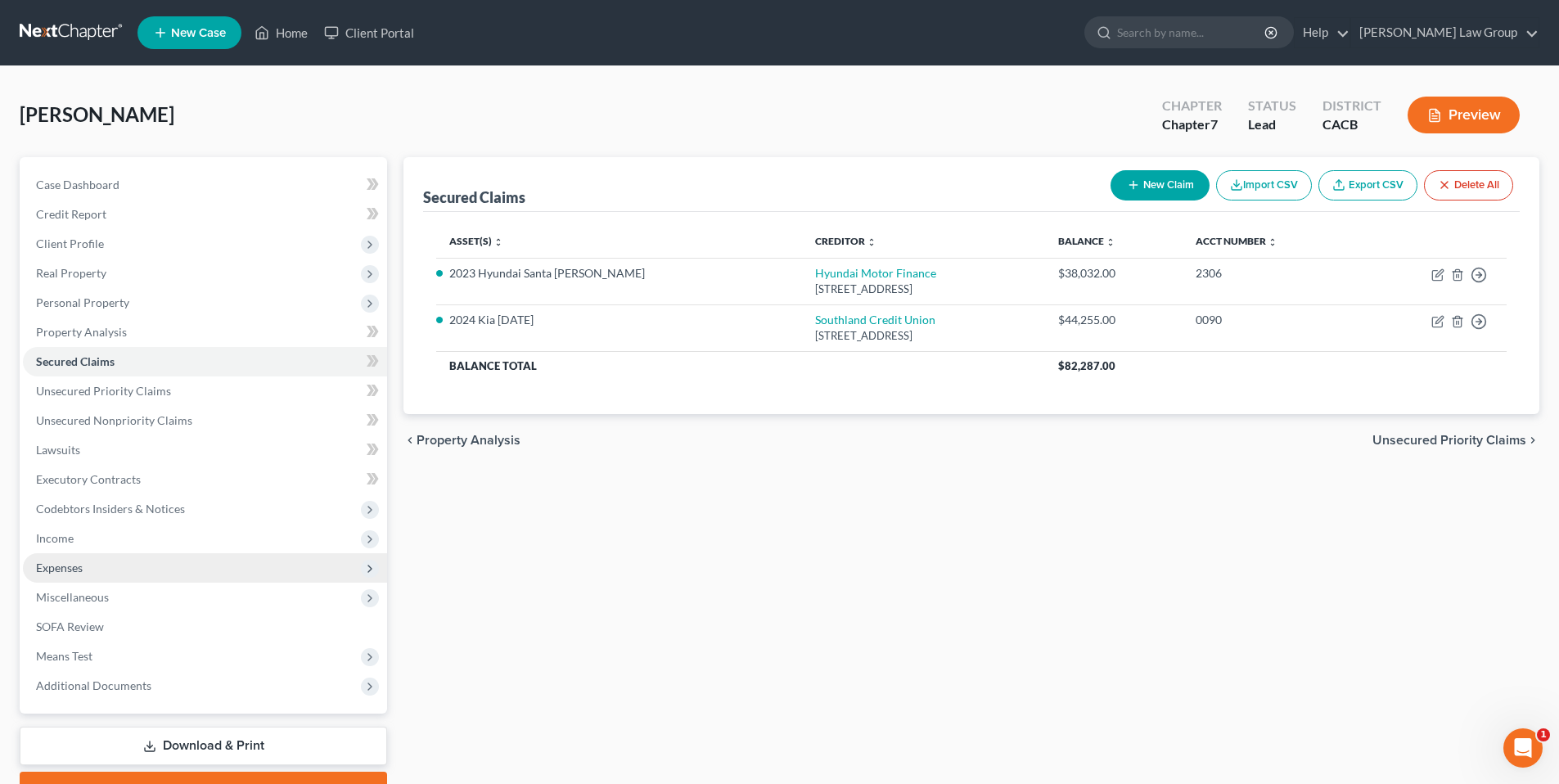
click at [76, 561] on span "Expenses" at bounding box center [59, 567] width 46 height 14
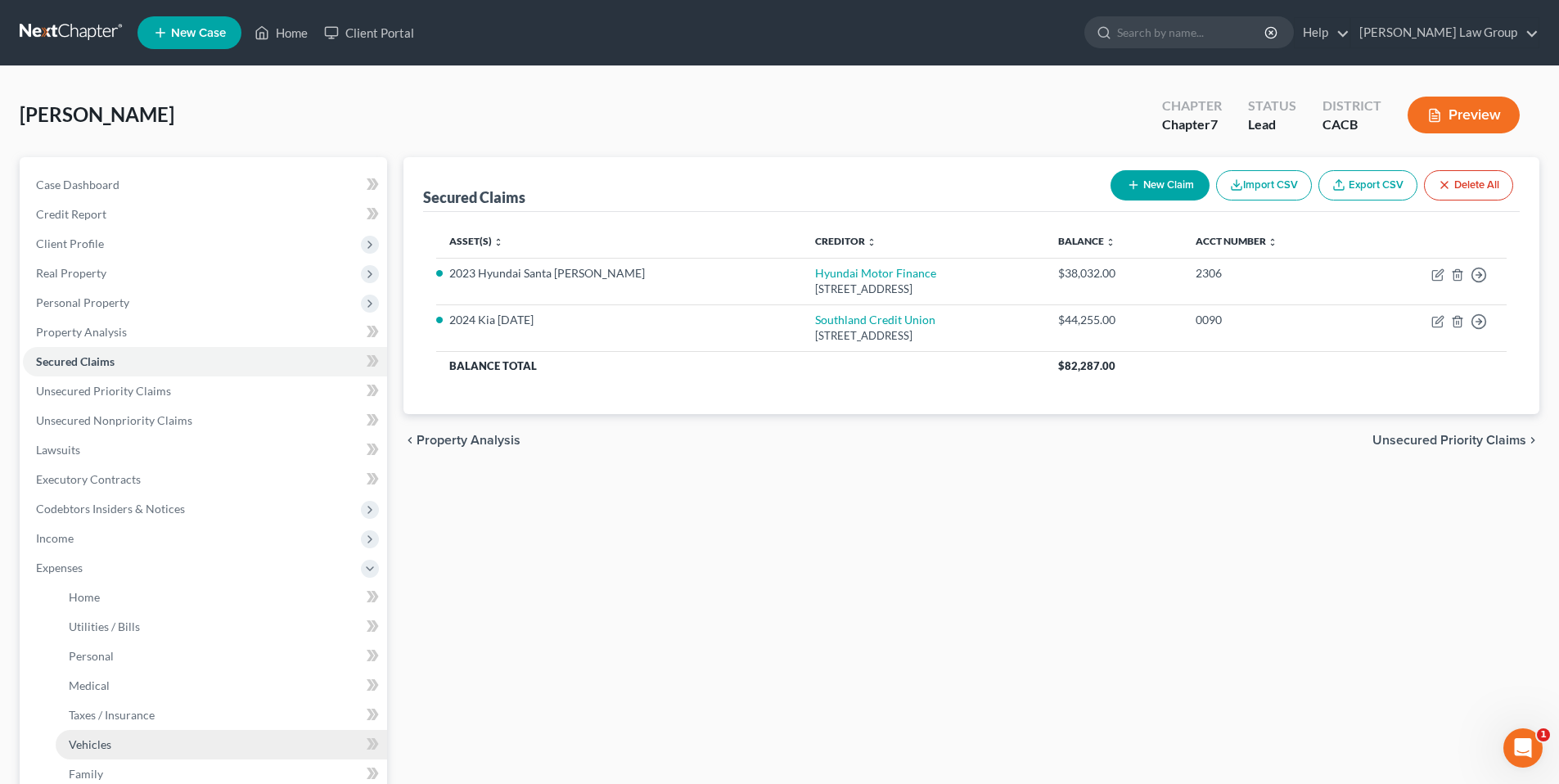
click at [102, 740] on span "Vehicles" at bounding box center [90, 744] width 43 height 14
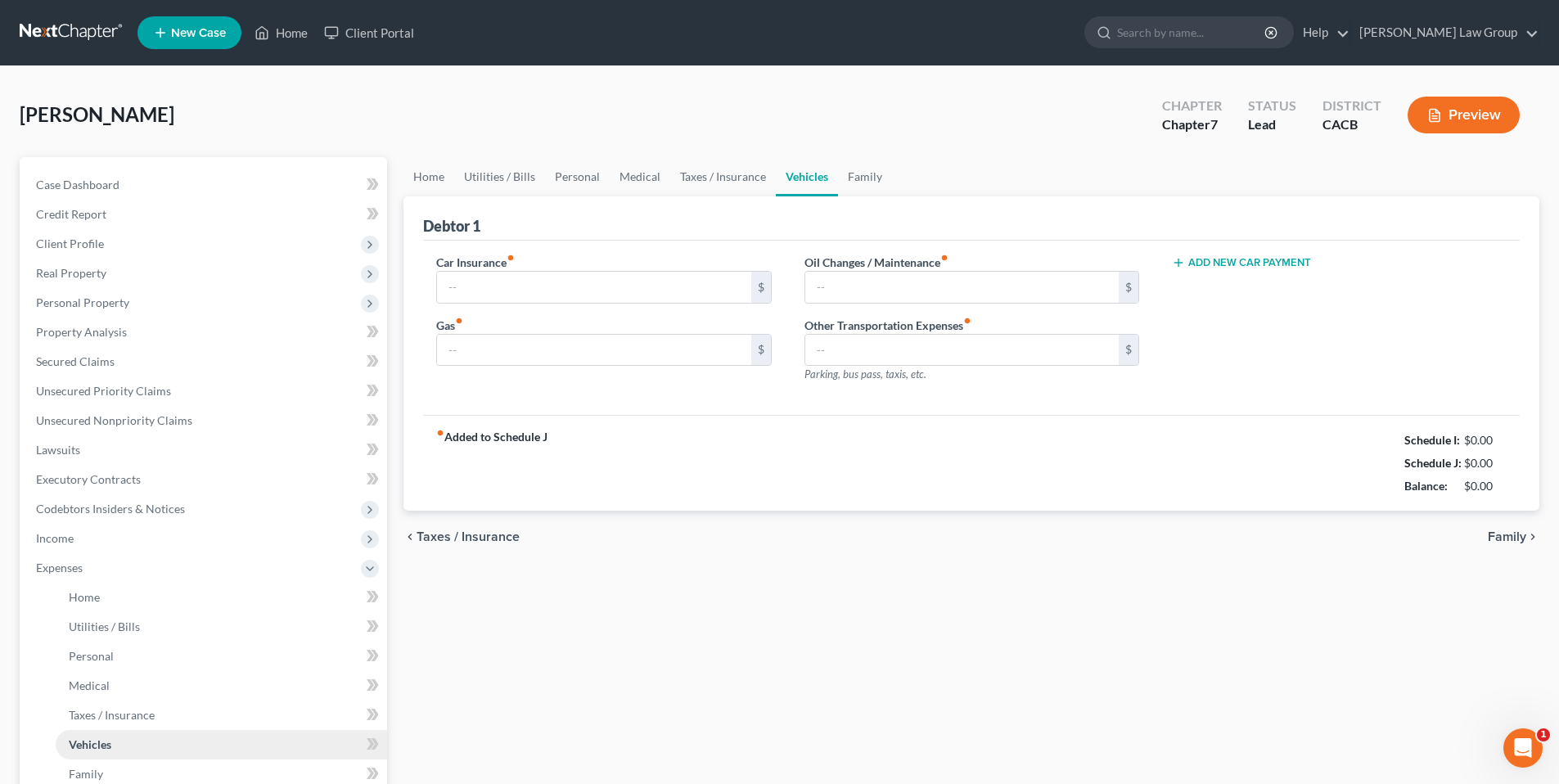
type input "250.00"
type input "200.00"
type input "25.00"
type input "0.00"
click at [1493, 282] on icon "button" at bounding box center [1492, 288] width 8 height 10
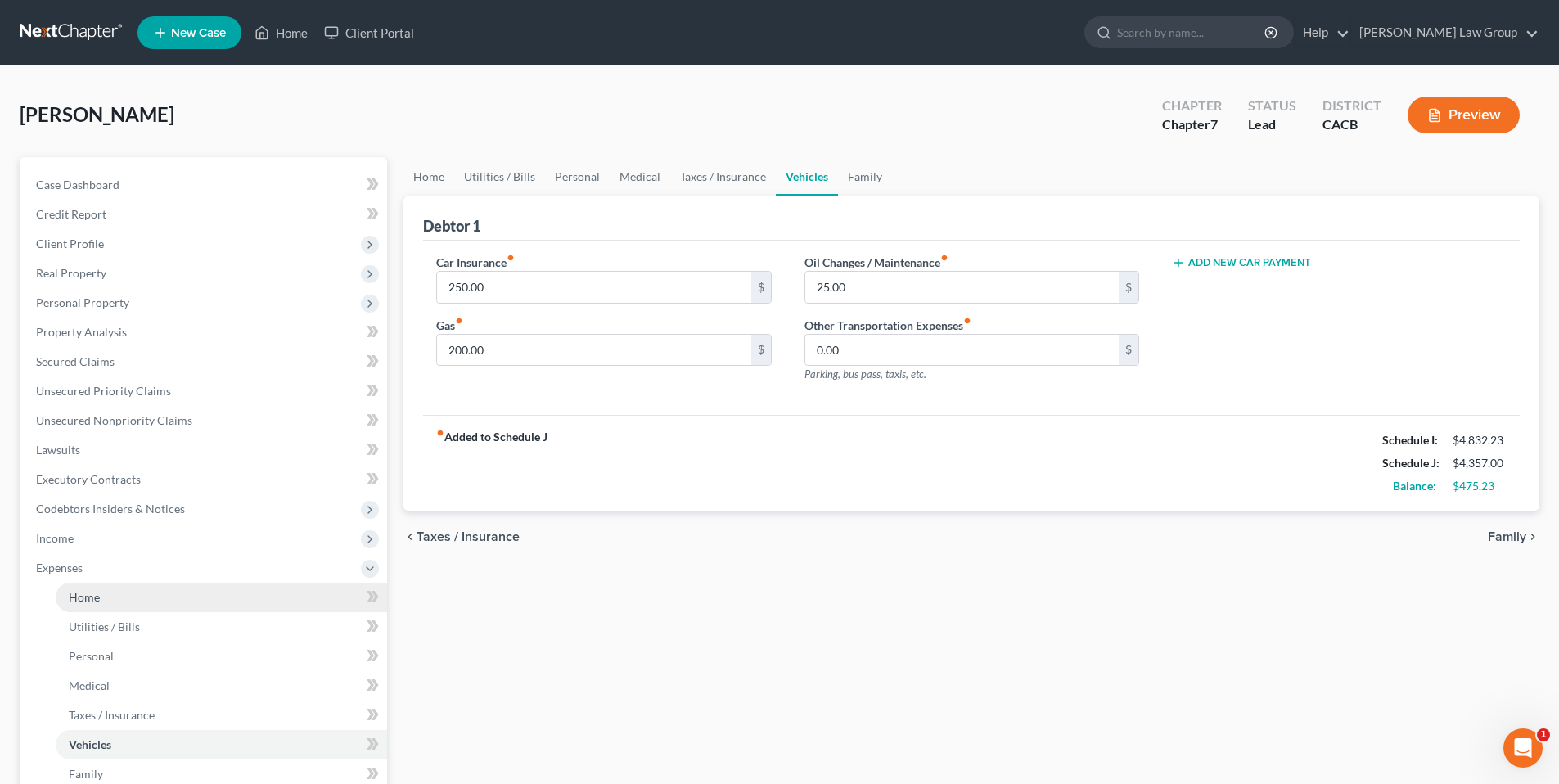
click at [89, 593] on span "Home" at bounding box center [84, 597] width 31 height 14
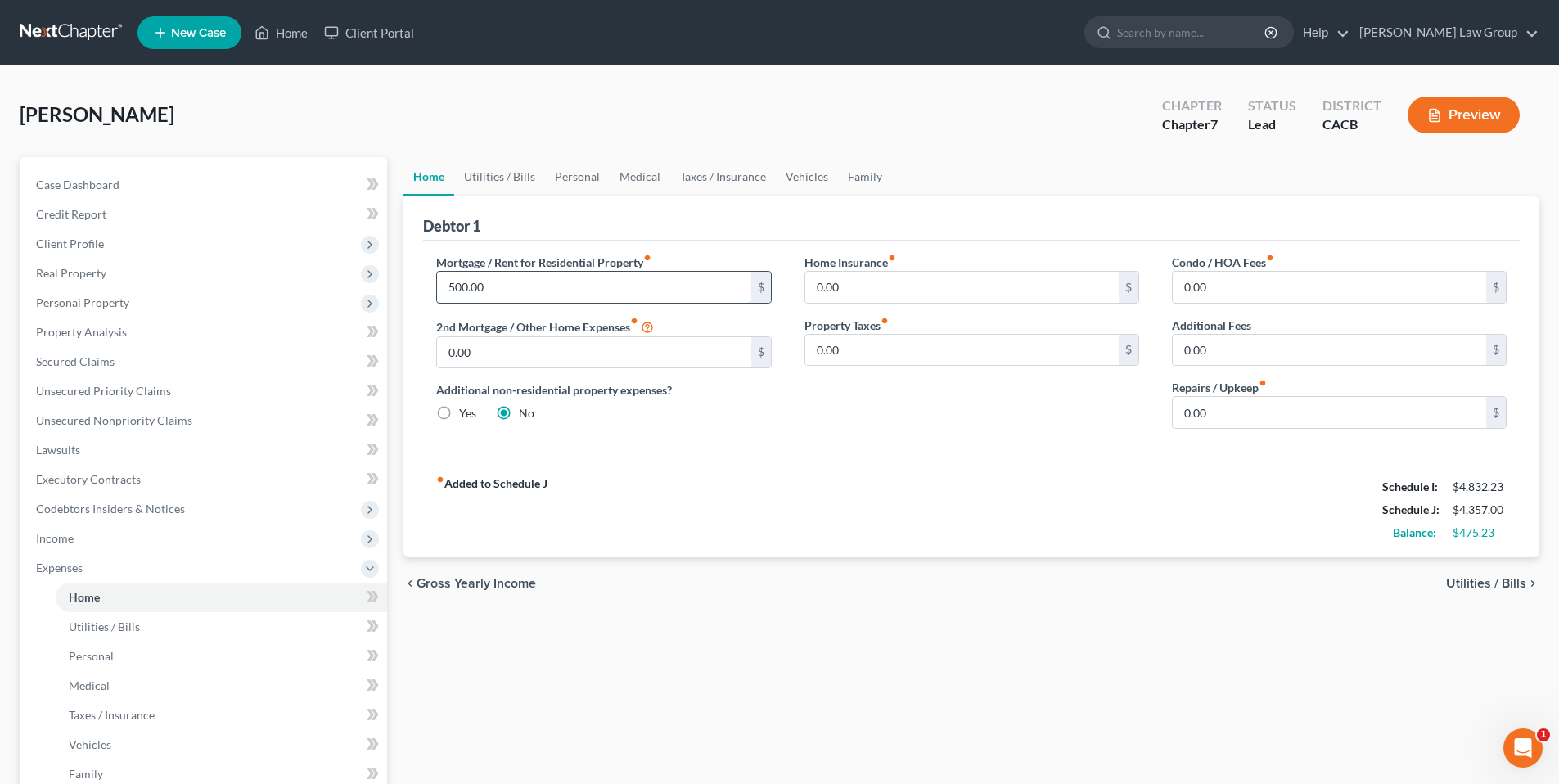
drag, startPoint x: 454, startPoint y: 284, endPoint x: 463, endPoint y: 276, distance: 12.0
click at [454, 283] on input "500.00" at bounding box center [593, 287] width 313 height 31
type input "900.00"
click at [1219, 413] on input "0.00" at bounding box center [1330, 413] width 313 height 31
type input "50.00"
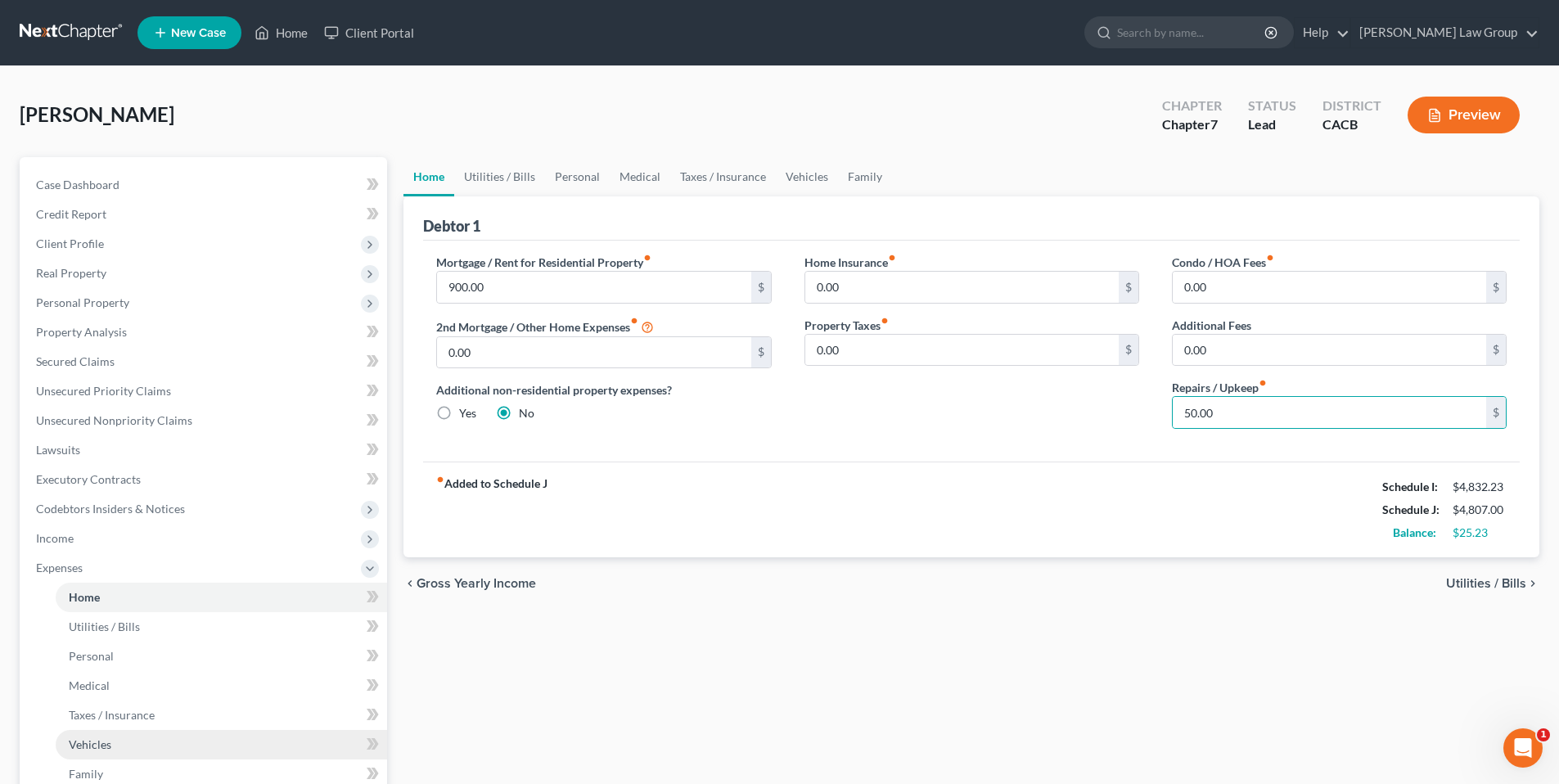
click at [105, 745] on span "Vehicles" at bounding box center [90, 744] width 43 height 14
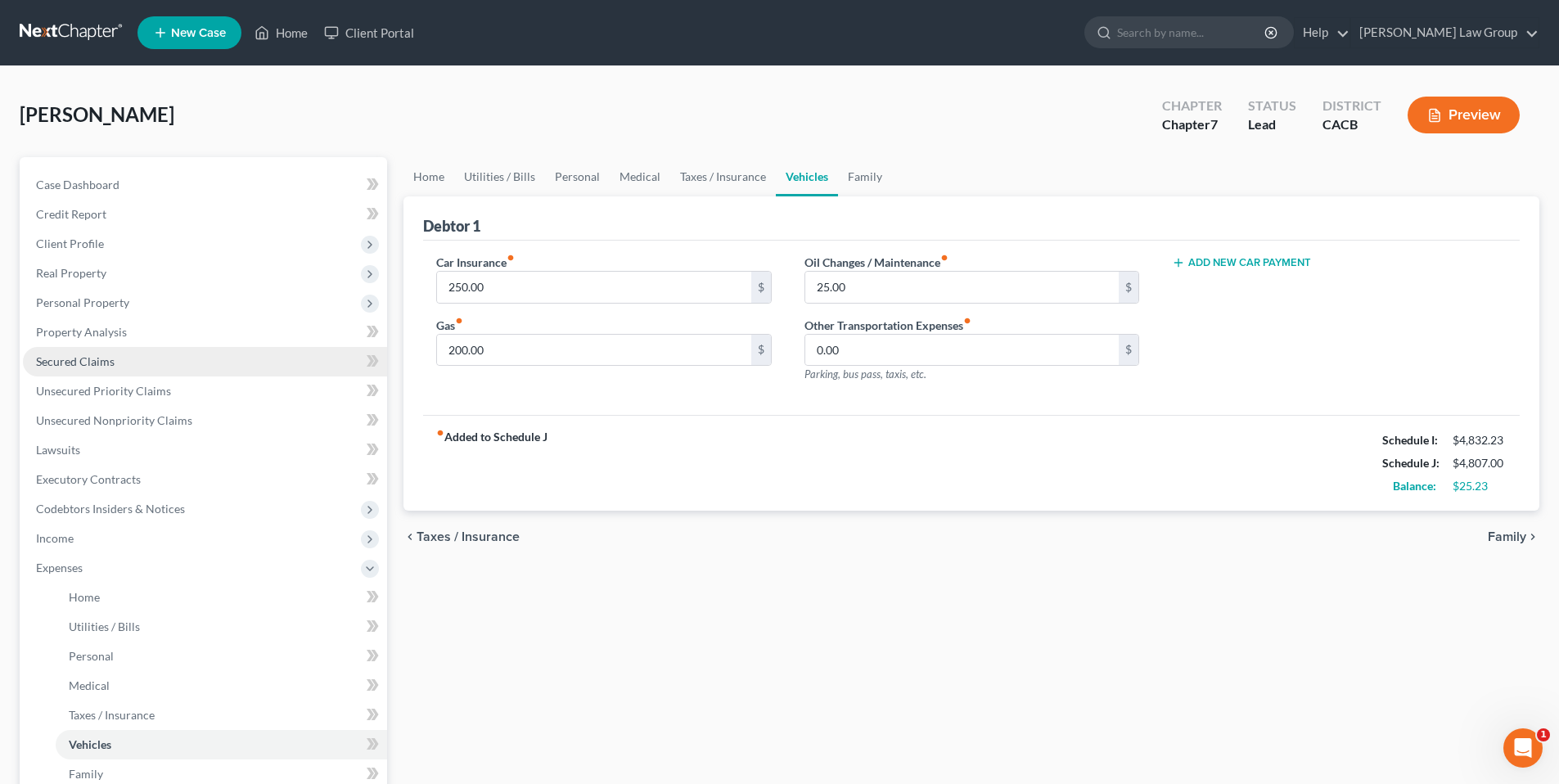
click at [86, 361] on span "Secured Claims" at bounding box center [75, 361] width 79 height 14
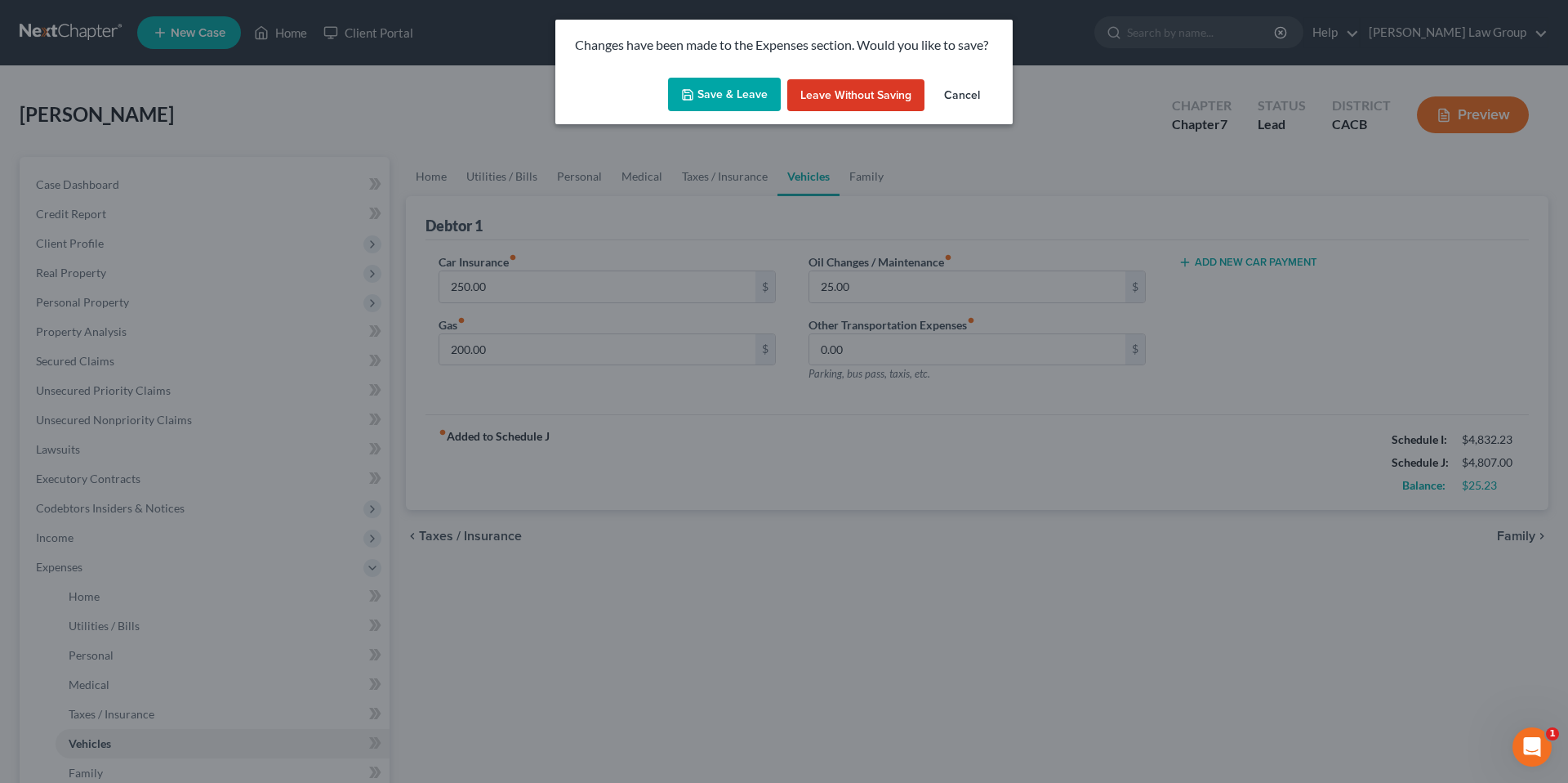
click at [719, 91] on button "Save & Leave" at bounding box center [725, 95] width 113 height 34
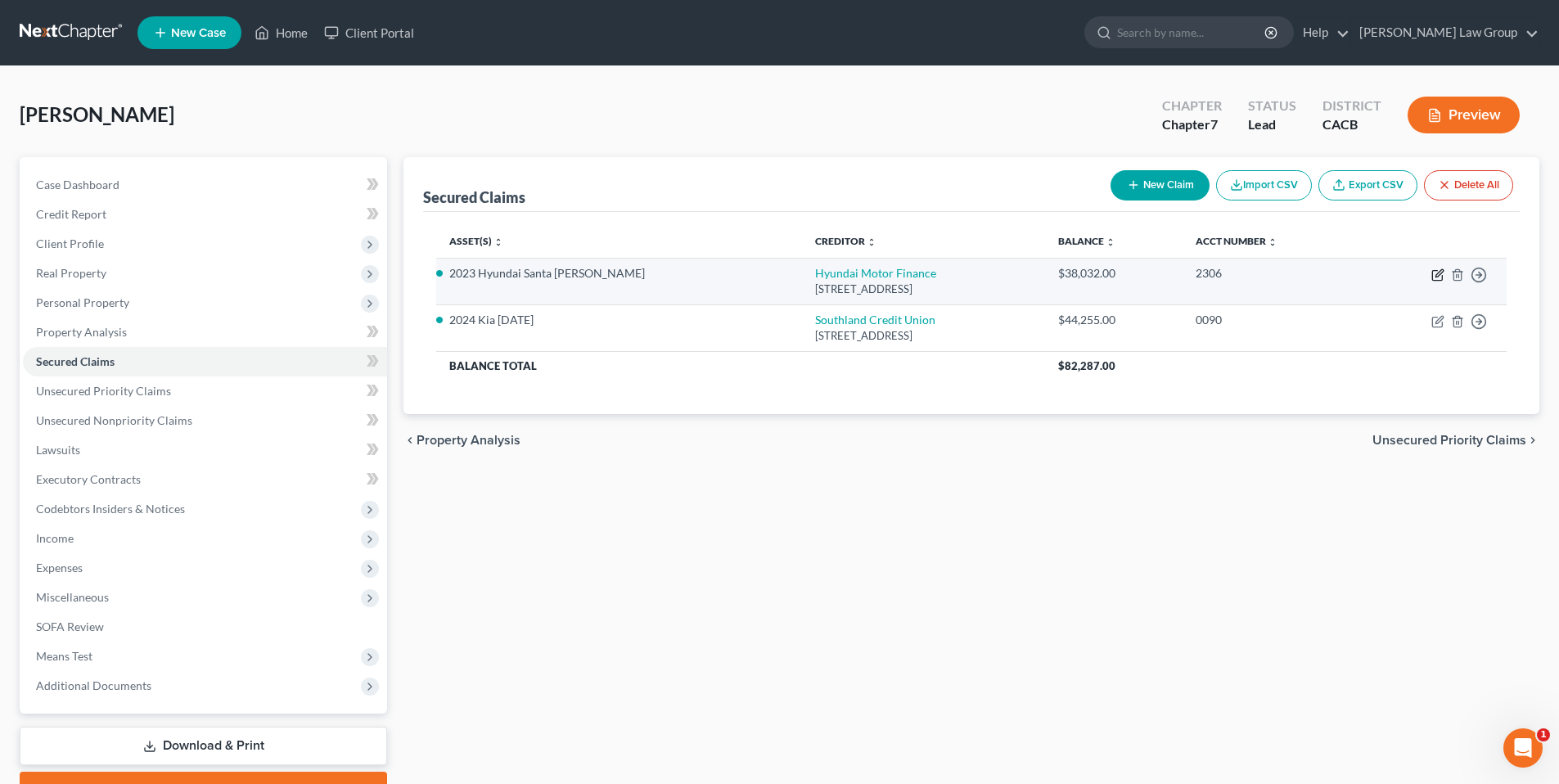
click at [1435, 276] on icon "button" at bounding box center [1437, 275] width 13 height 13
select select "4"
select select "0"
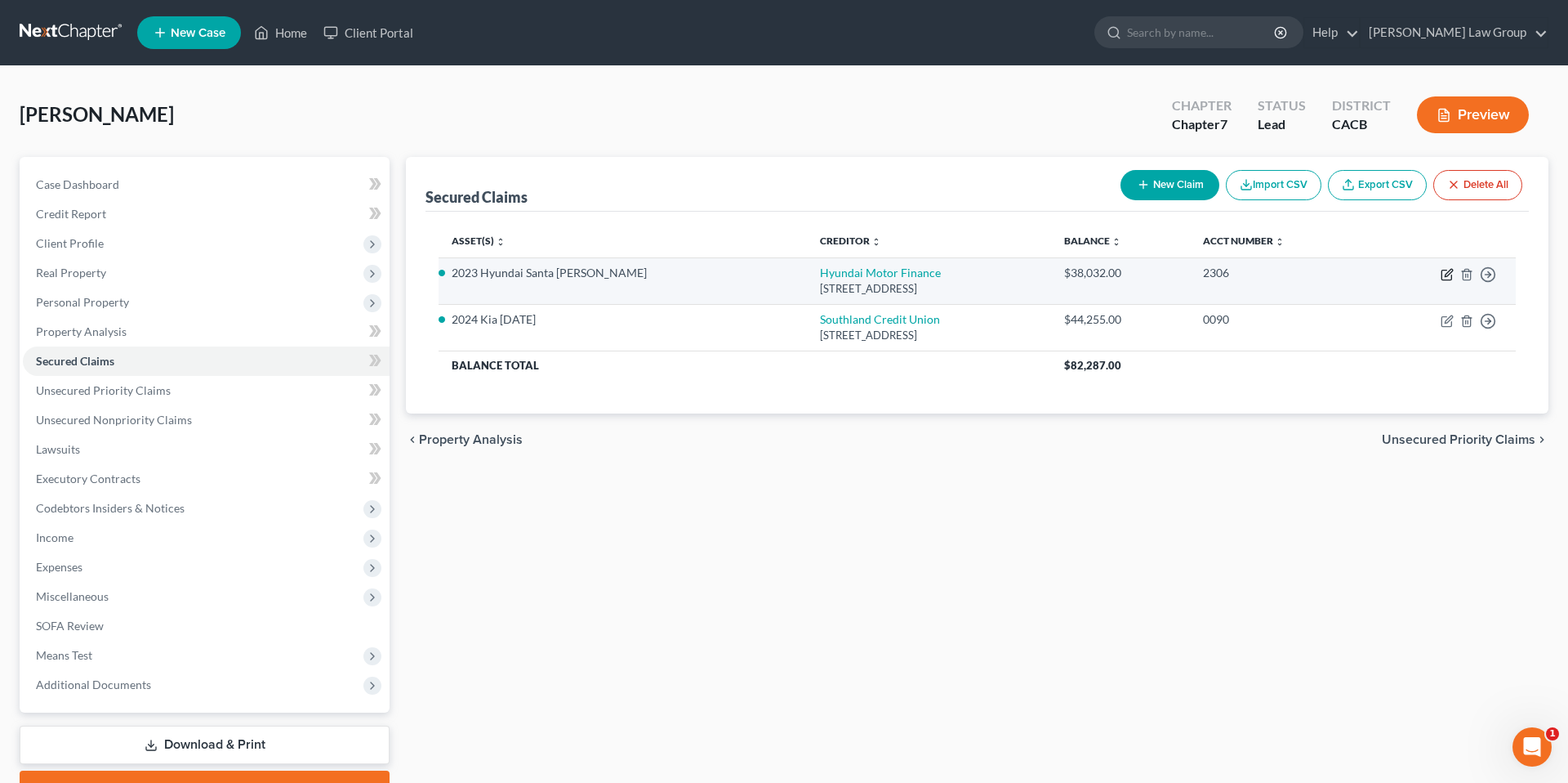
select select "0"
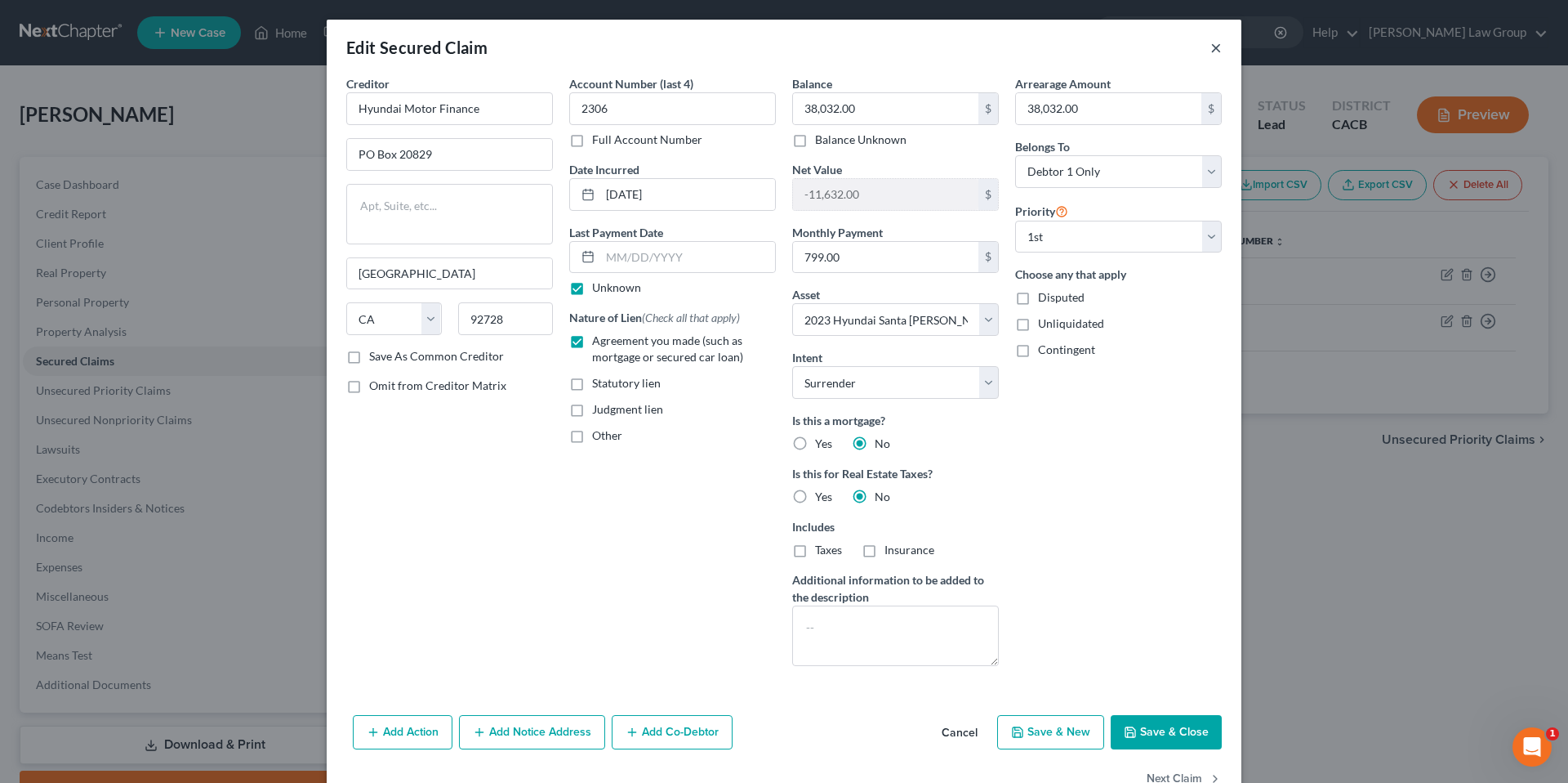
click at [1211, 47] on button "×" at bounding box center [1216, 47] width 11 height 20
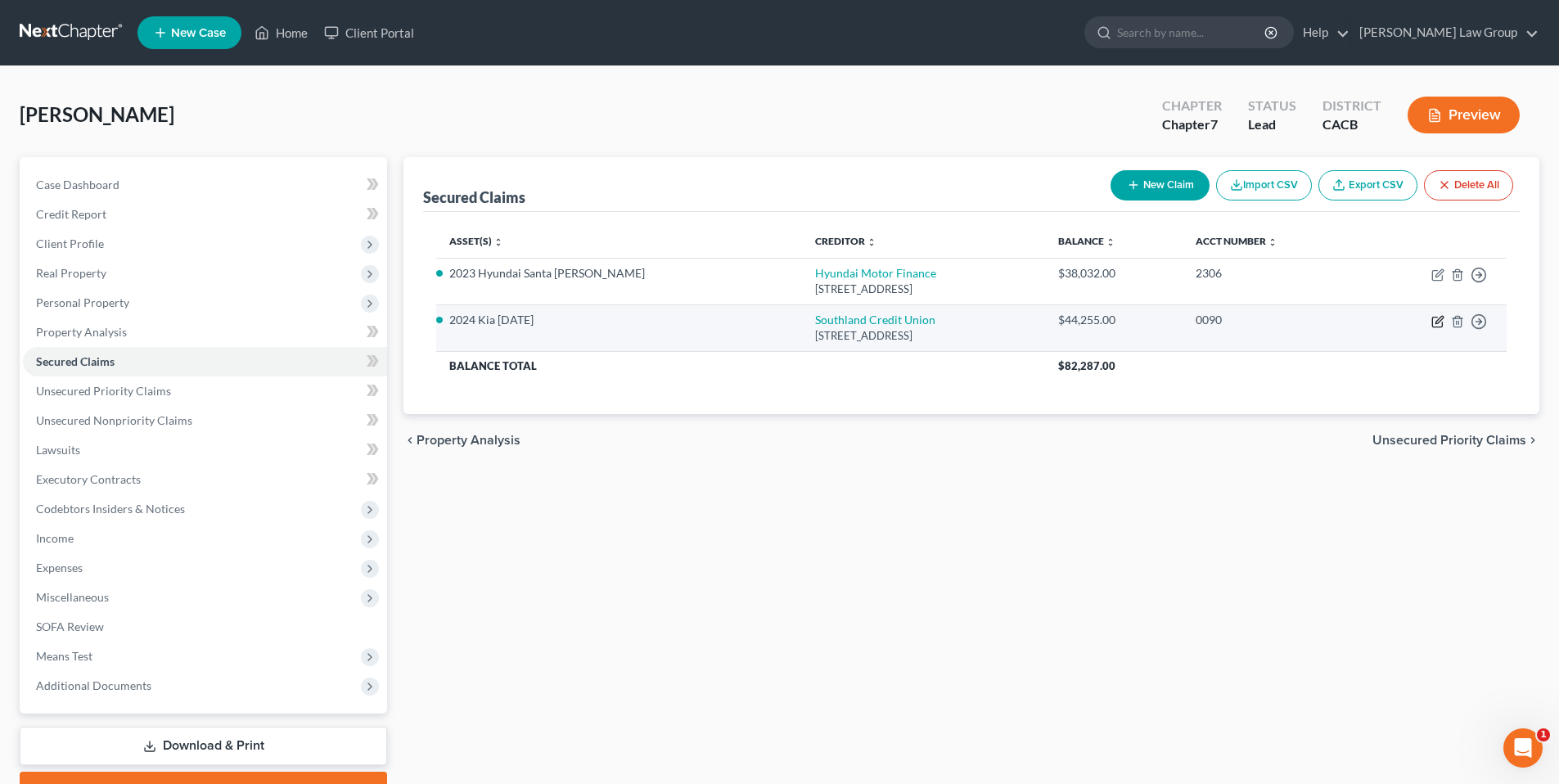
click at [1434, 319] on icon "button" at bounding box center [1437, 321] width 13 height 13
select select "4"
select select "7"
select select "0"
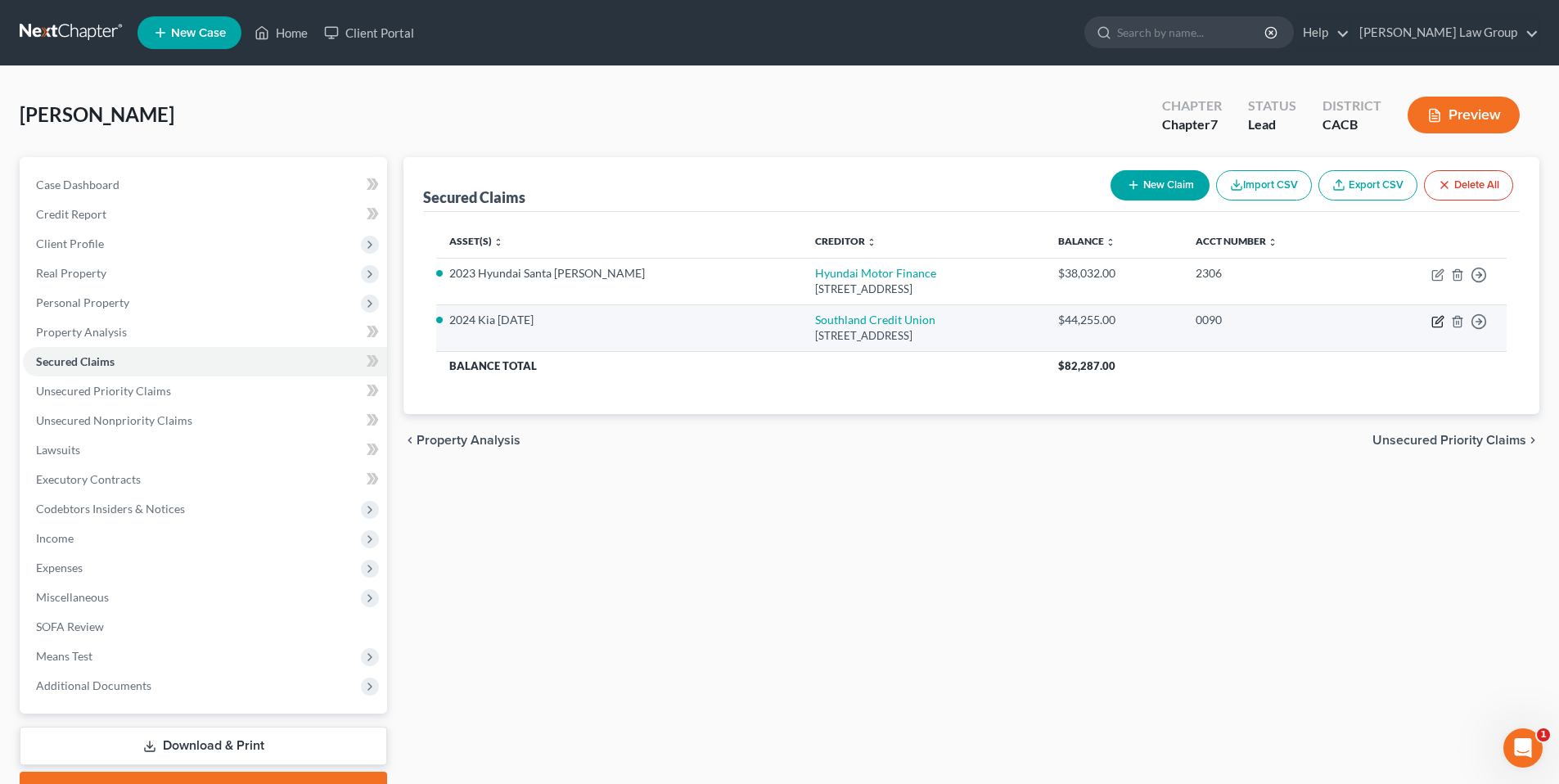
select select "0"
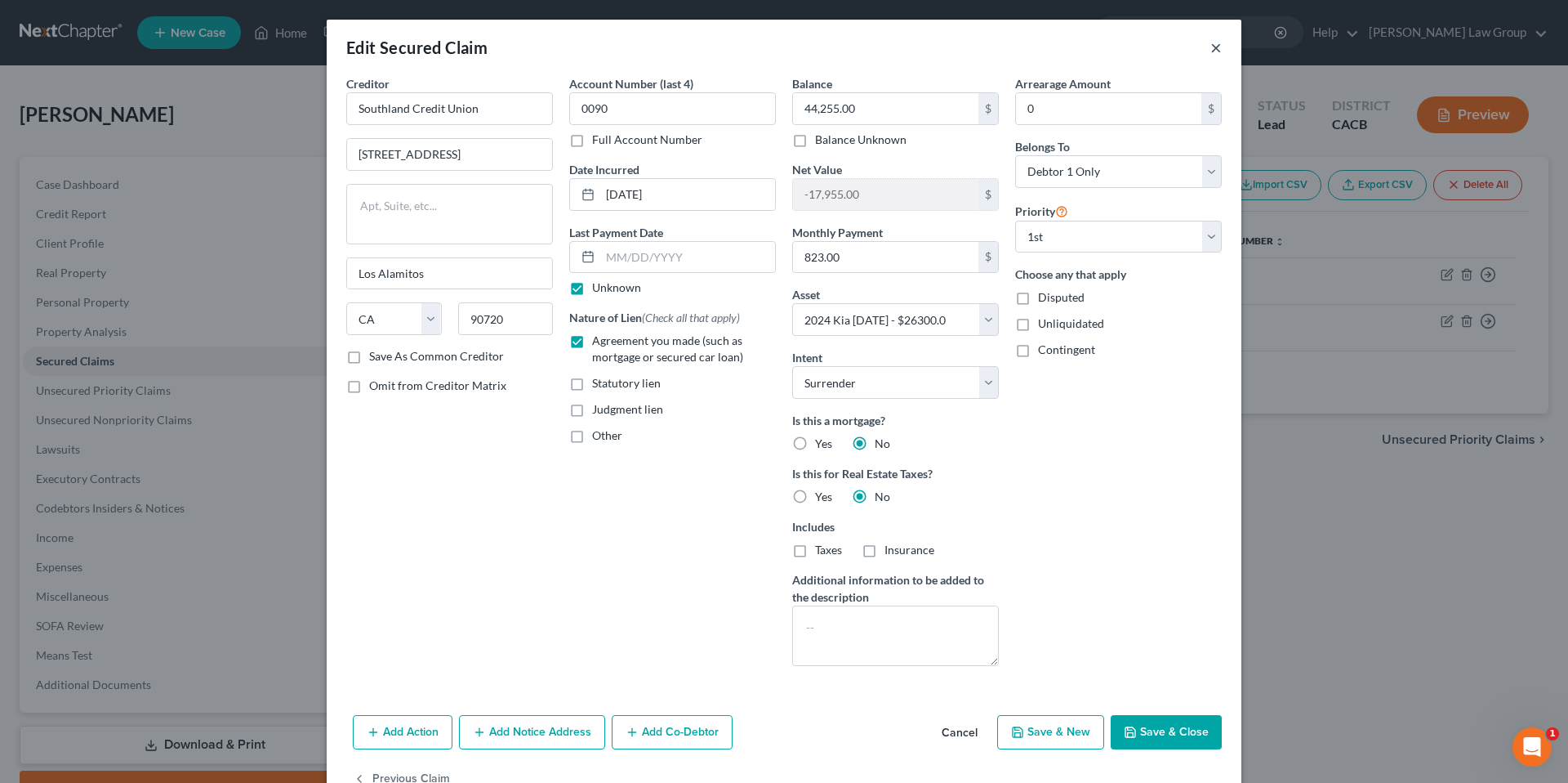
click at [1211, 46] on button "×" at bounding box center [1216, 47] width 11 height 20
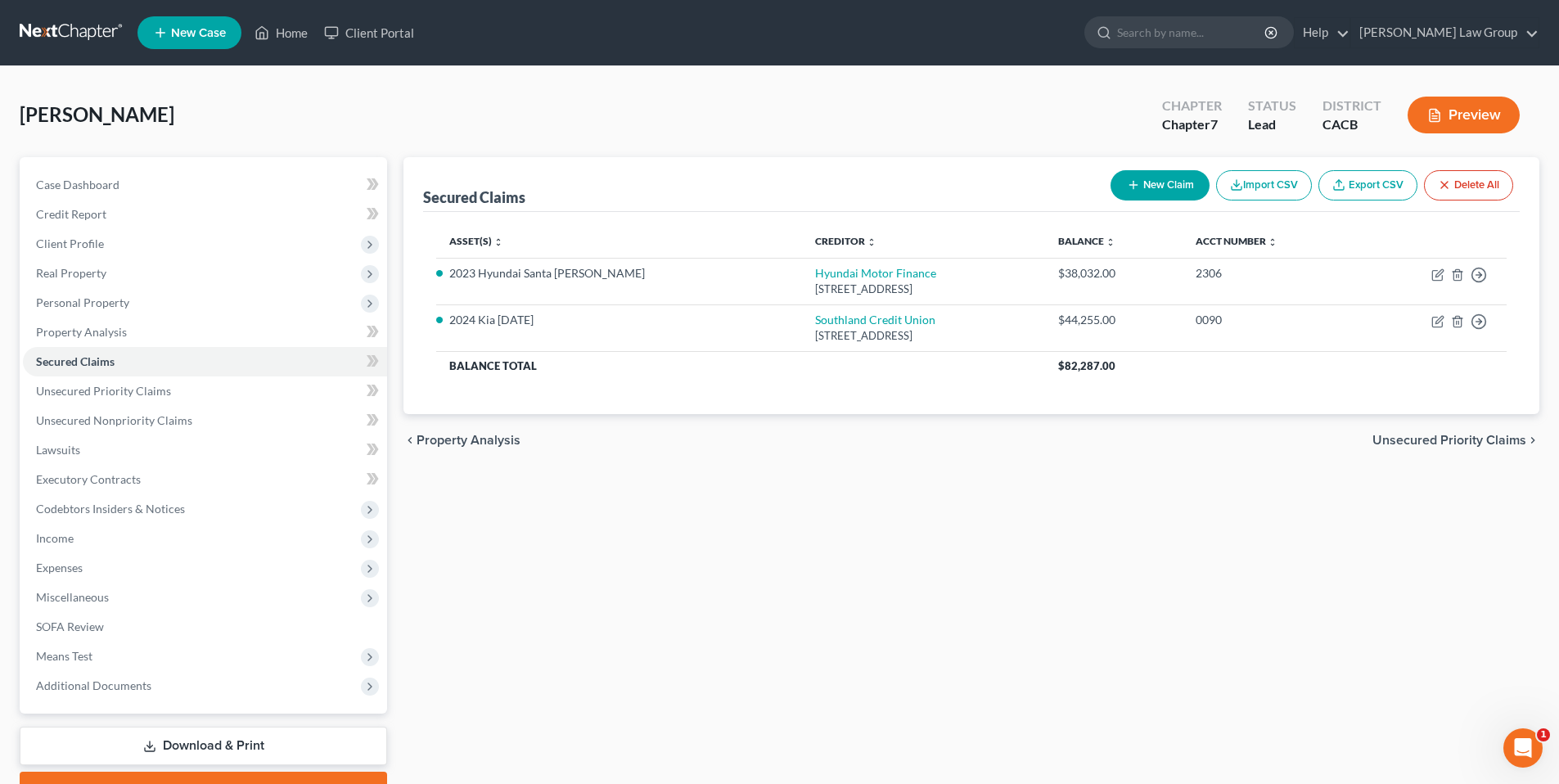
click at [231, 740] on link "Download & Print" at bounding box center [203, 745] width 367 height 39
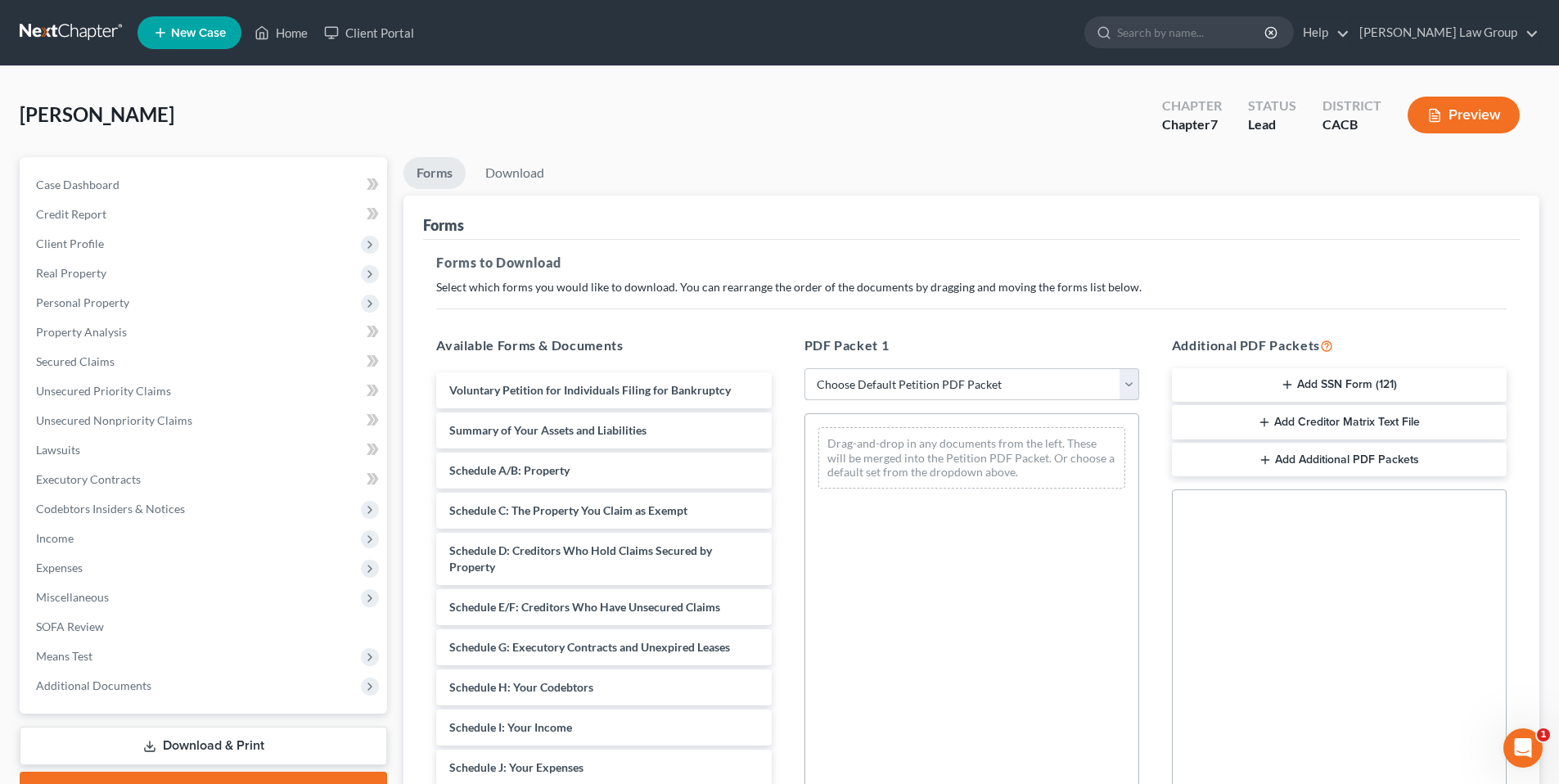
click at [1128, 384] on select "Choose Default Petition PDF Packet Complete Bankruptcy Petition (all forms and …" at bounding box center [972, 384] width 335 height 33
select select "0"
click at [805, 368] on select "Choose Default Petition PDF Packet Complete Bankruptcy Petition (all forms and …" at bounding box center [972, 384] width 335 height 33
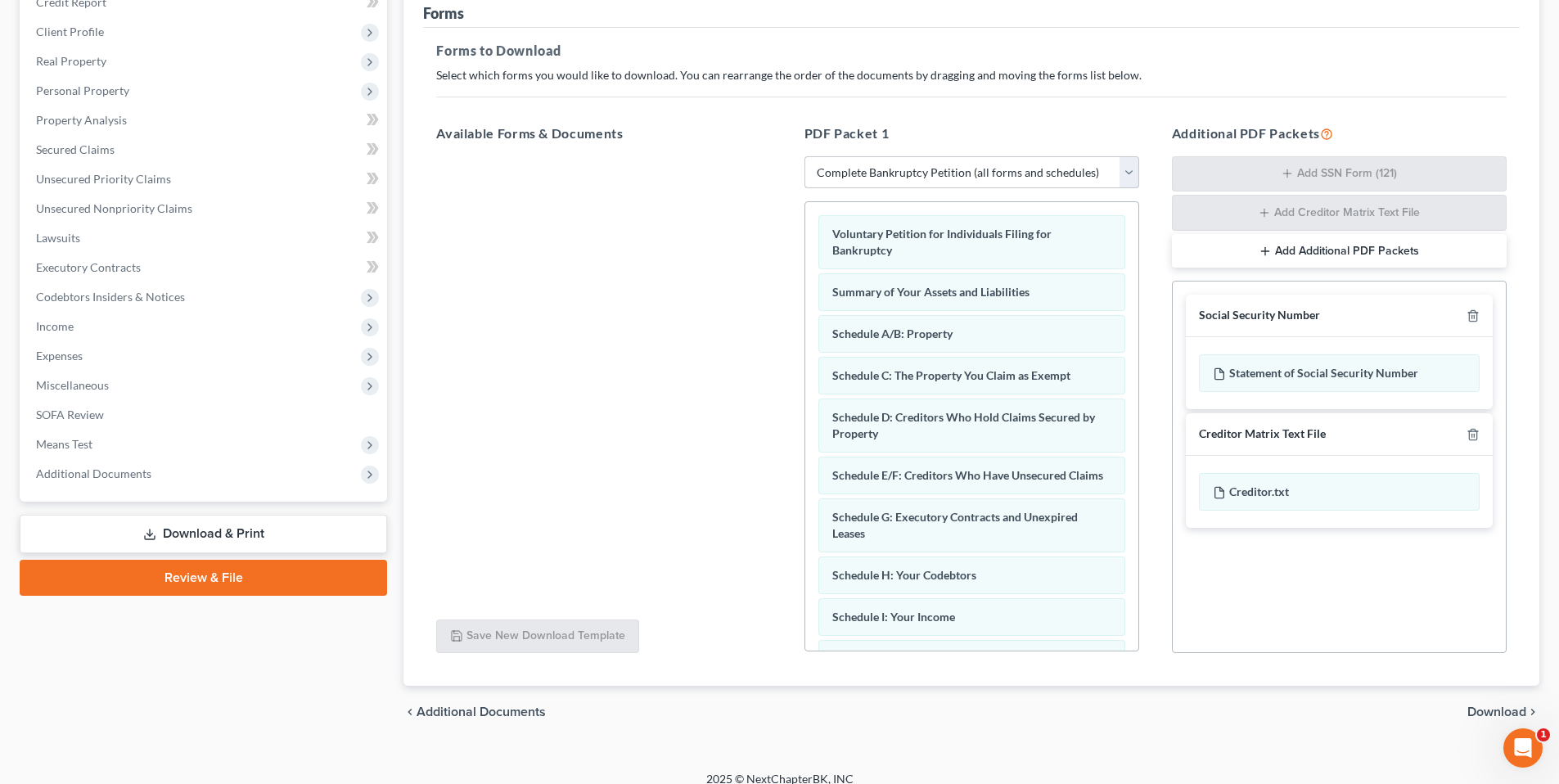
scroll to position [228, 0]
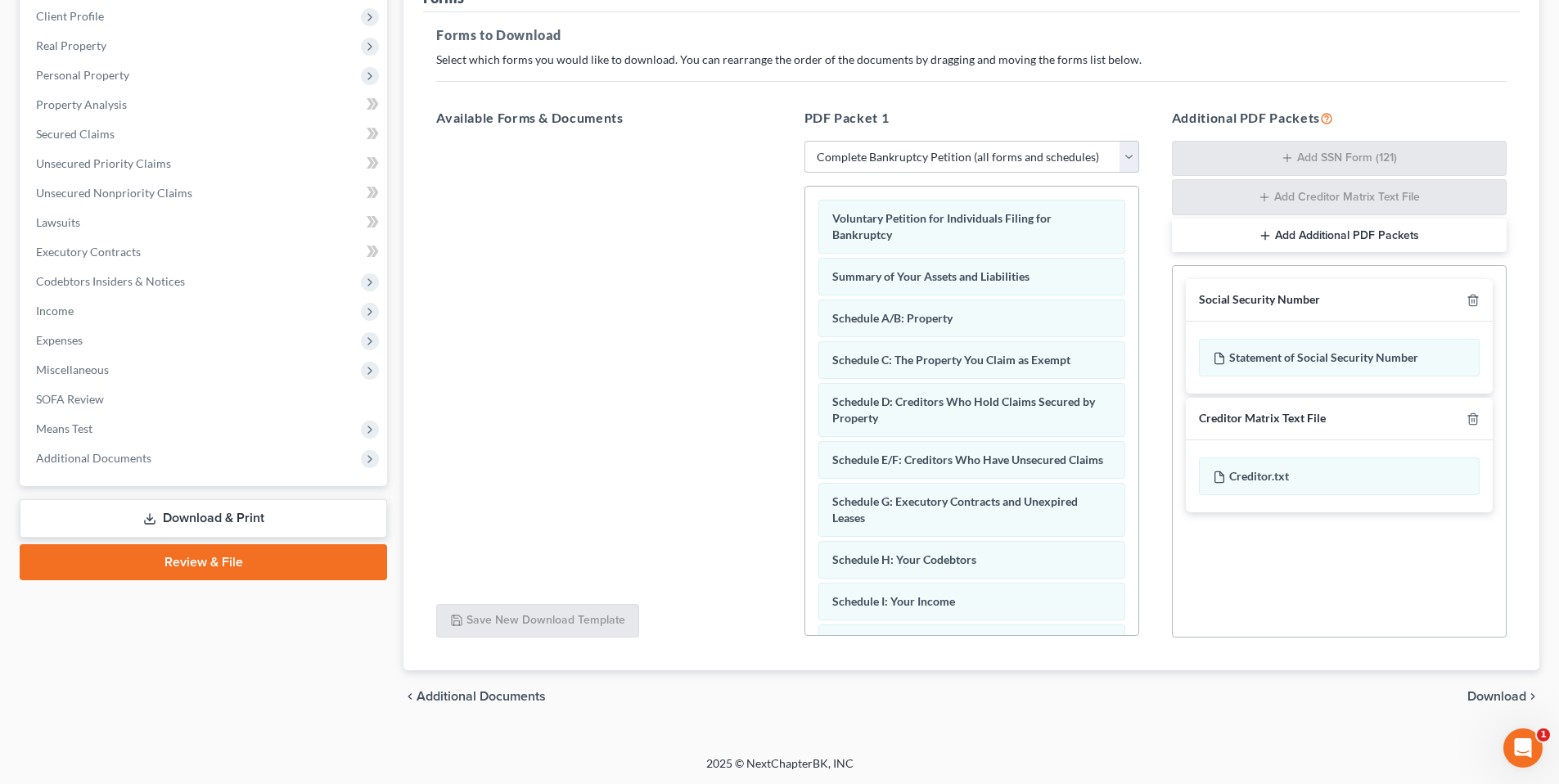
click at [1498, 692] on span "Download" at bounding box center [1497, 696] width 59 height 13
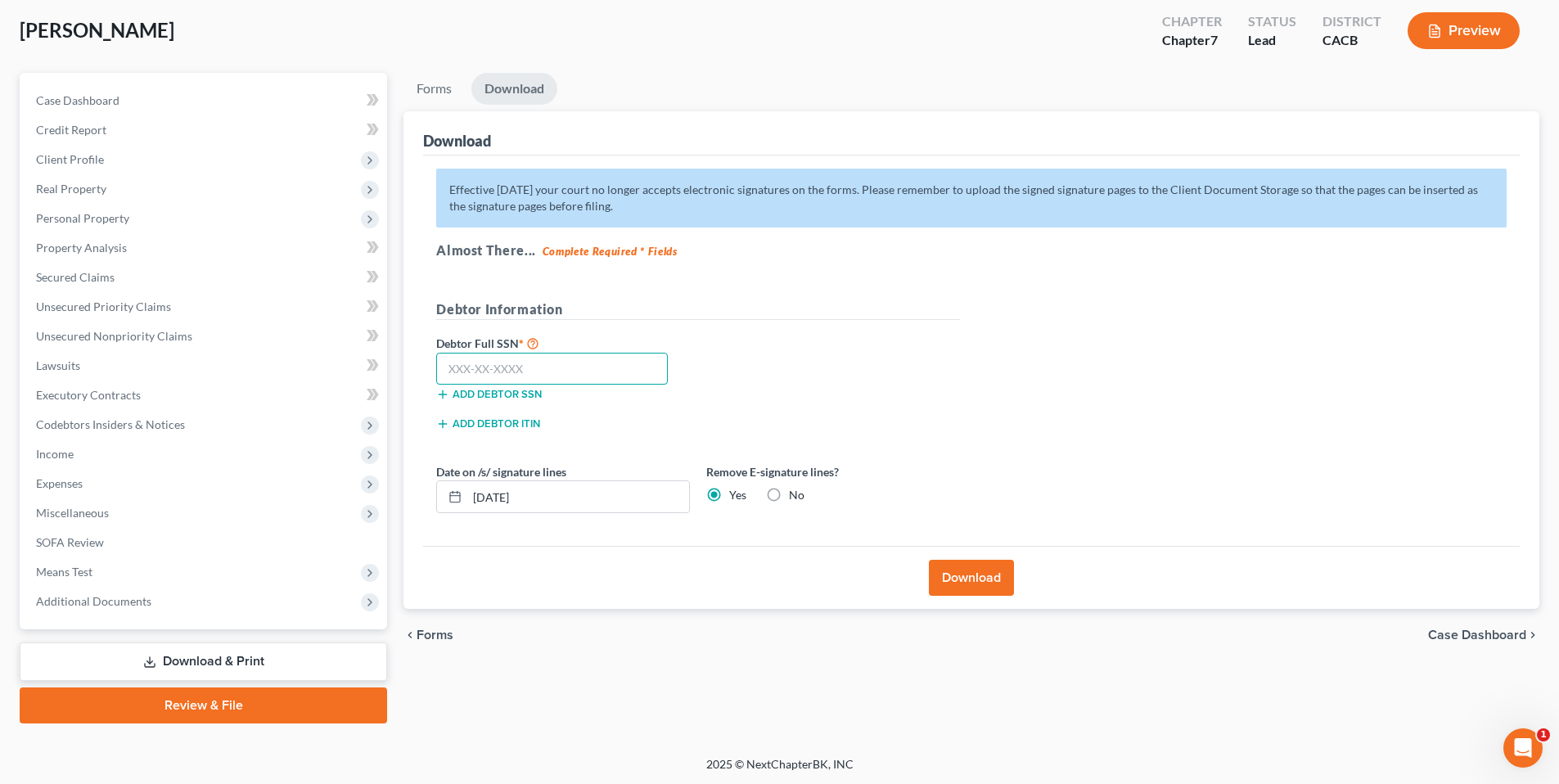
click at [460, 366] on input "text" at bounding box center [551, 369] width 231 height 33
type input "606-03-1161"
click at [967, 574] on button "Download" at bounding box center [971, 578] width 85 height 36
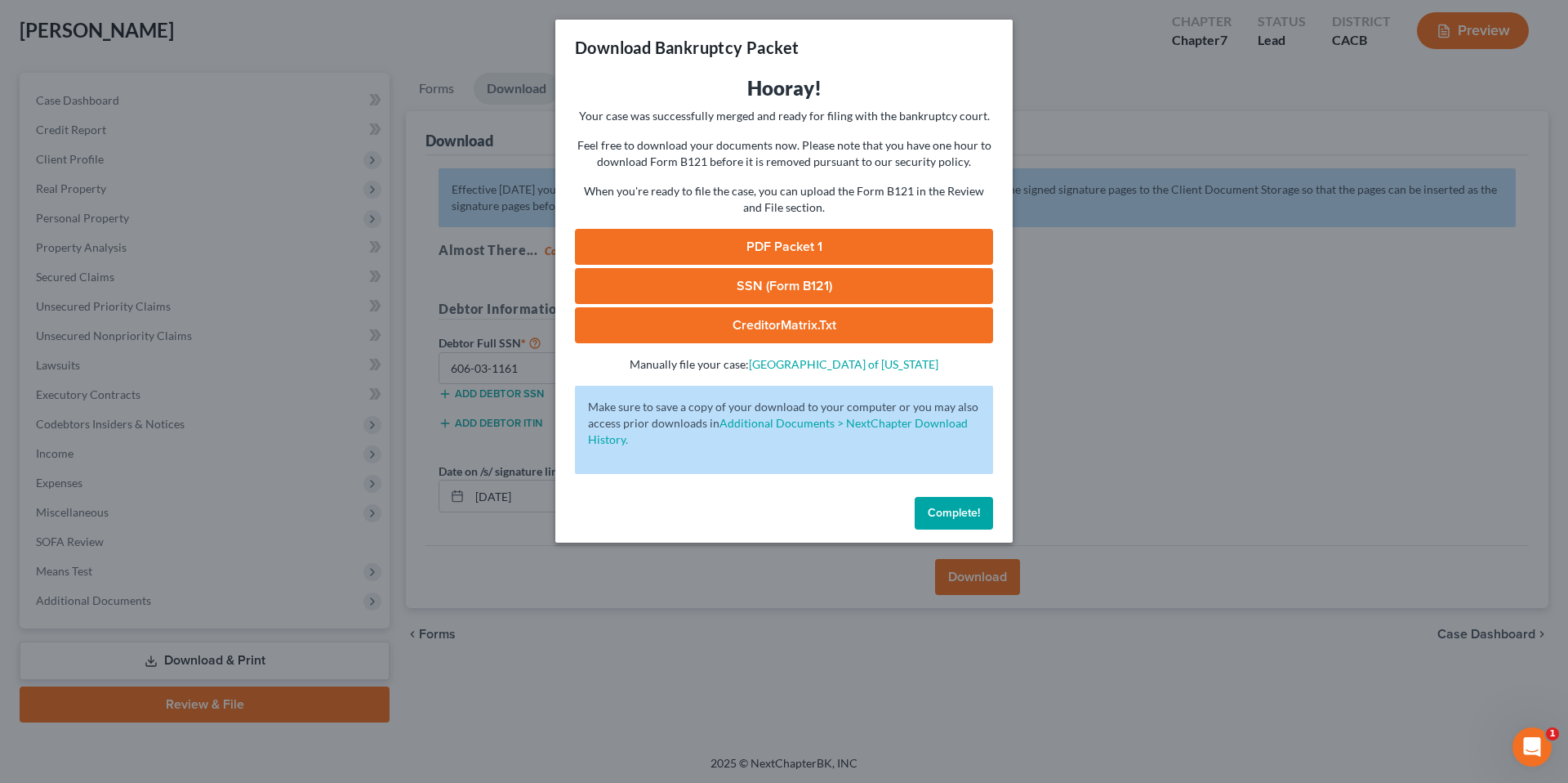
click at [778, 242] on link "PDF Packet 1" at bounding box center [784, 247] width 418 height 36
click at [783, 244] on link "PDF Packet 1" at bounding box center [784, 247] width 418 height 36
click at [949, 521] on button "Complete!" at bounding box center [954, 513] width 79 height 32
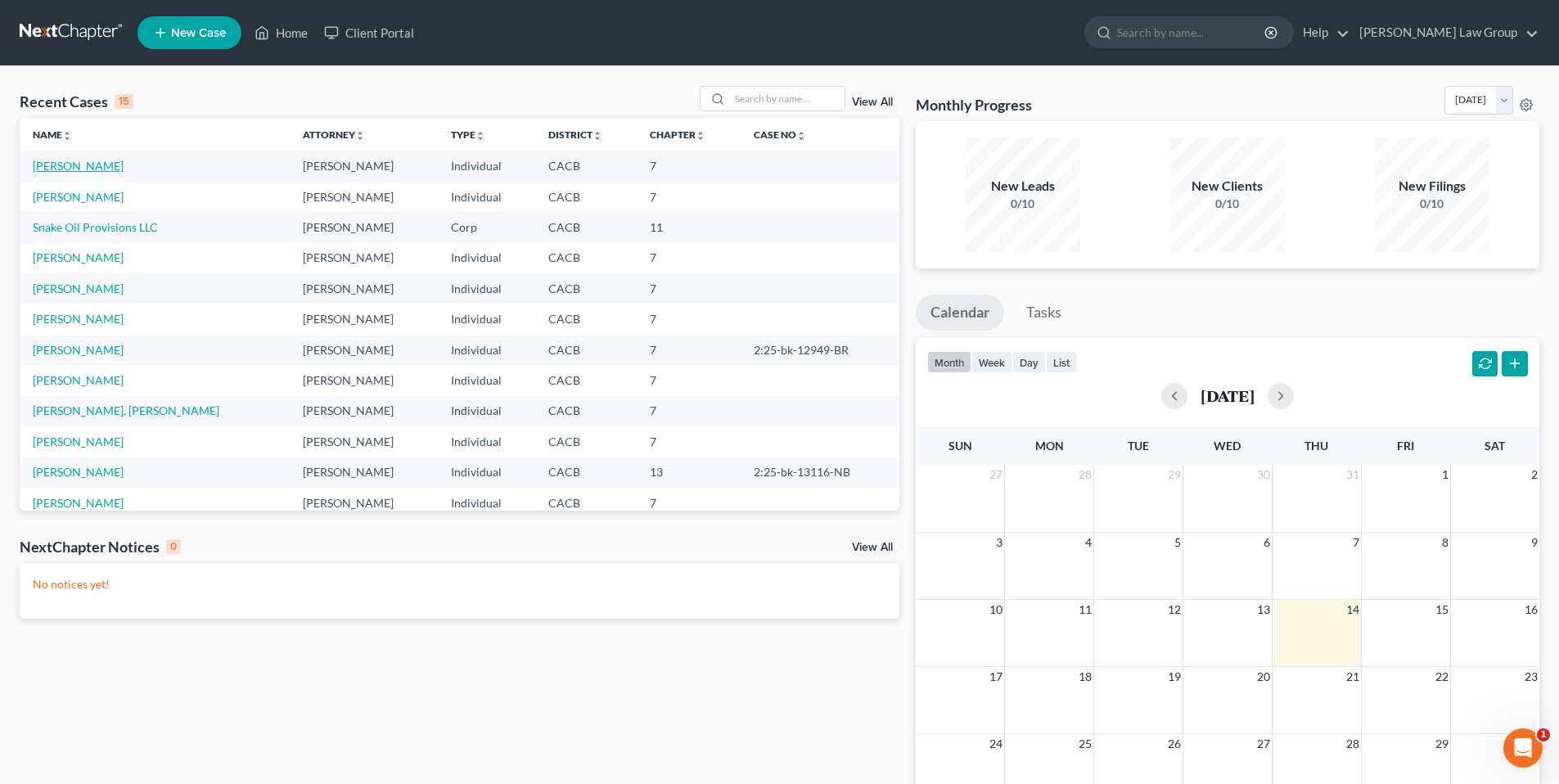
click at [80, 166] on link "Booher, Joseph" at bounding box center [78, 165] width 91 height 14
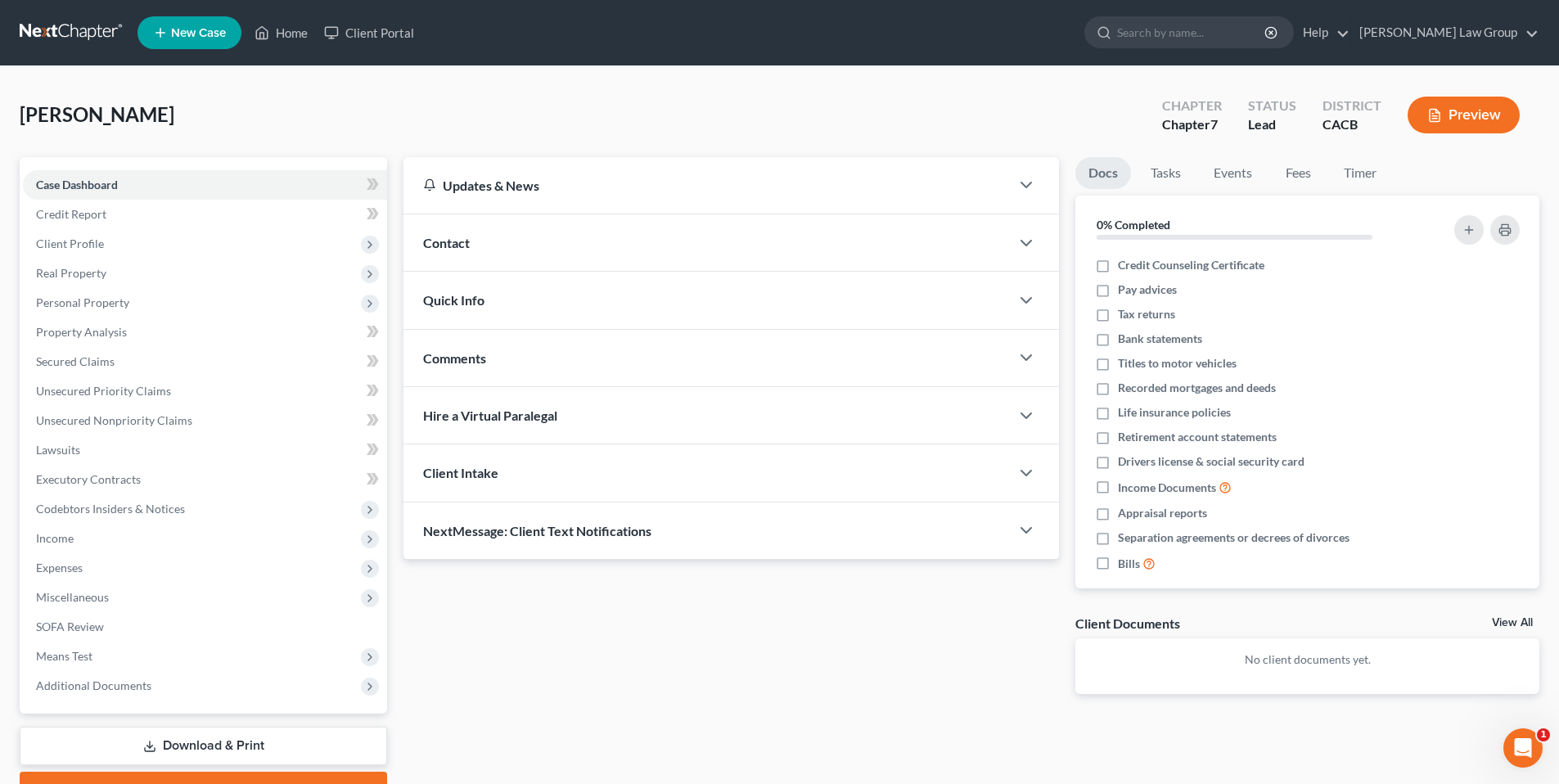
click at [213, 745] on link "Download & Print" at bounding box center [203, 745] width 367 height 39
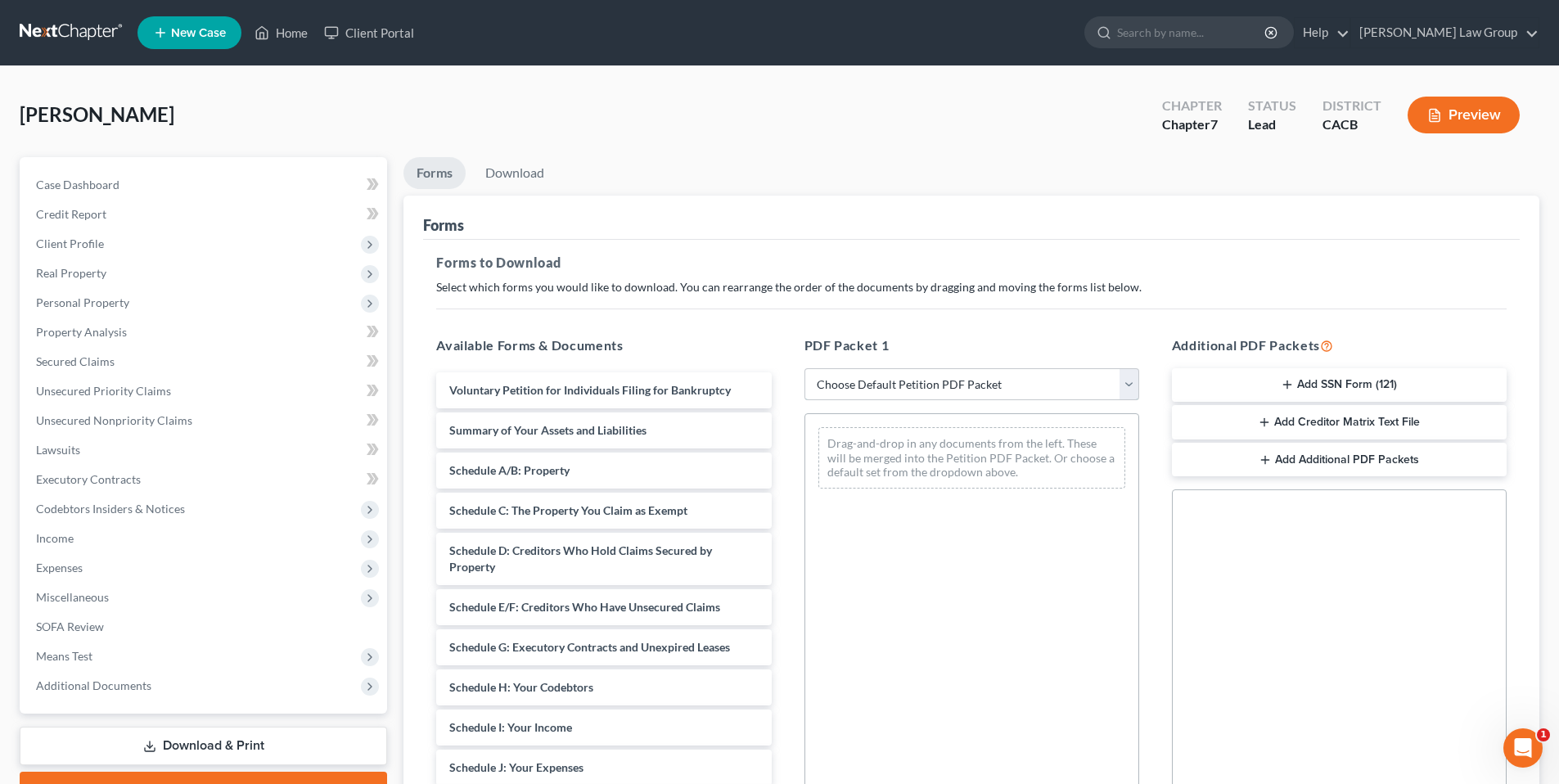
click at [1128, 385] on select "Choose Default Petition PDF Packet Complete Bankruptcy Petition (all forms and …" at bounding box center [972, 384] width 335 height 33
select select "0"
click at [805, 368] on select "Choose Default Petition PDF Packet Complete Bankruptcy Petition (all forms and …" at bounding box center [972, 384] width 335 height 33
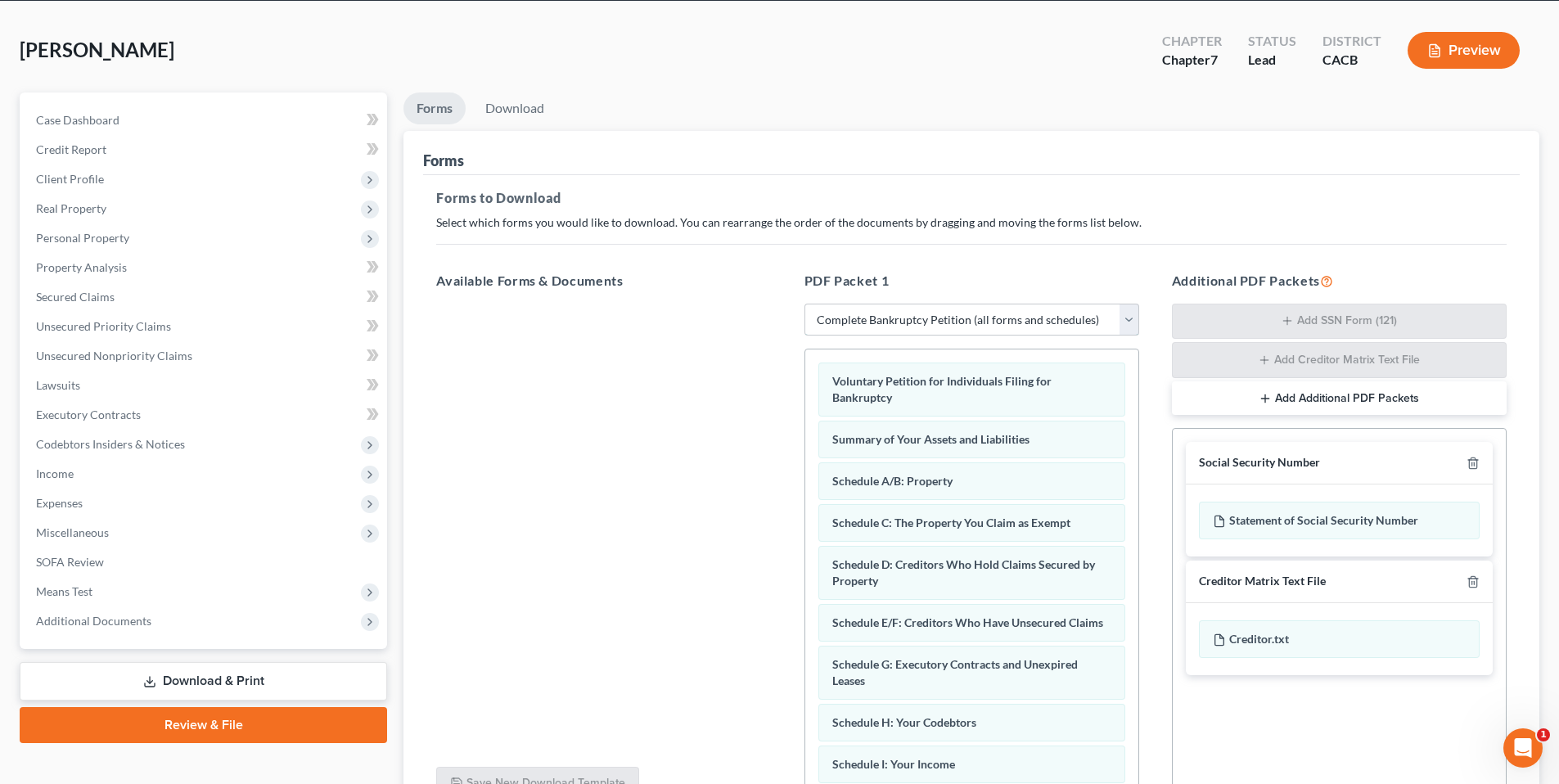
scroll to position [228, 0]
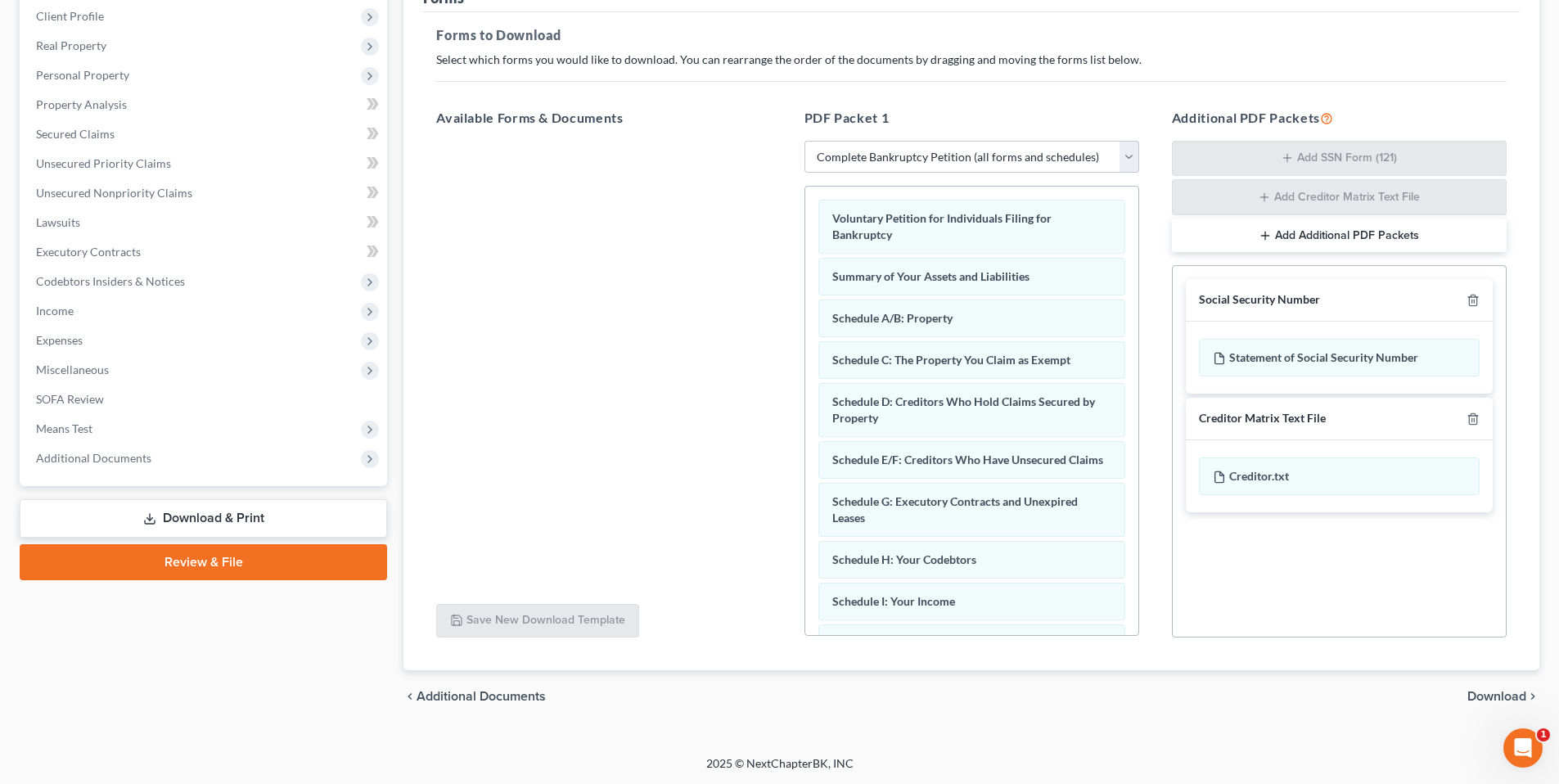
click at [1498, 694] on span "Download" at bounding box center [1497, 696] width 59 height 13
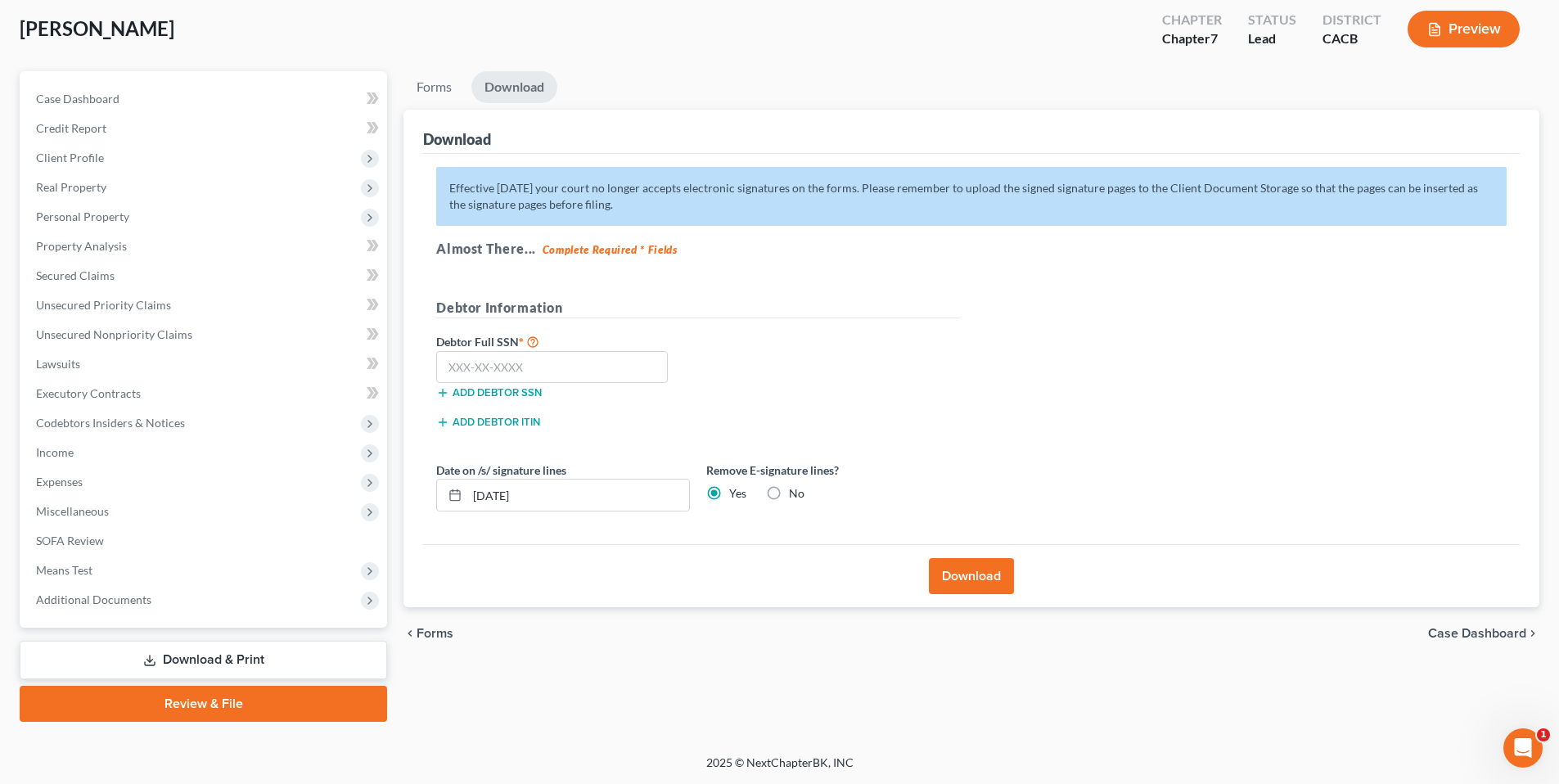
scroll to position [84, 0]
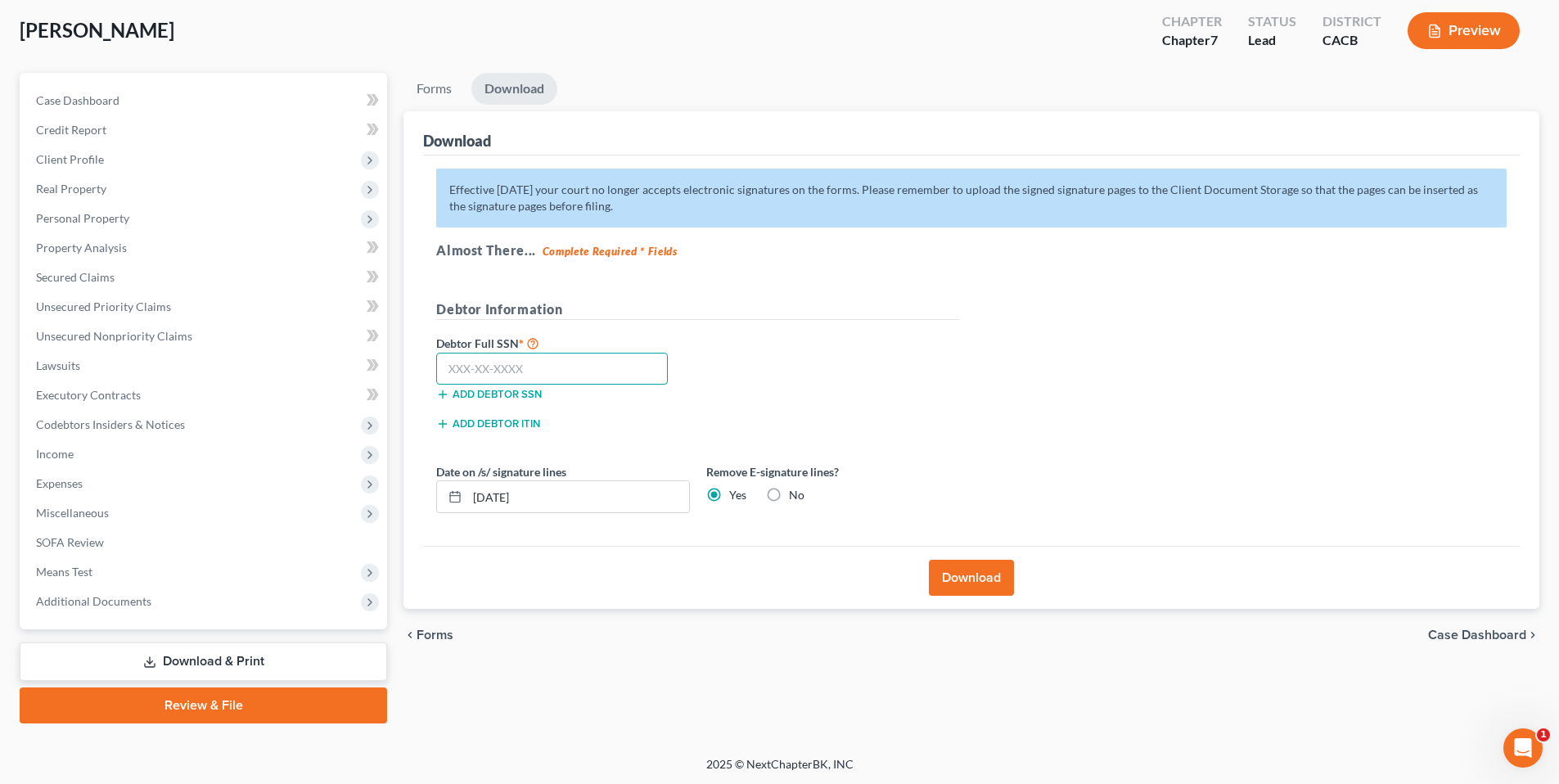
click at [524, 364] on input "text" at bounding box center [551, 369] width 231 height 33
type input "606-03-1161"
click at [984, 574] on button "Download" at bounding box center [971, 578] width 85 height 36
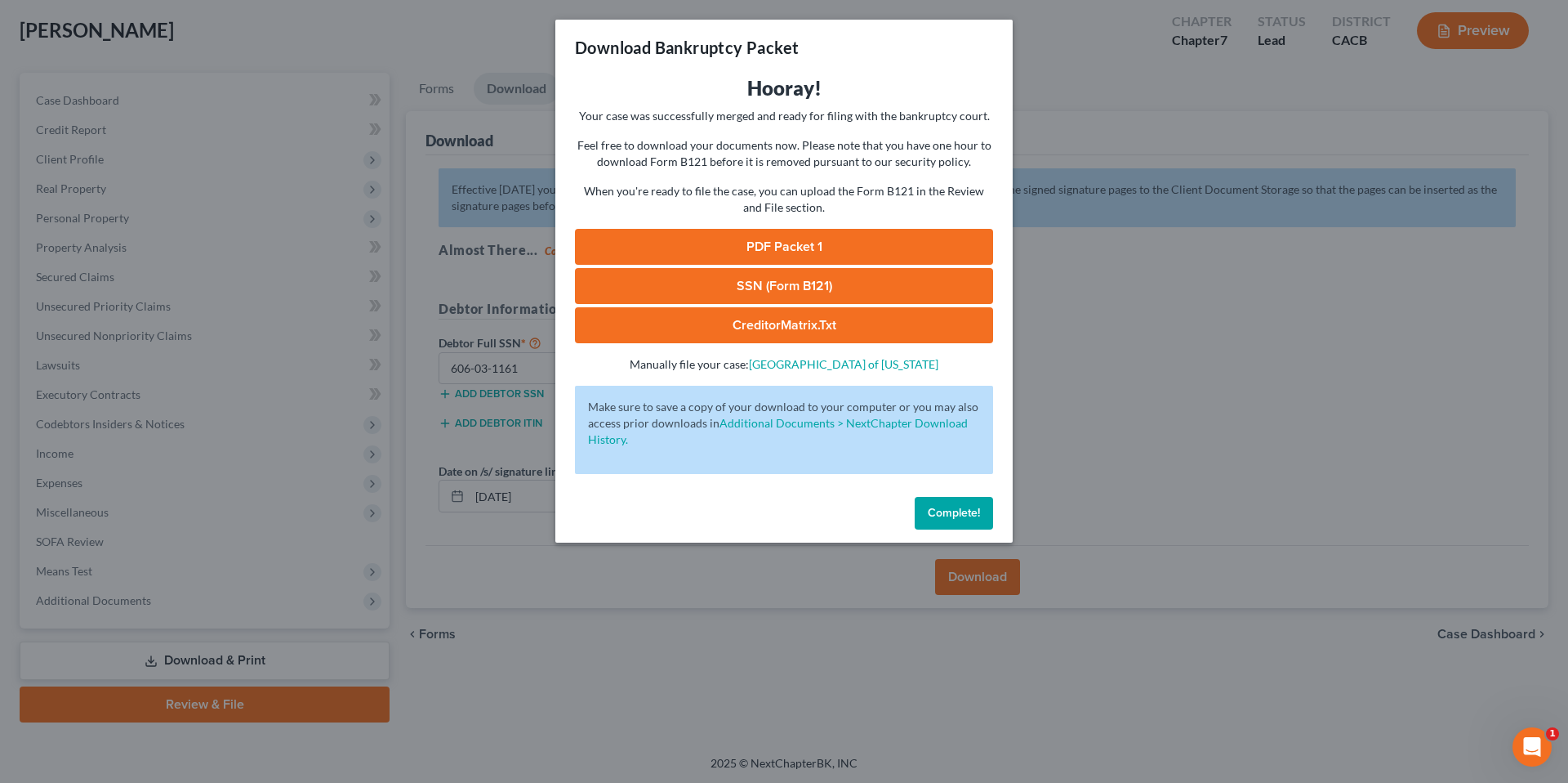
click at [794, 244] on link "PDF Packet 1" at bounding box center [784, 247] width 418 height 36
click at [763, 322] on link "CreditorMatrix.txt" at bounding box center [784, 325] width 418 height 36
click at [954, 515] on span "Complete!" at bounding box center [954, 513] width 52 height 14
